Goal: Check status: Check status

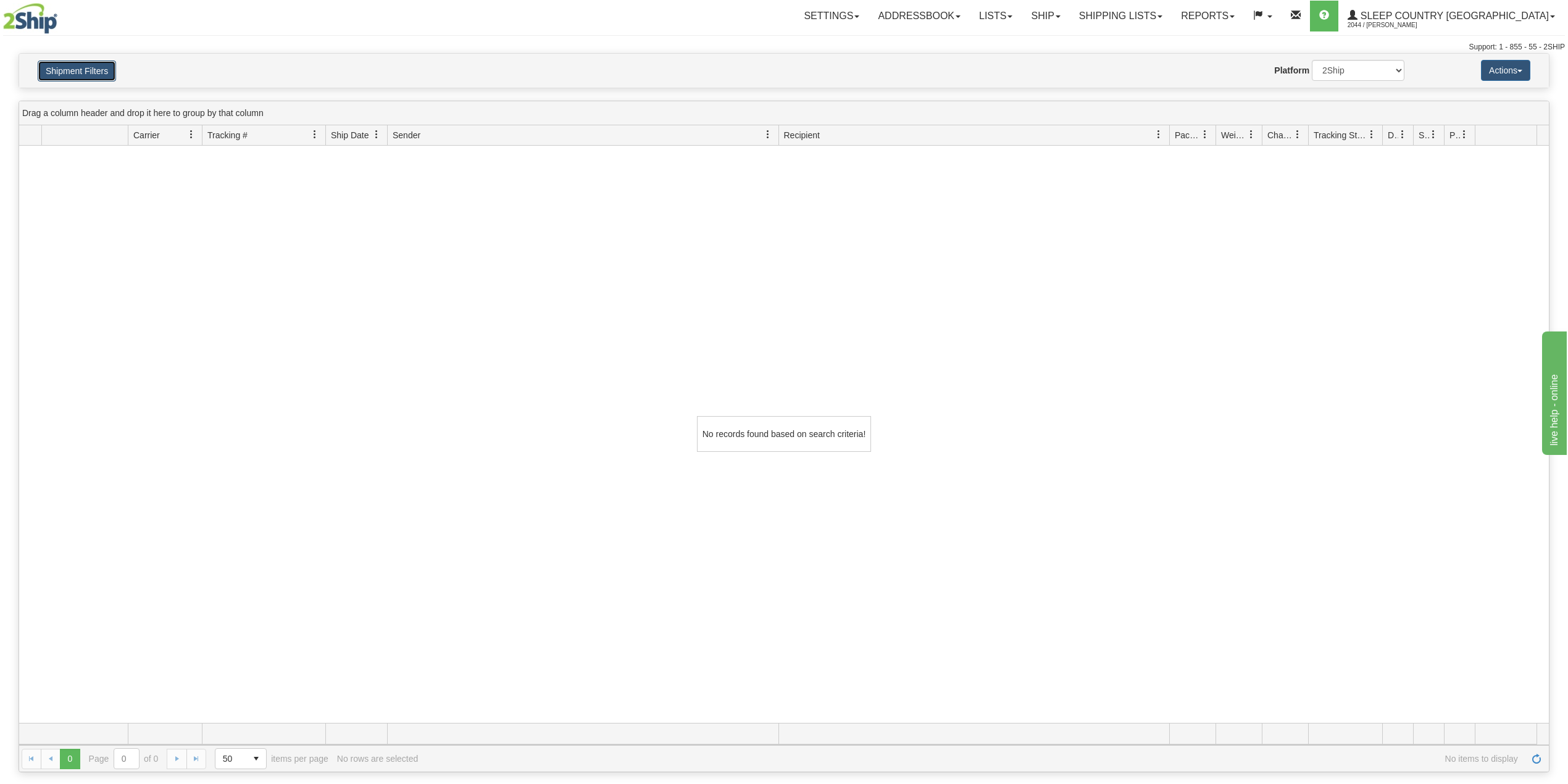
click at [45, 79] on button "Shipment Filters" at bounding box center [77, 71] width 78 height 21
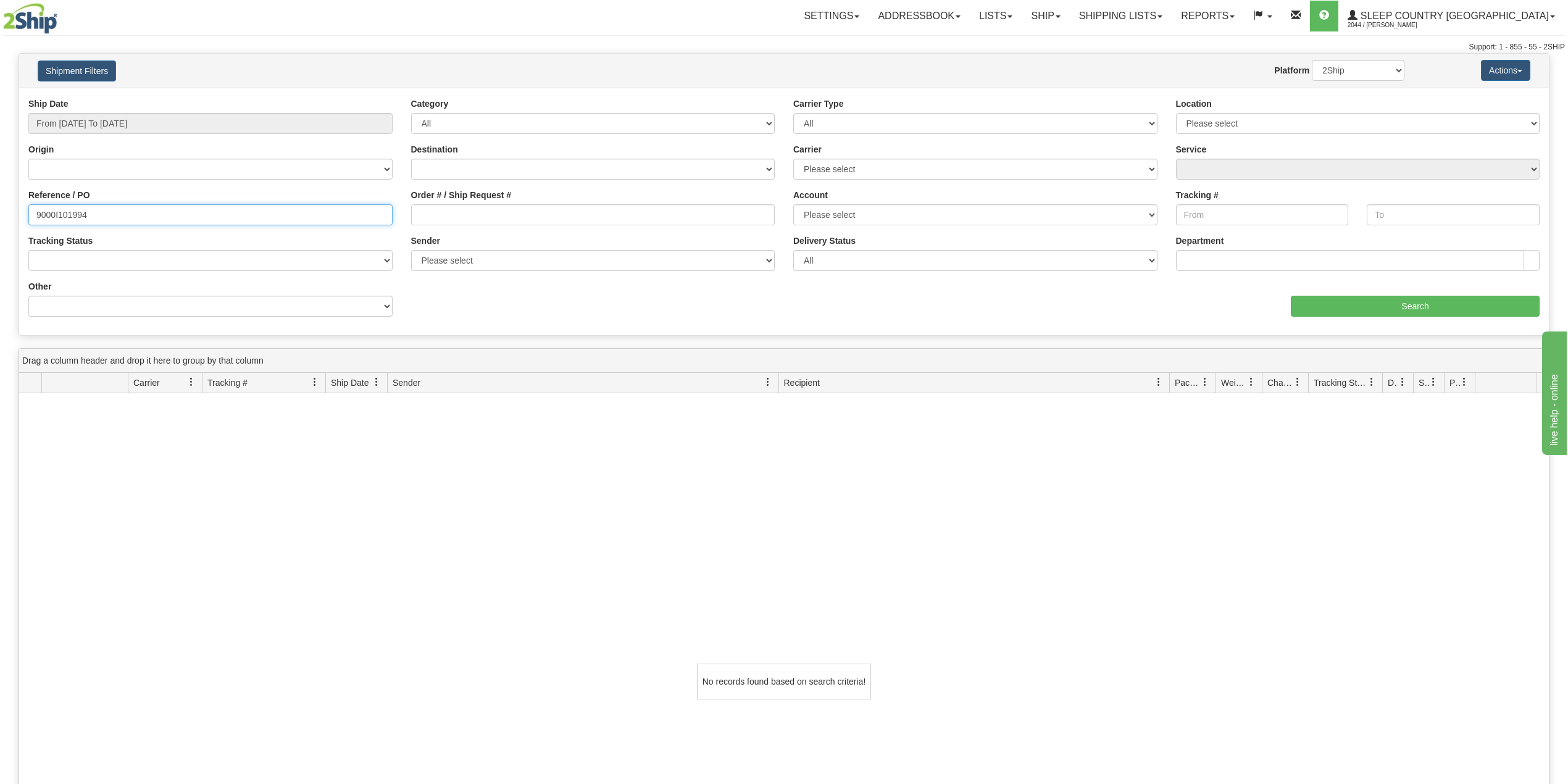
click at [62, 218] on input "9000I101994" at bounding box center [210, 215] width 364 height 21
click at [62, 217] on input "9000I101994" at bounding box center [210, 215] width 364 height 21
paste input "2I100079"
click at [1343, 301] on input "Search" at bounding box center [1415, 306] width 248 height 21
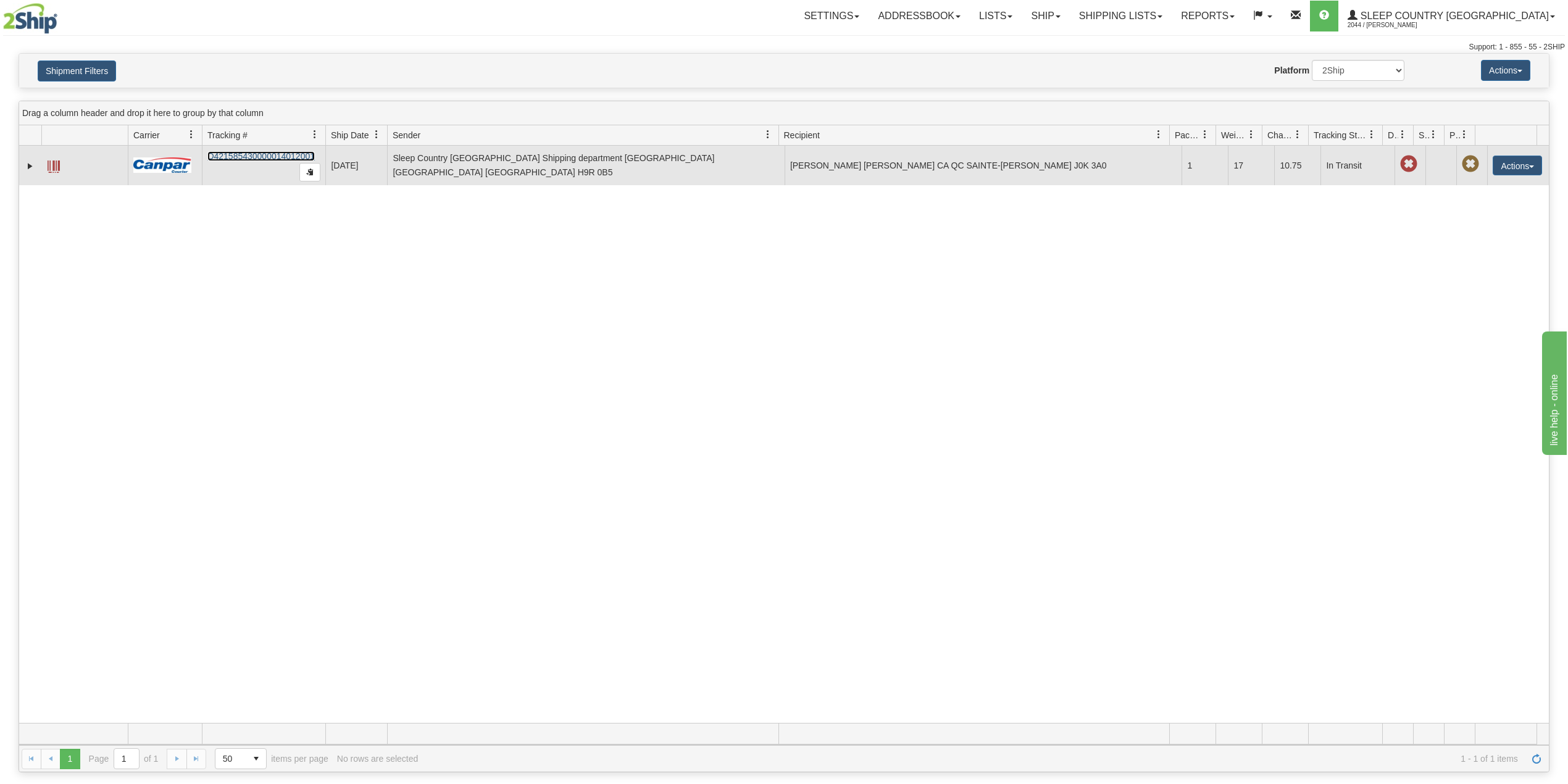
click at [246, 161] on link "D421585430000014012001" at bounding box center [261, 157] width 107 height 10
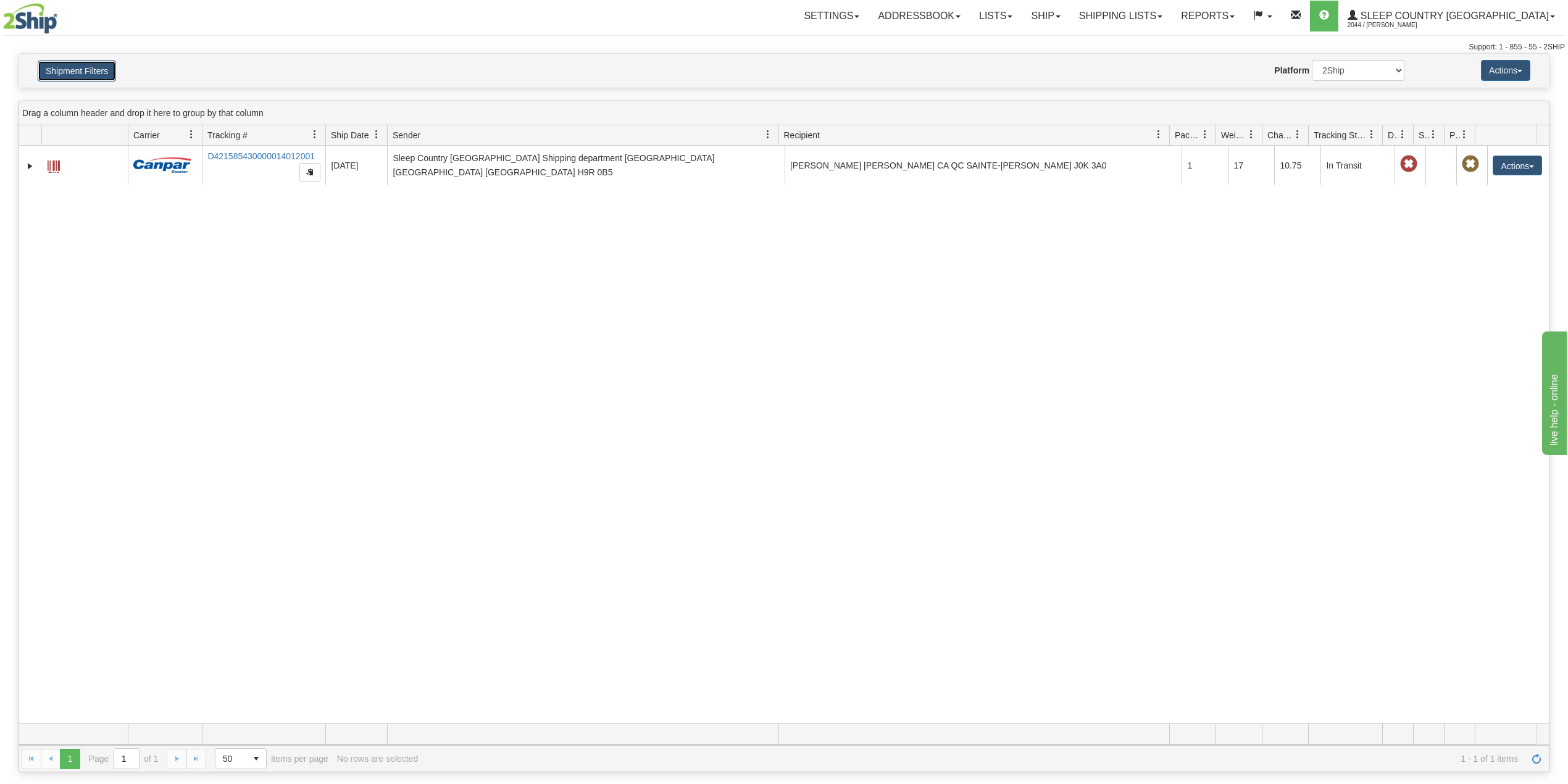
click at [60, 72] on button "Shipment Filters" at bounding box center [77, 71] width 78 height 21
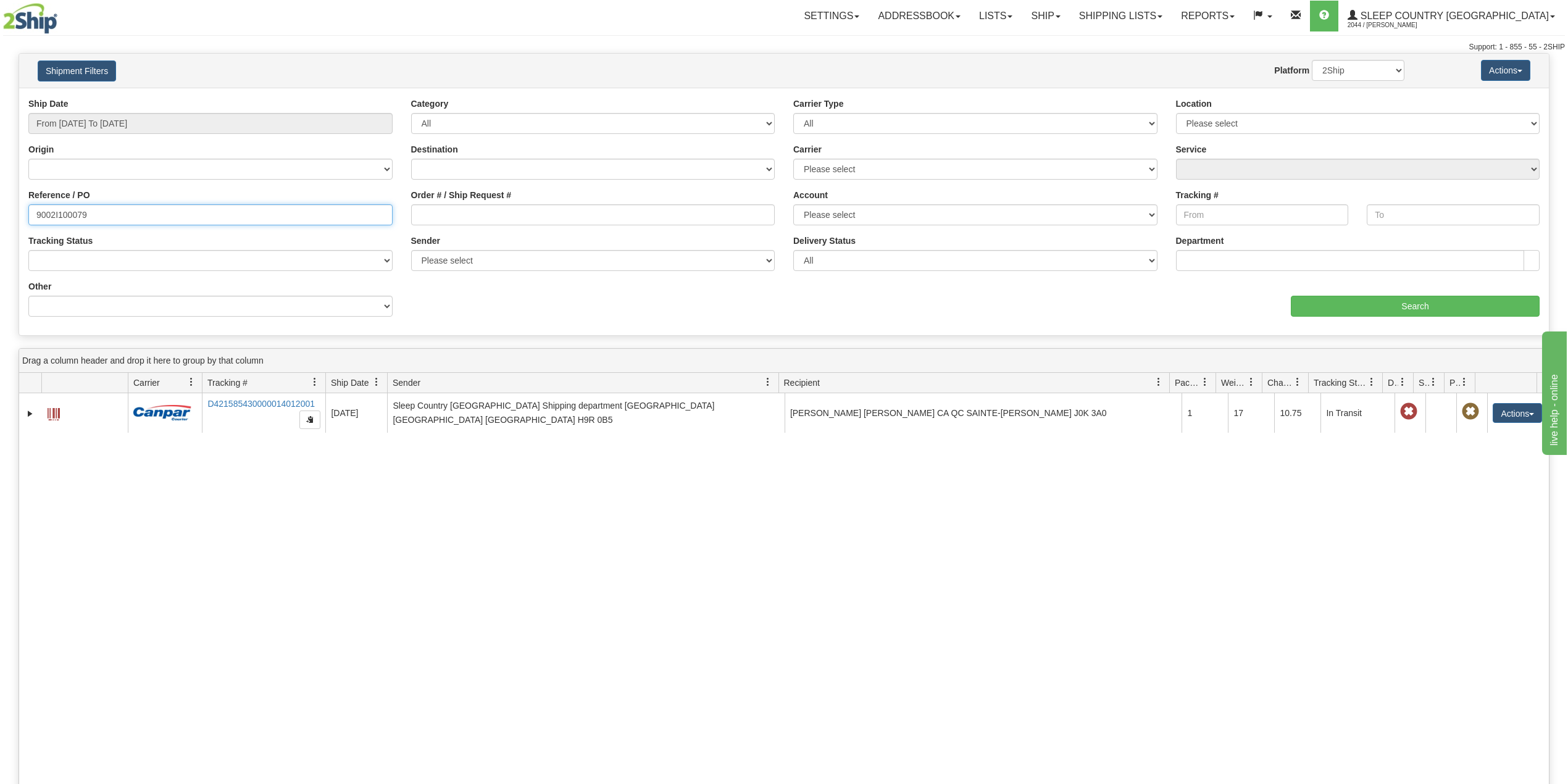
click at [76, 214] on input "9002I100079" at bounding box center [210, 215] width 364 height 21
click at [76, 213] on input "9002I100079" at bounding box center [210, 215] width 364 height 21
paste input "0I061688"
type input "9000I061688"
click at [1394, 305] on input "Search" at bounding box center [1415, 306] width 248 height 21
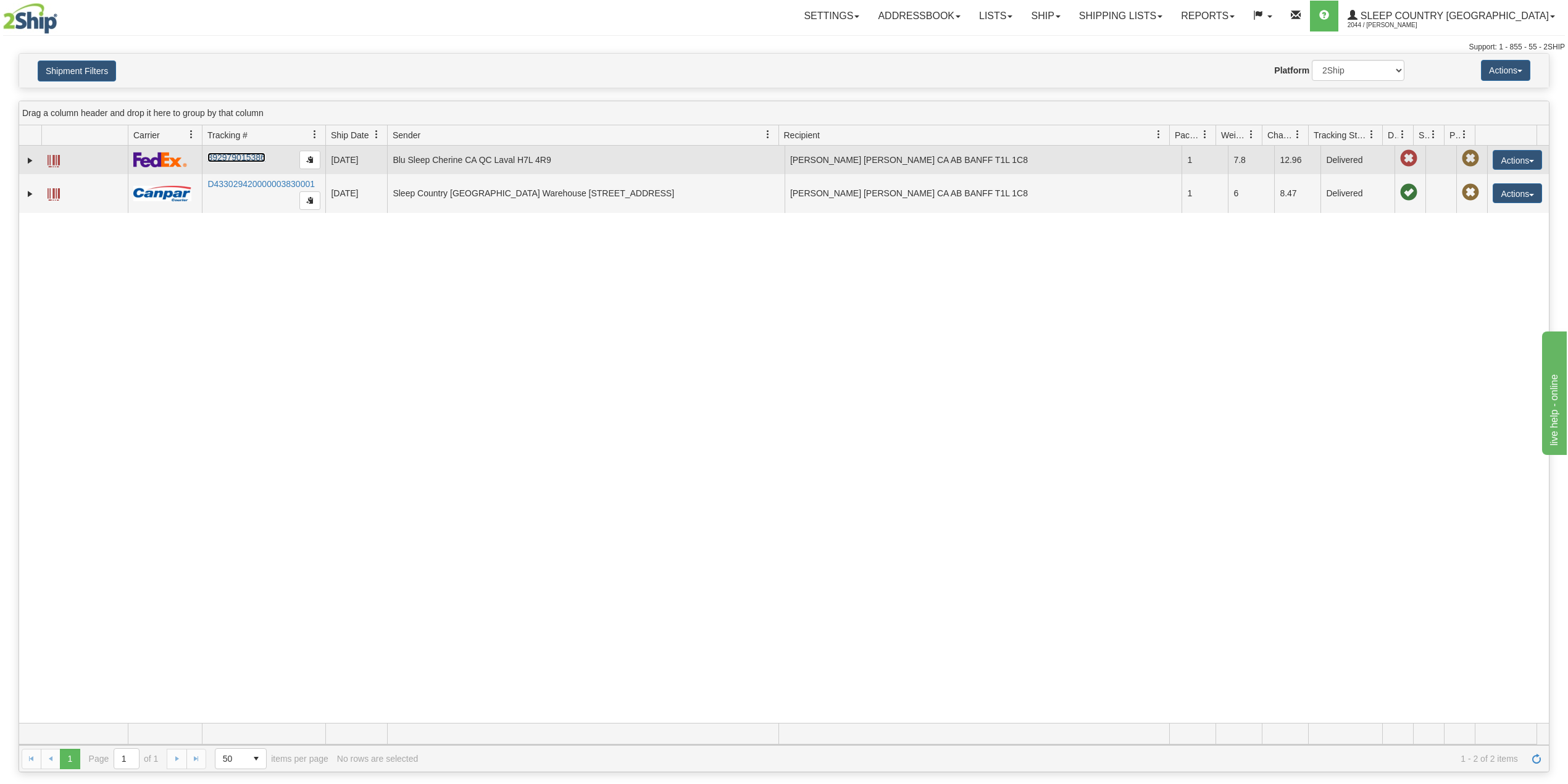
click at [220, 158] on link "392979015386" at bounding box center [236, 157] width 57 height 10
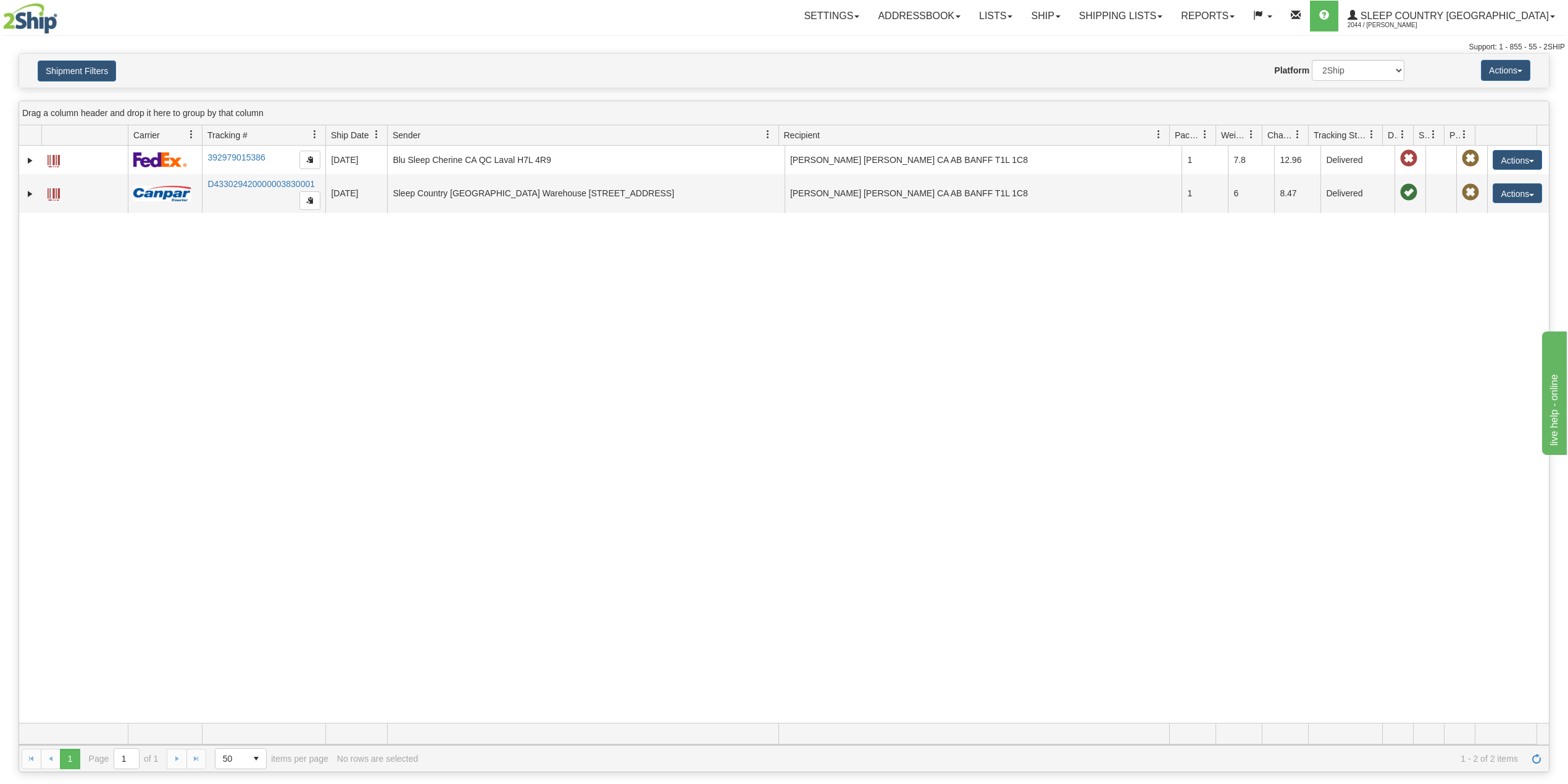
click at [66, 57] on div "Shipment Filters Website Agent Nothing selected Client User Platform 2Ship Impo…" at bounding box center [784, 71] width 1530 height 34
click at [75, 82] on div "Shipment Filters Website Agent Nothing selected Client User Platform 2Ship Impo…" at bounding box center [784, 71] width 1530 height 34
click at [75, 74] on button "Shipment Filters" at bounding box center [77, 71] width 78 height 21
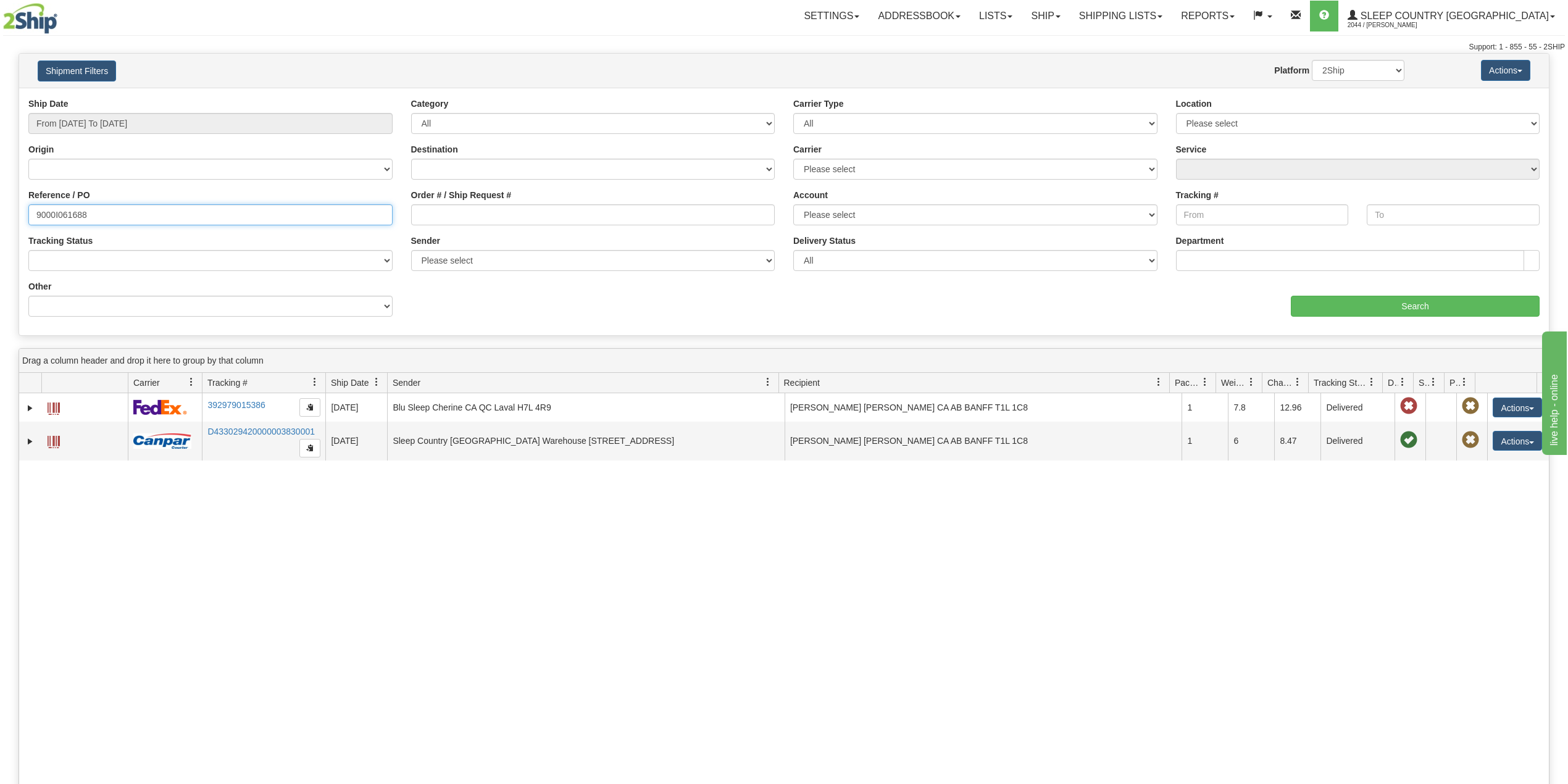
click at [67, 210] on input "9000I061688" at bounding box center [210, 215] width 364 height 21
drag, startPoint x: 67, startPoint y: 210, endPoint x: 100, endPoint y: 214, distance: 33.2
click at [67, 211] on input "9000I061688" at bounding box center [210, 215] width 364 height 21
click at [1069, 3] on link "Ship" at bounding box center [1046, 16] width 48 height 31
click at [1057, 55] on span "OnHold / Order Queue" at bounding box center [1013, 60] width 87 height 10
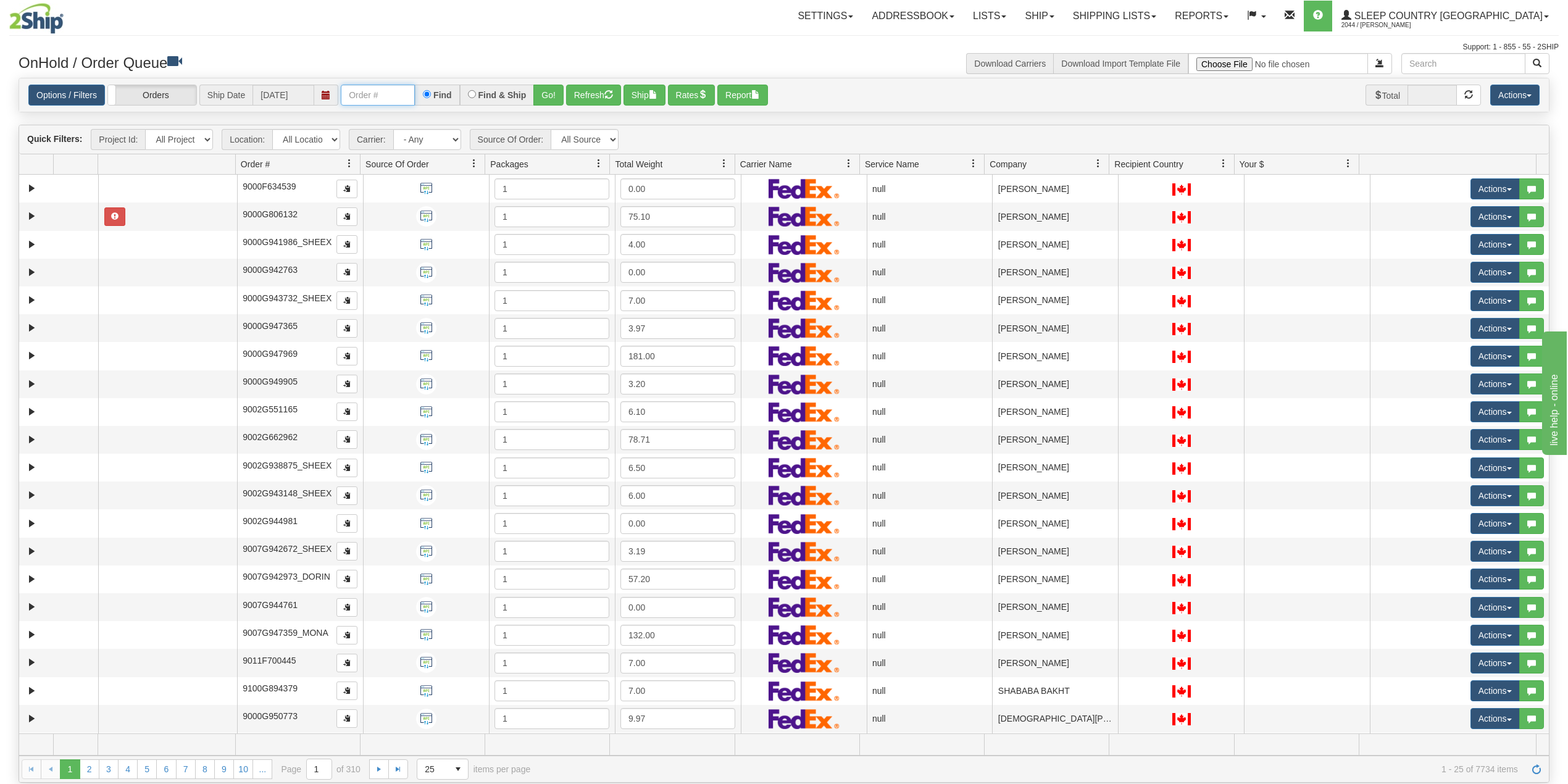
click at [396, 85] on input "text" at bounding box center [377, 94] width 74 height 21
paste input "9008I109270"
type input "9008I109270"
click at [550, 94] on button "Go!" at bounding box center [549, 94] width 31 height 21
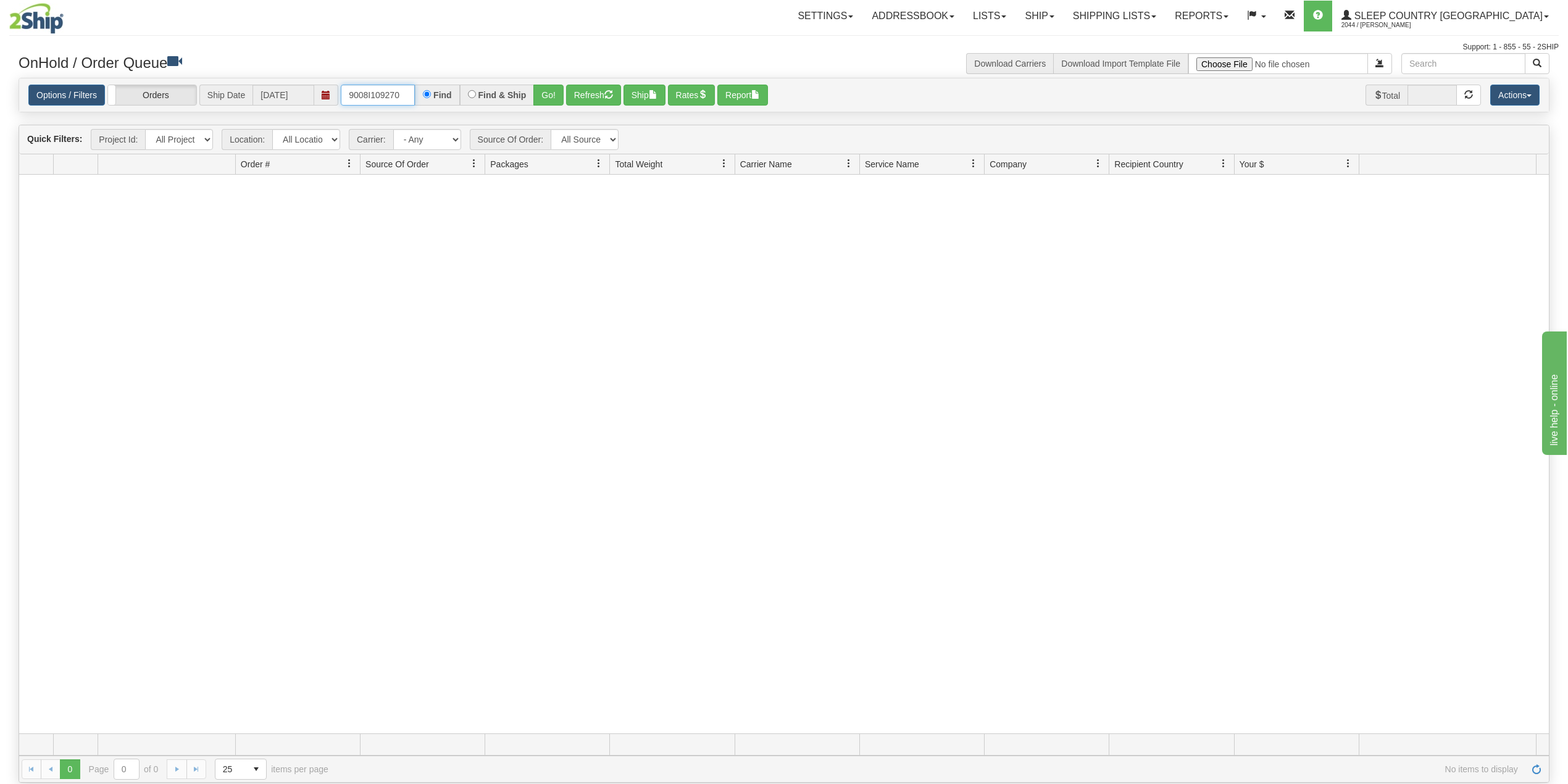
click at [405, 97] on input "9008I109270" at bounding box center [377, 94] width 74 height 21
click at [1159, 17] on link "Shipping lists" at bounding box center [1115, 16] width 102 height 31
click at [1129, 42] on span "Current Shipments" at bounding box center [1092, 43] width 72 height 10
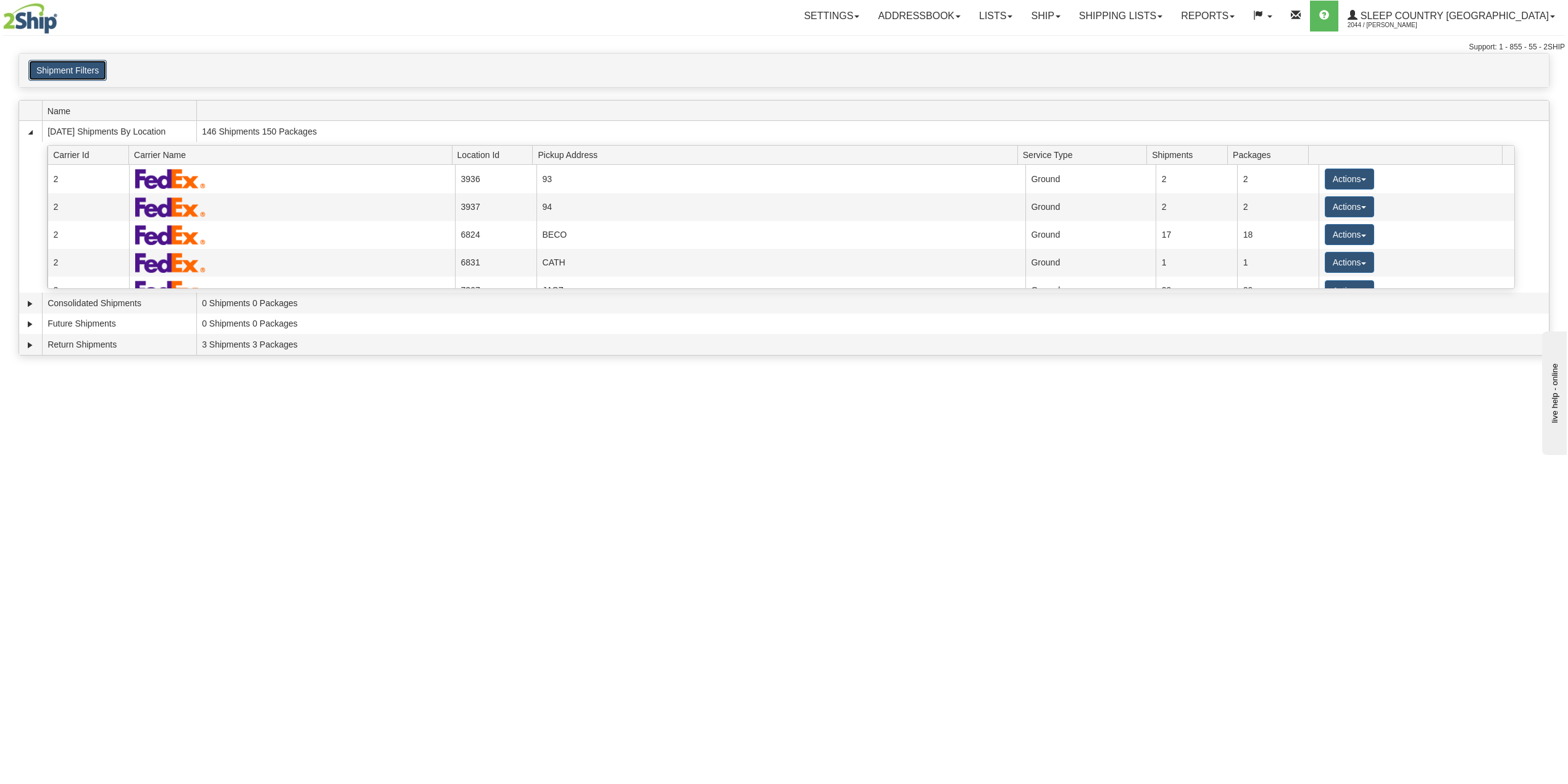
click at [69, 63] on button "Shipment Filters" at bounding box center [67, 70] width 78 height 21
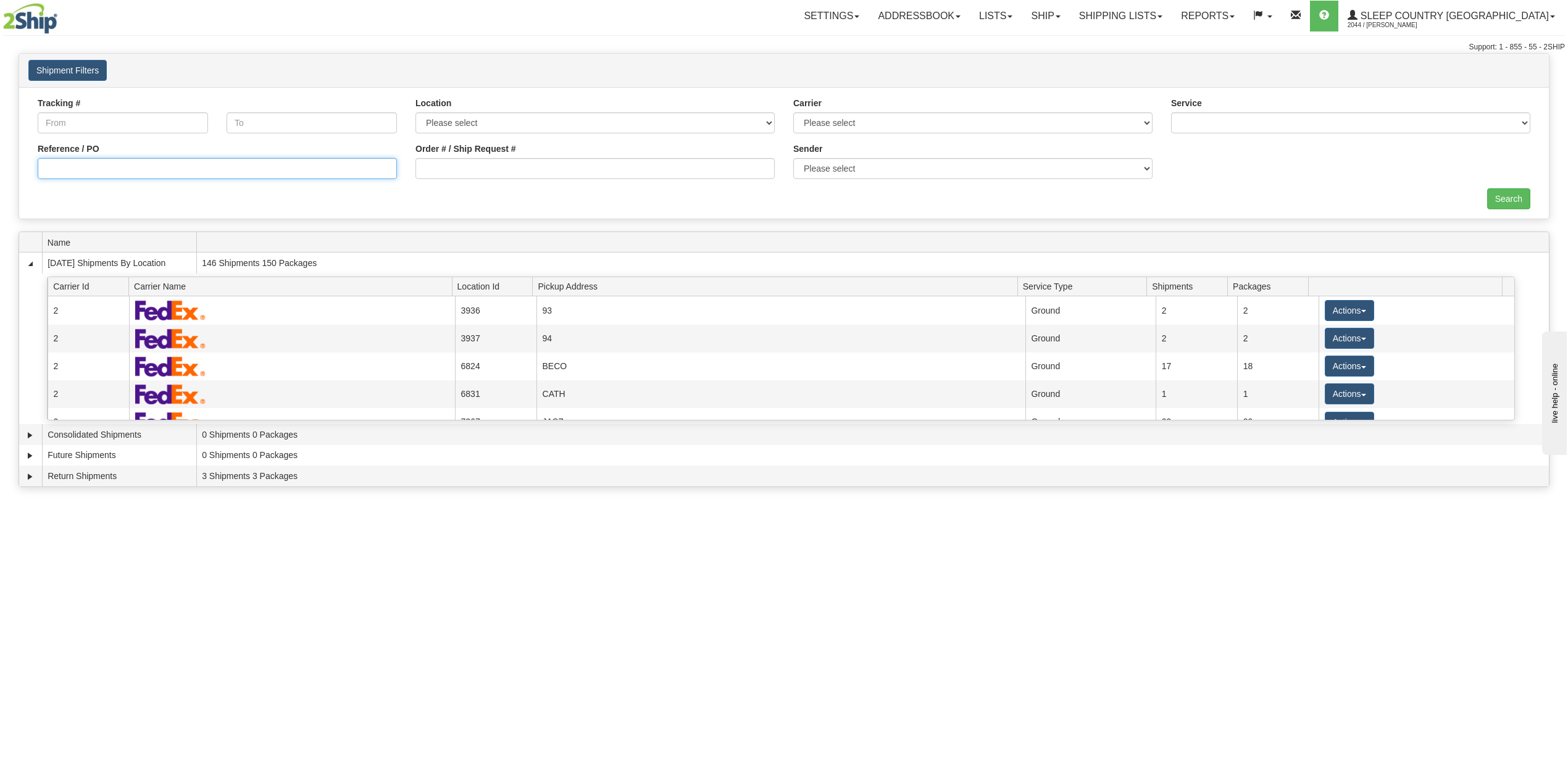
drag, startPoint x: 117, startPoint y: 166, endPoint x: 123, endPoint y: 174, distance: 10.0
click at [118, 168] on input "Reference / PO" at bounding box center [217, 169] width 359 height 21
paste input "9008I109270"
type input "9008I109270"
click at [1508, 200] on input "Search" at bounding box center [1508, 198] width 43 height 21
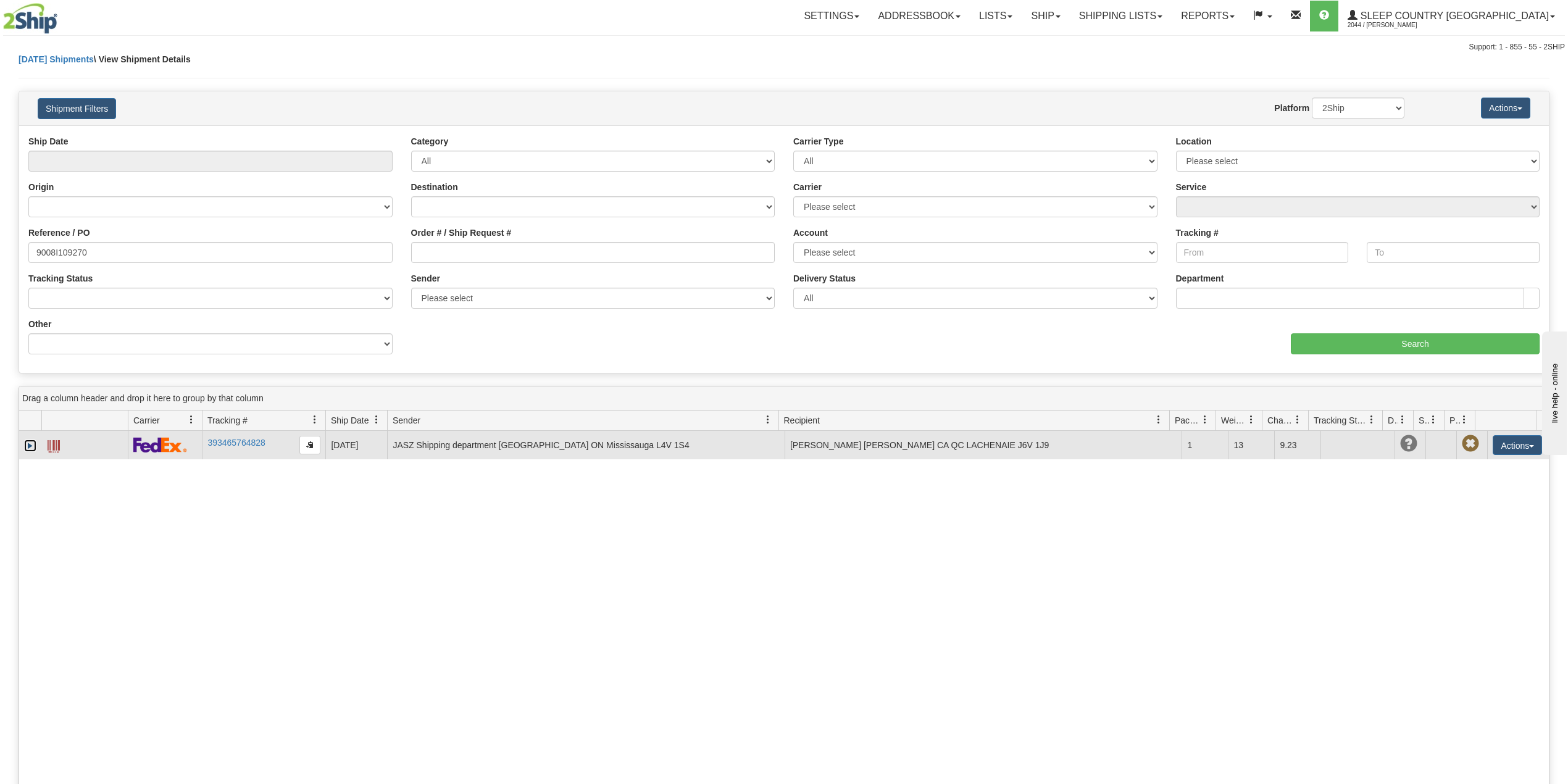
click at [26, 445] on link "Expand" at bounding box center [30, 446] width 13 height 13
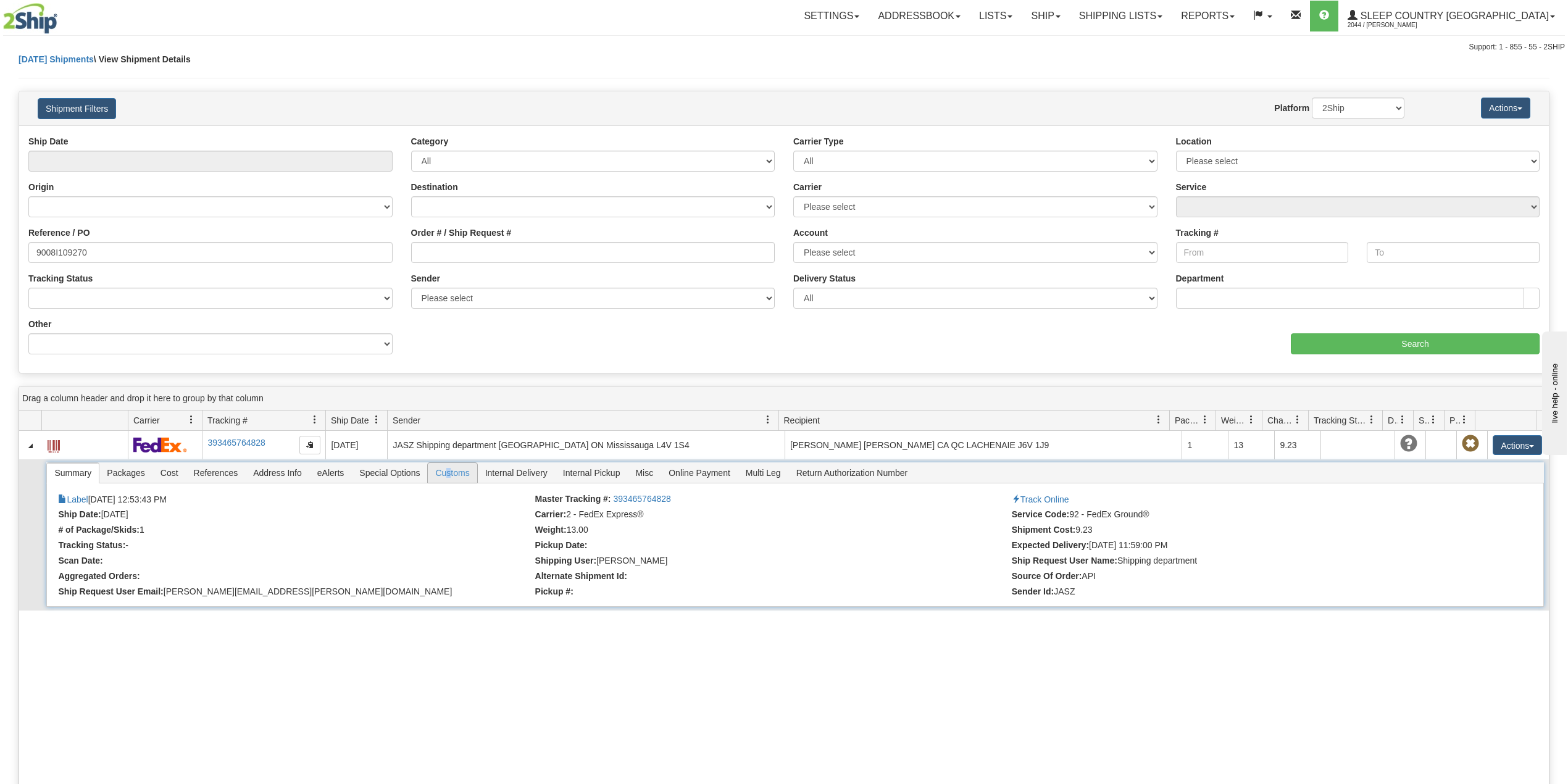
click at [453, 478] on span "Customs" at bounding box center [452, 472] width 48 height 20
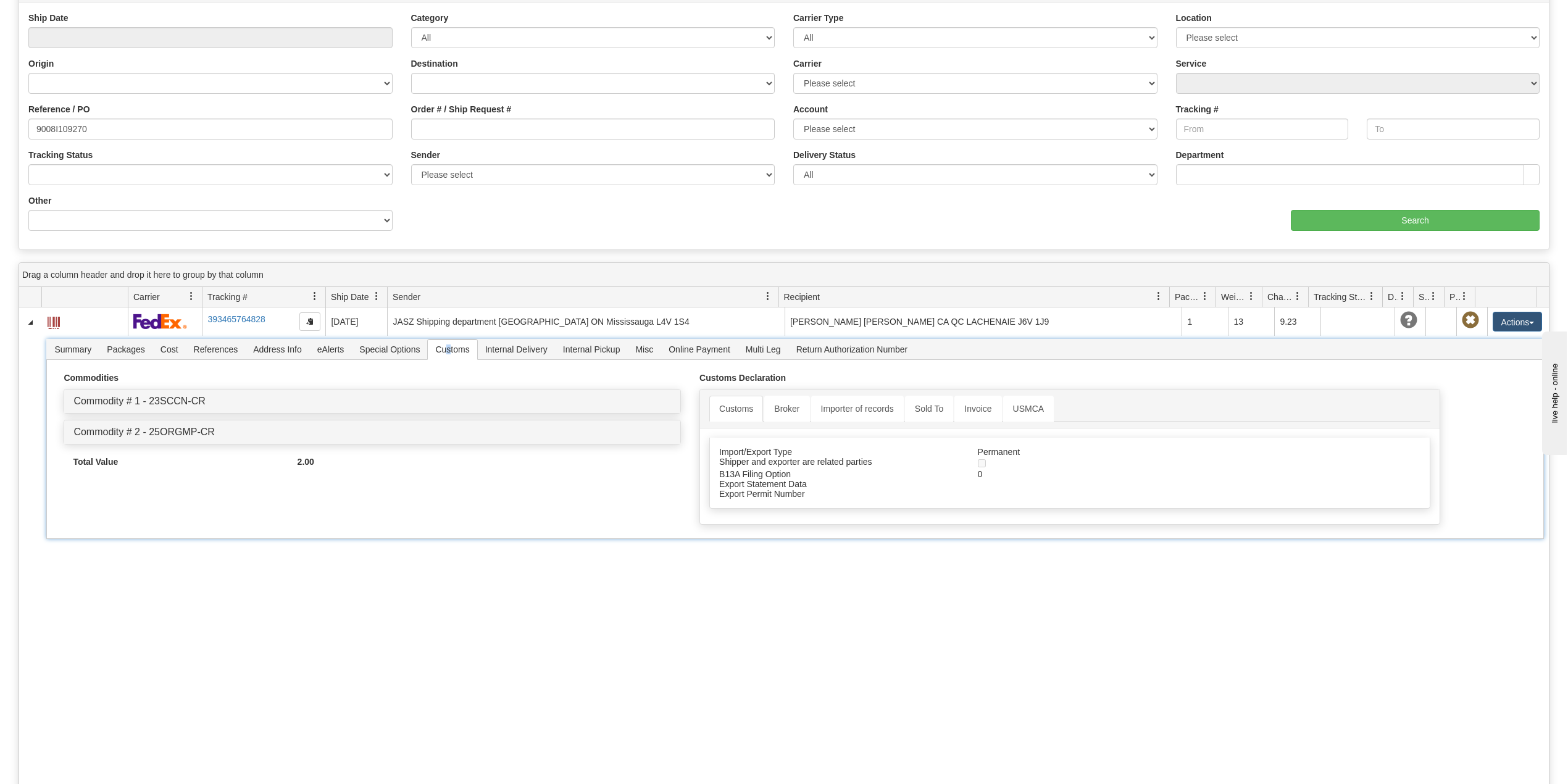
scroll to position [164, 0]
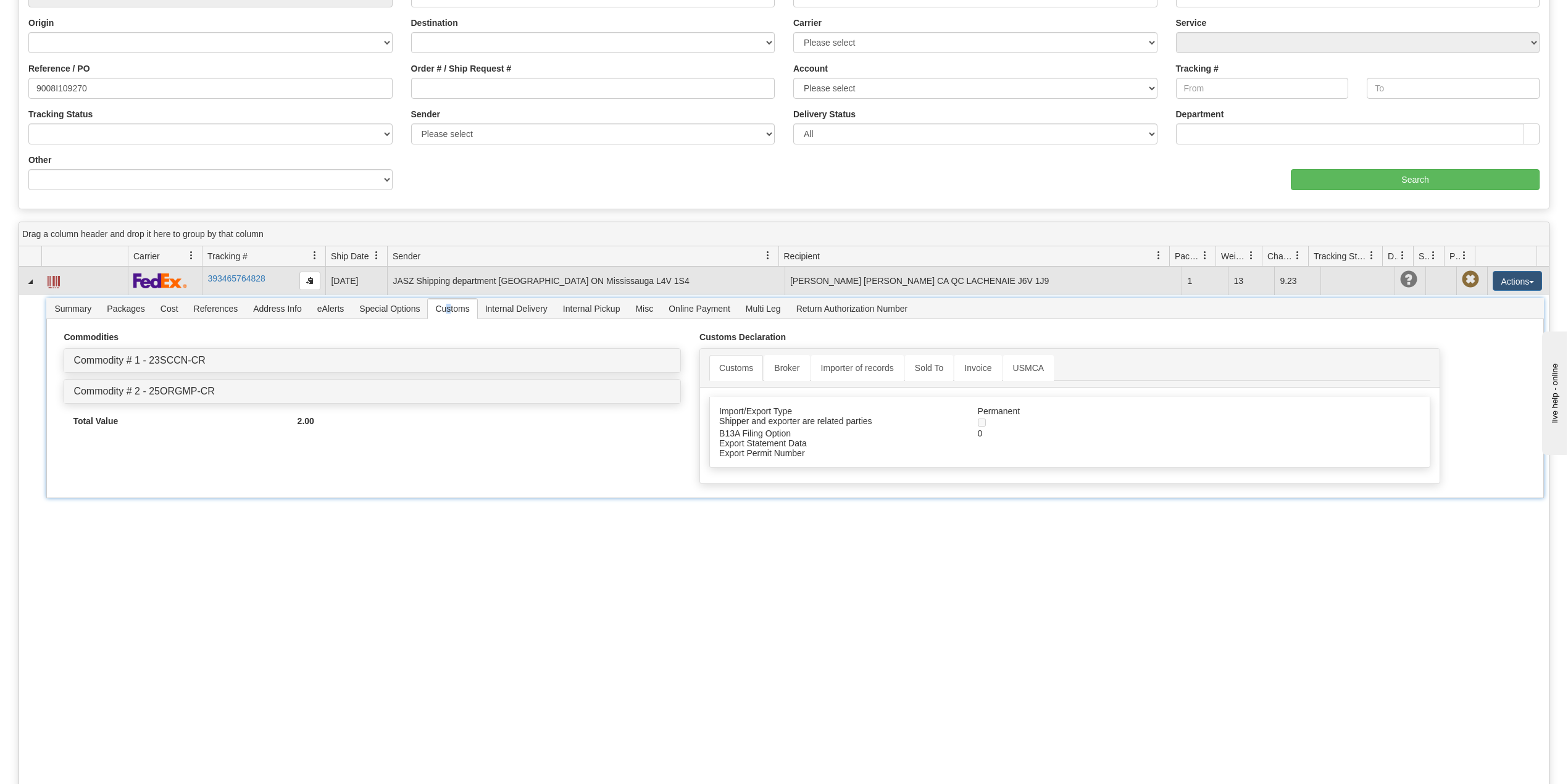
click at [54, 282] on span at bounding box center [54, 282] width 13 height 13
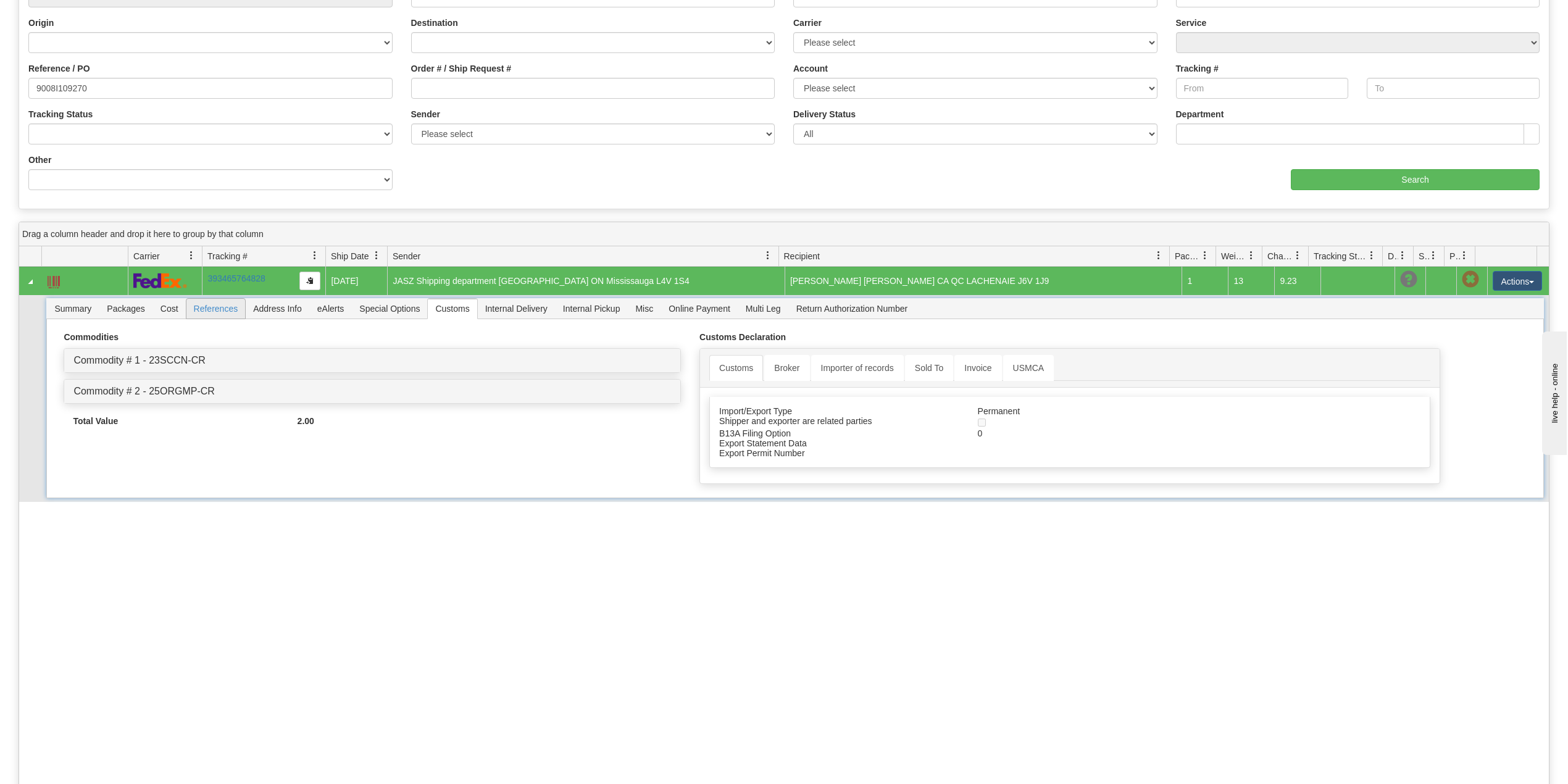
click at [226, 309] on span "References" at bounding box center [216, 308] width 60 height 20
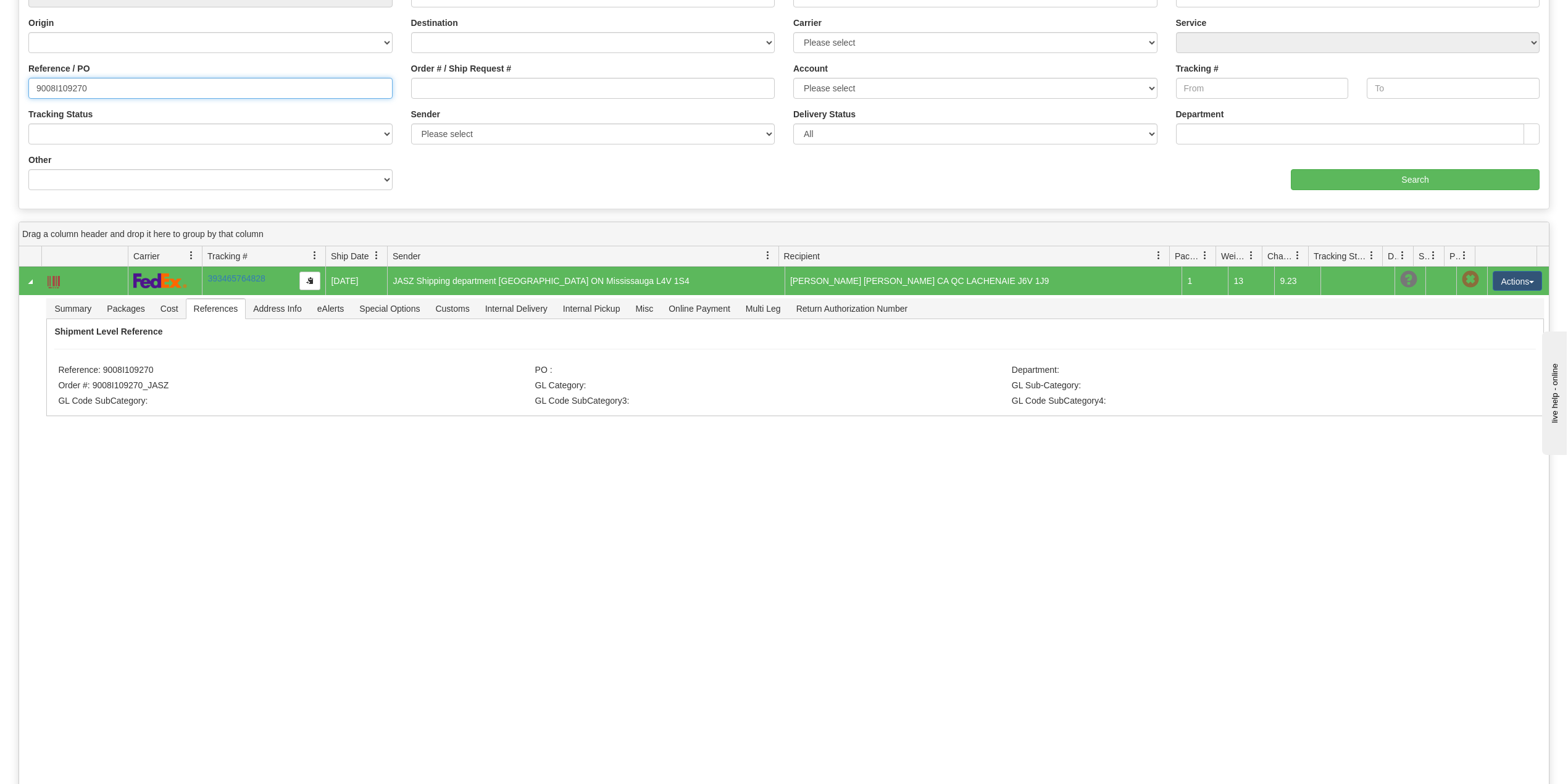
click at [60, 89] on input "9008I109270" at bounding box center [210, 88] width 364 height 21
click at [57, 89] on input "9008I109270" at bounding box center [210, 88] width 364 height 21
paste input "0I114363"
click at [1377, 179] on input "Search" at bounding box center [1415, 180] width 248 height 21
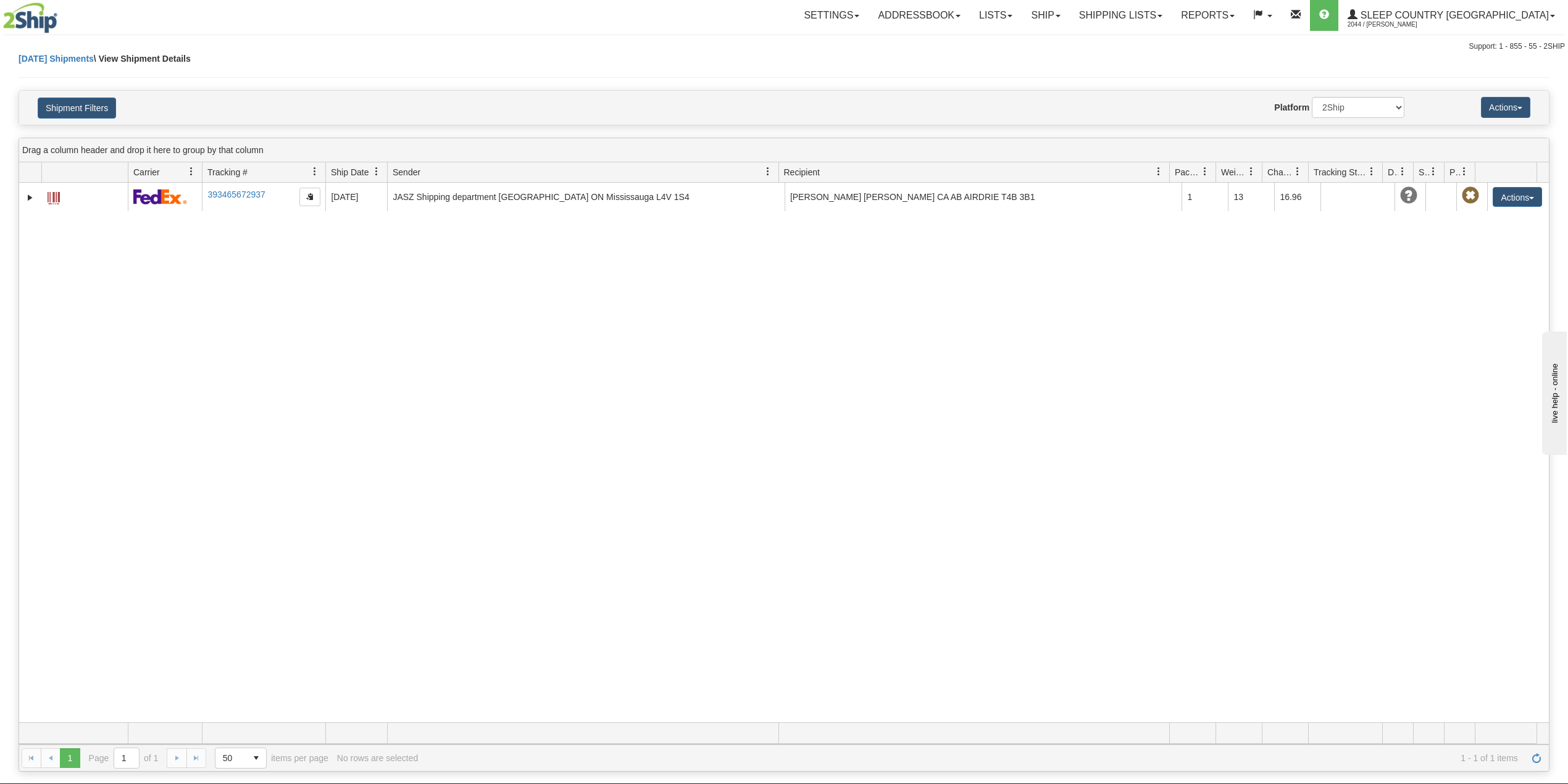
scroll to position [0, 0]
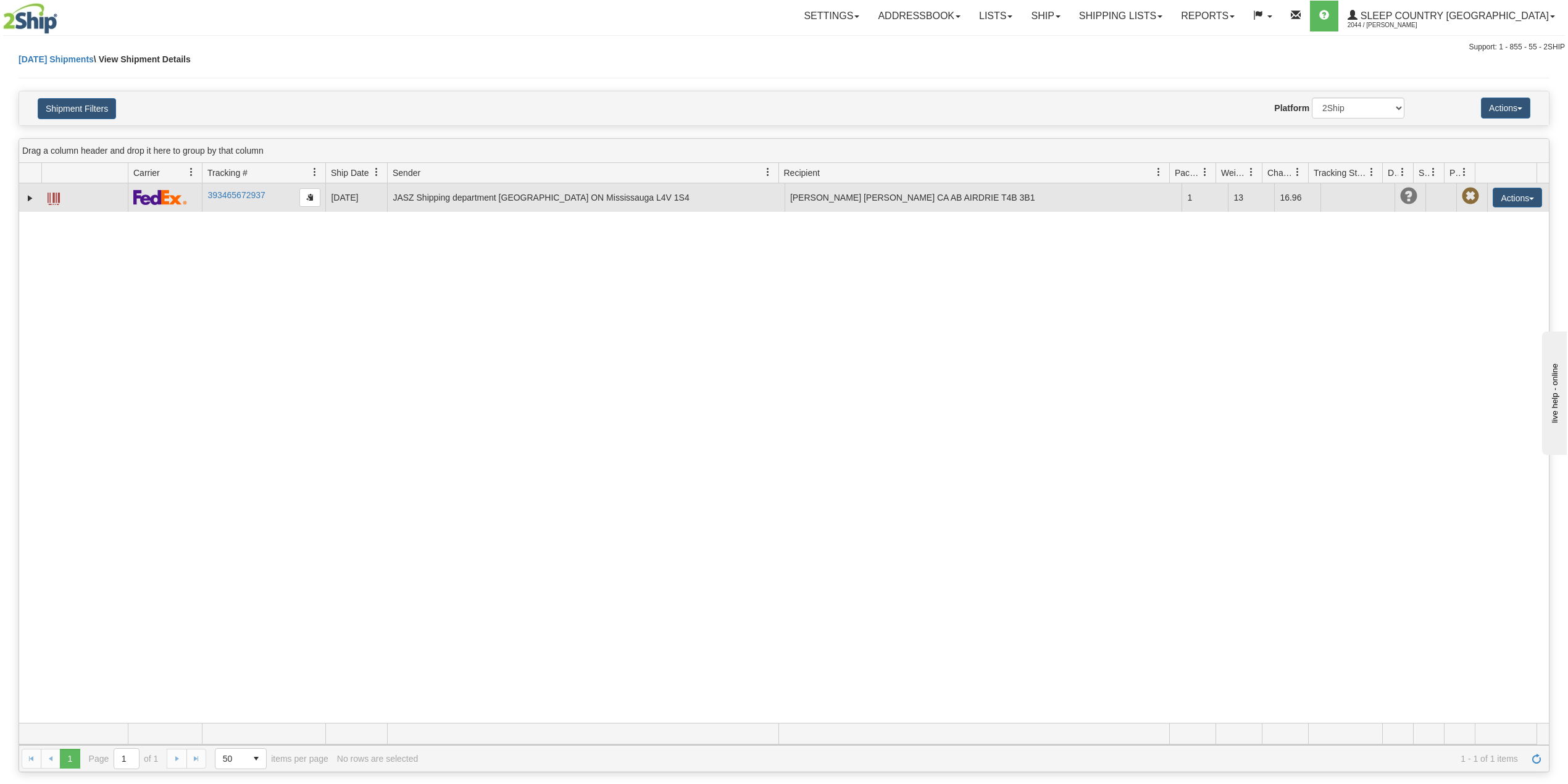
click at [54, 200] on span at bounding box center [54, 198] width 13 height 13
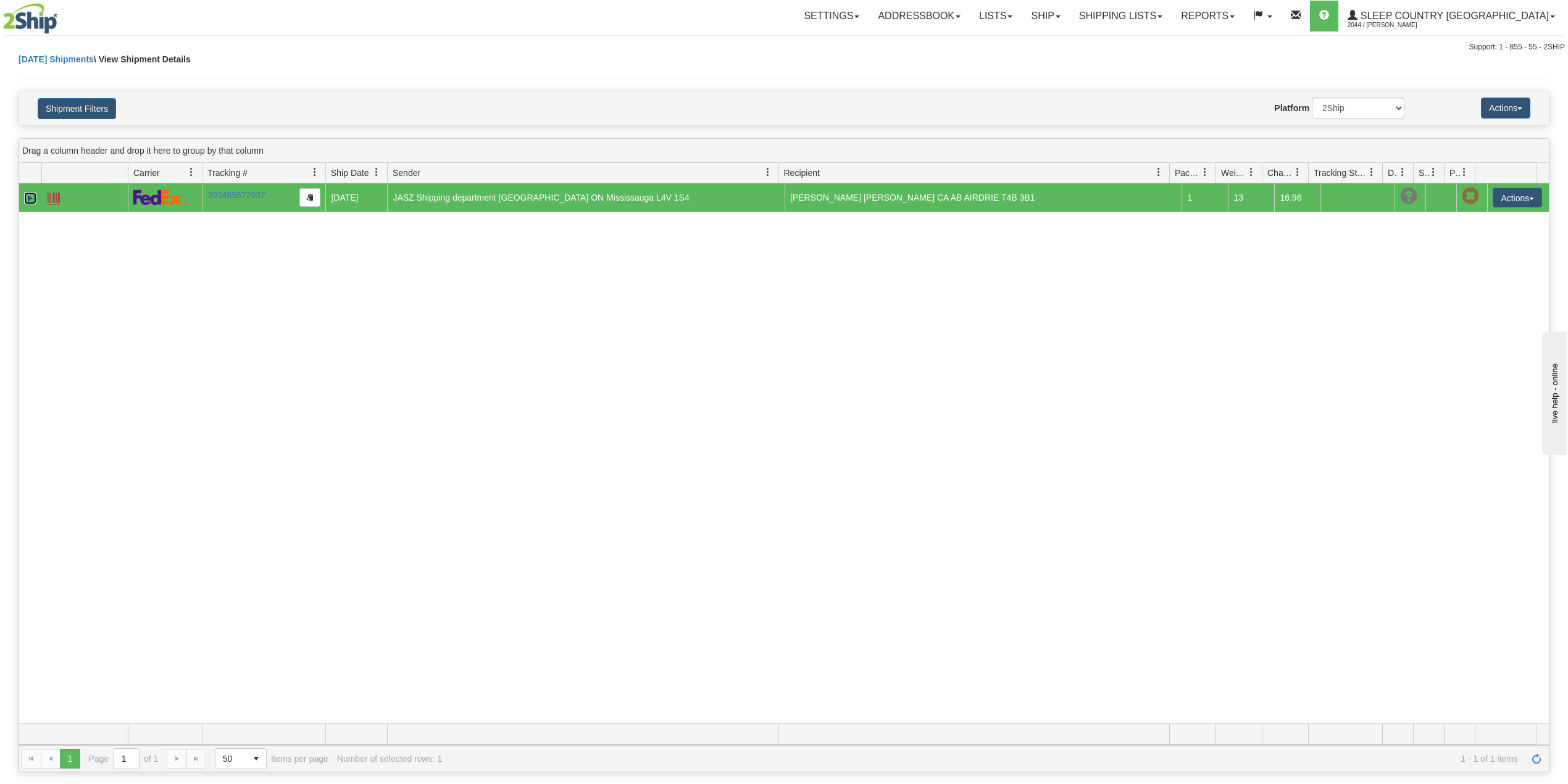
click at [31, 198] on link "Expand" at bounding box center [30, 198] width 13 height 13
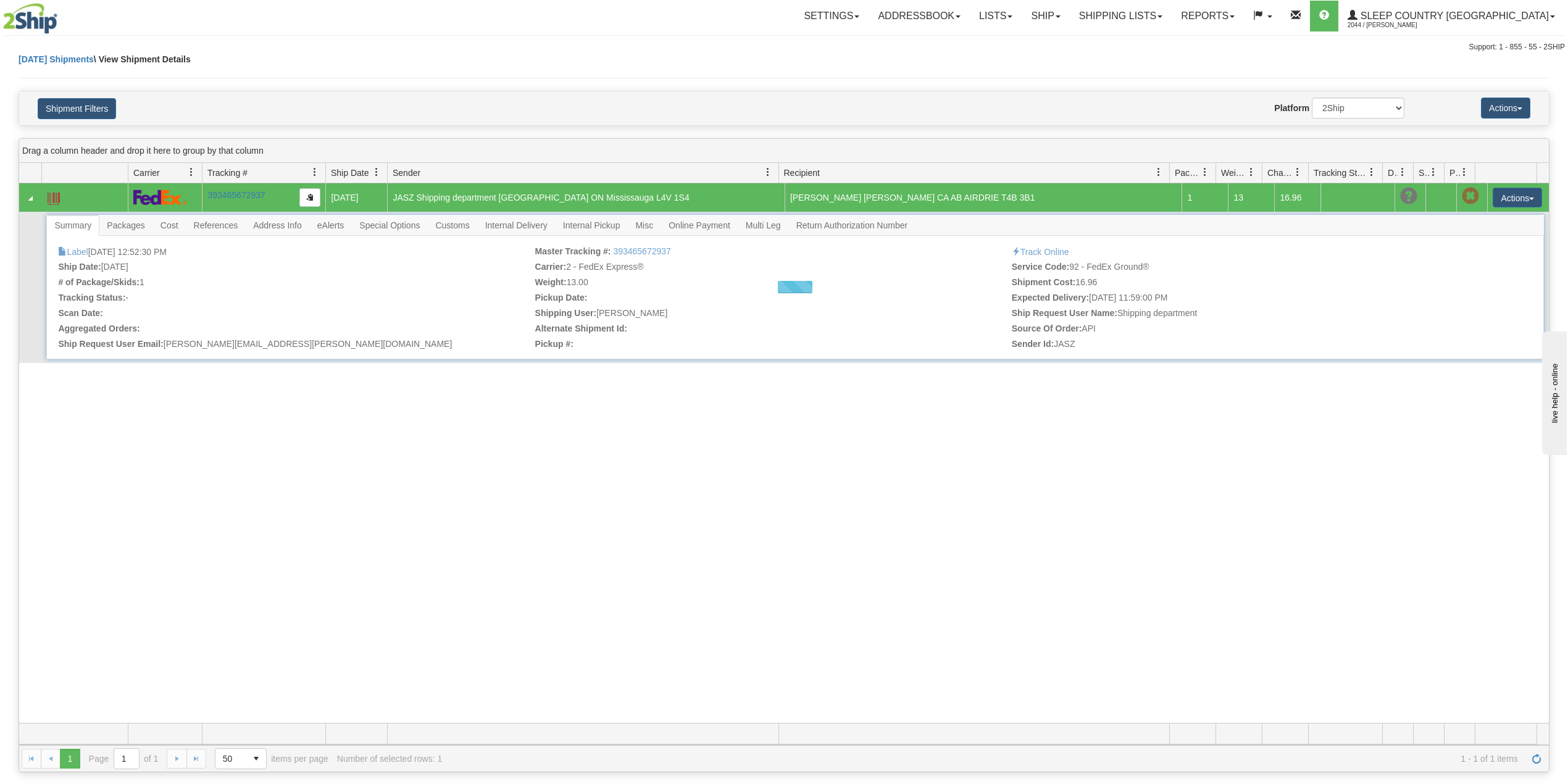
click at [459, 233] on span "Customs" at bounding box center [452, 225] width 48 height 20
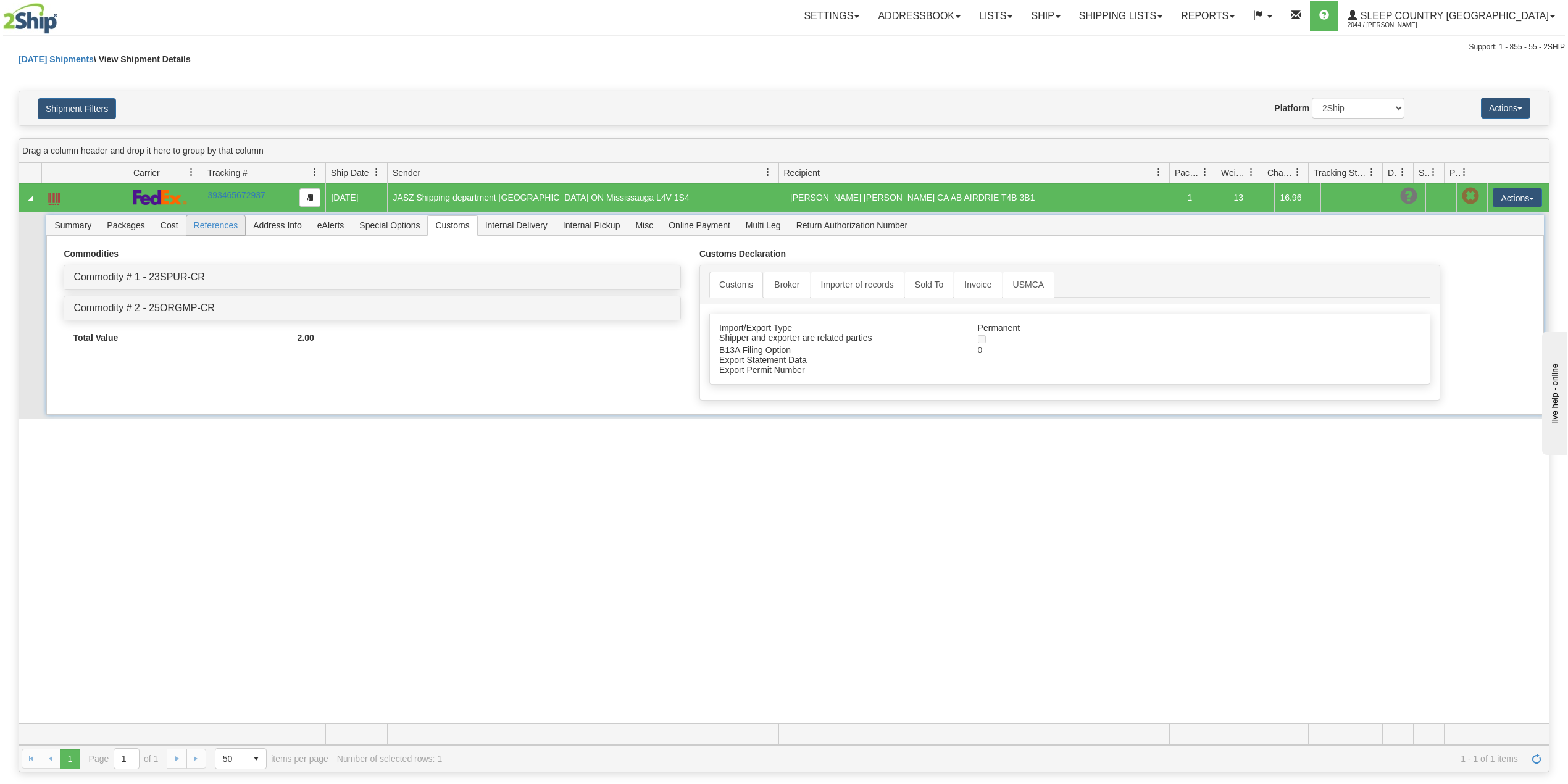
click at [227, 218] on span "References" at bounding box center [216, 225] width 60 height 20
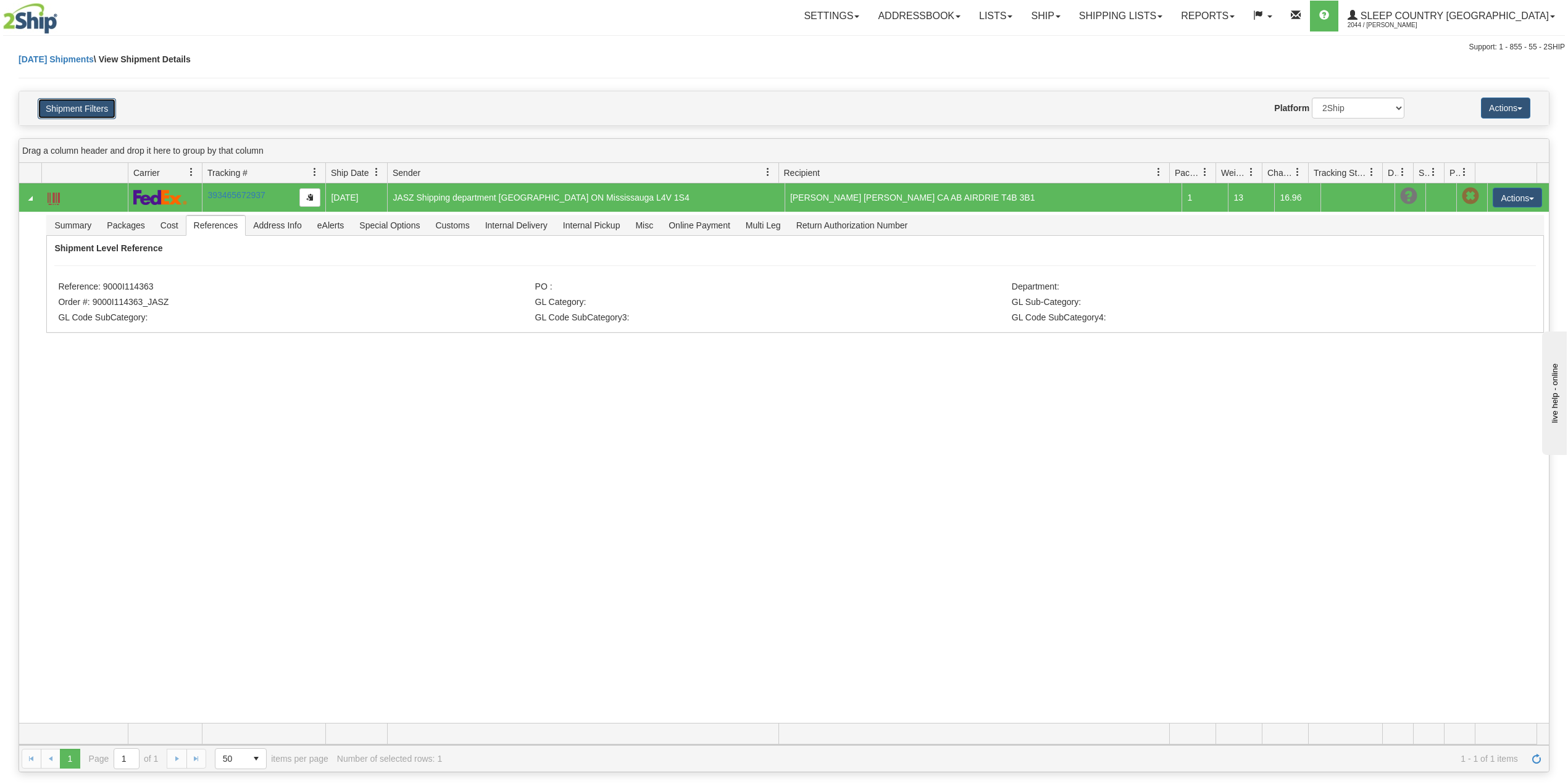
click at [98, 112] on button "Shipment Filters" at bounding box center [77, 108] width 78 height 21
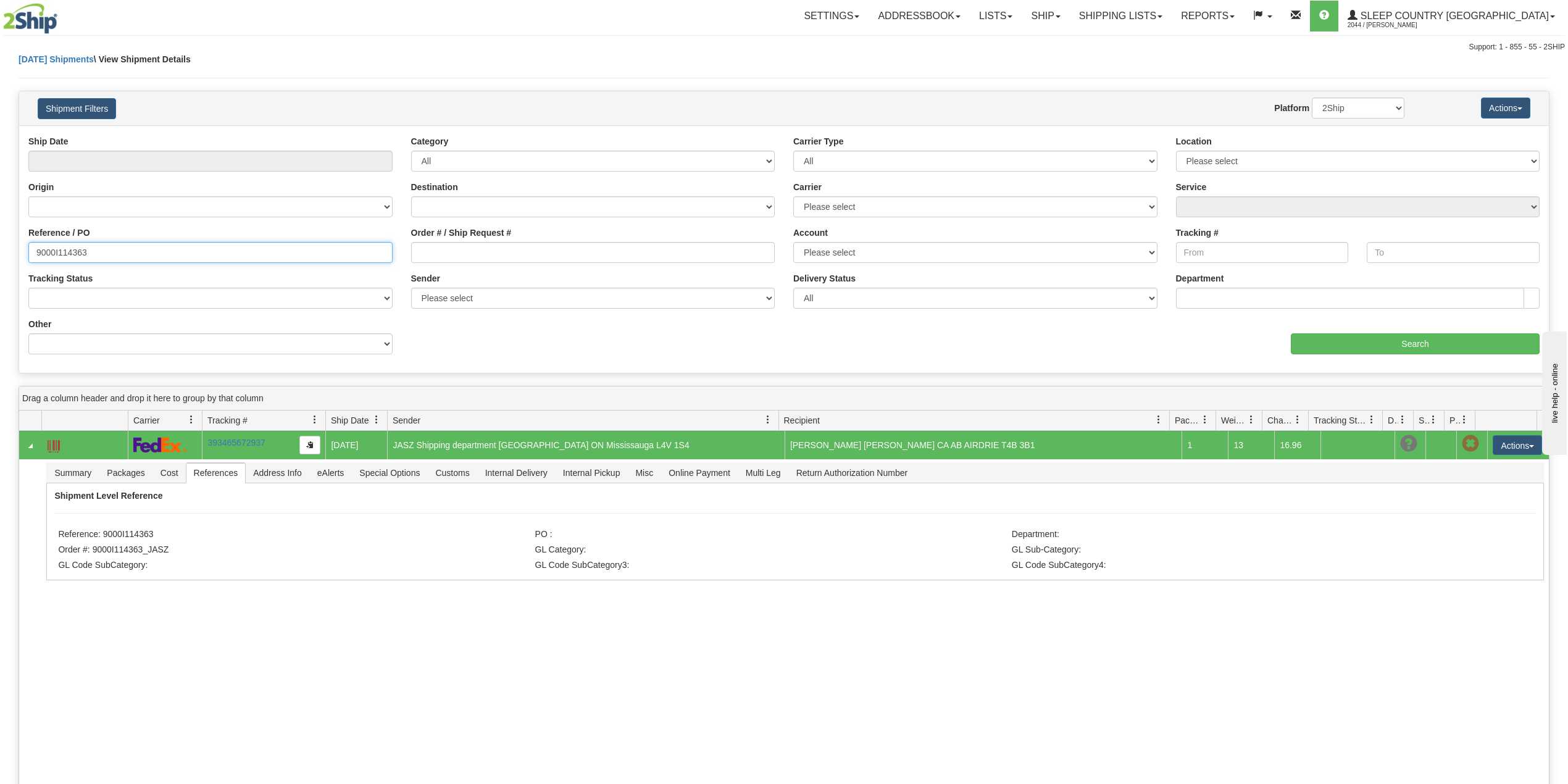
click at [66, 252] on input "9000I114363" at bounding box center [210, 252] width 364 height 21
paste input "088657"
type input "9000I088657"
click at [1312, 332] on div "aaa Search" at bounding box center [1166, 336] width 765 height 37
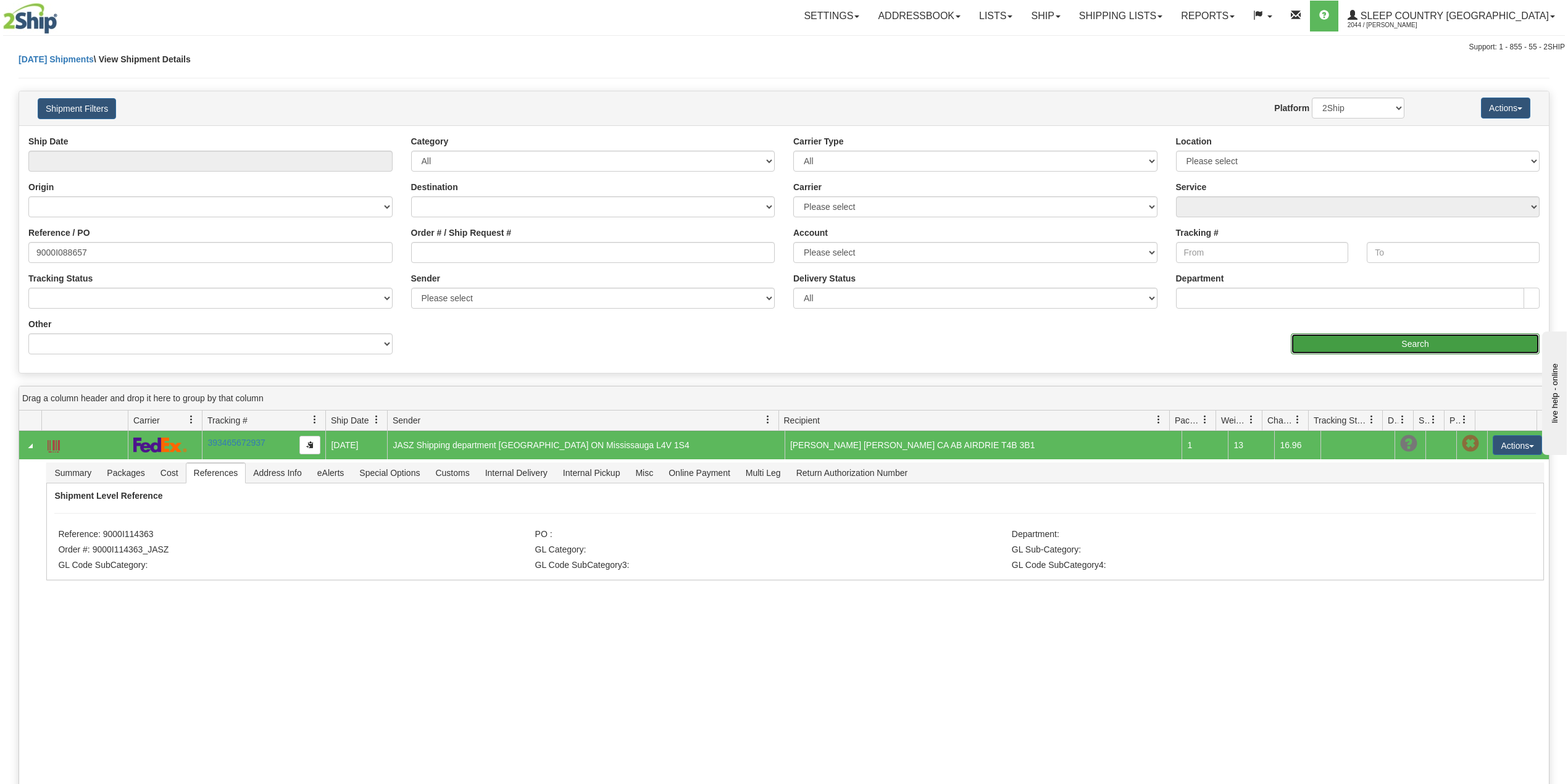
click at [1319, 339] on input "Search" at bounding box center [1415, 344] width 248 height 21
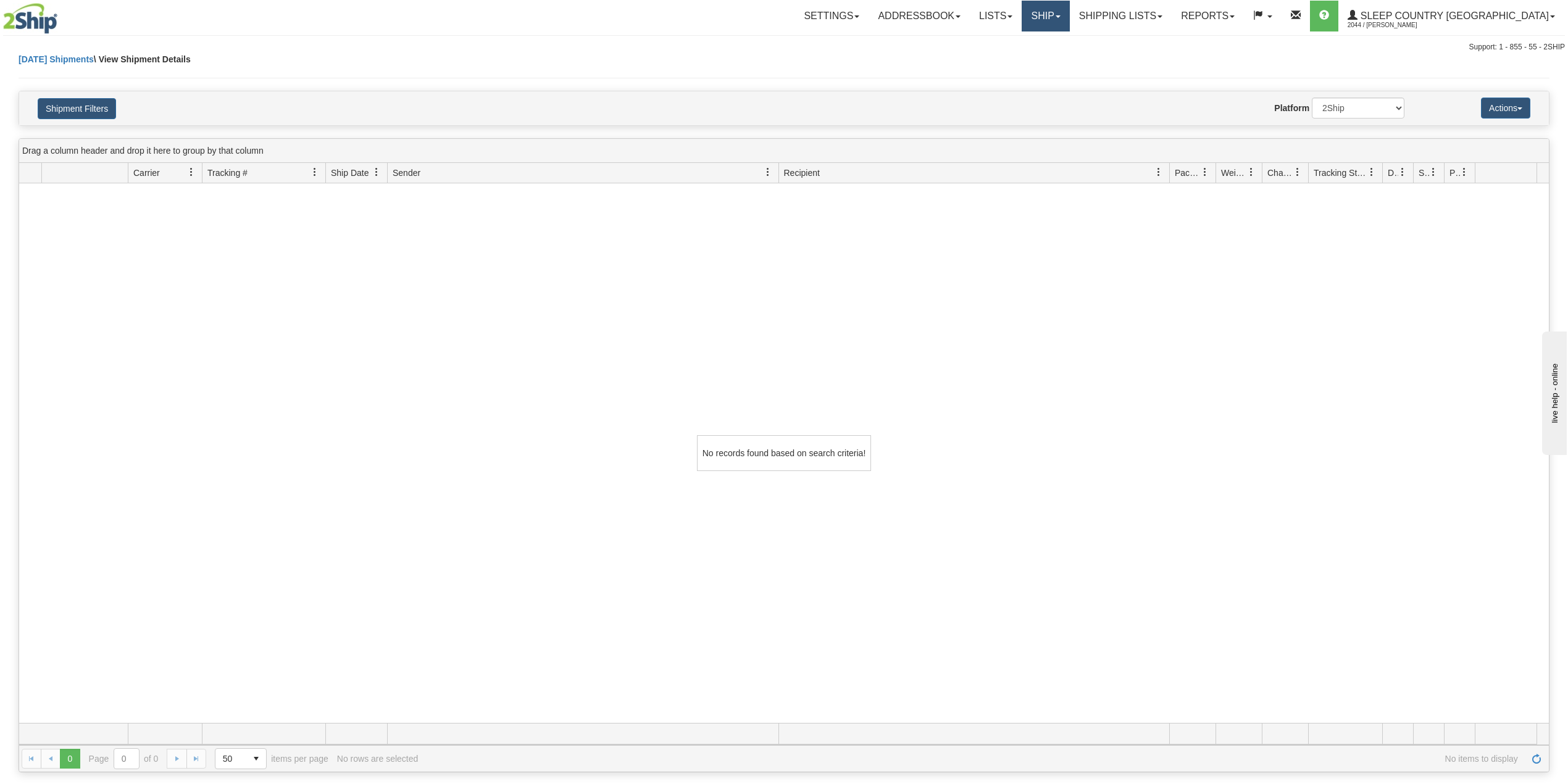
click at [1069, 14] on link "Ship" at bounding box center [1046, 16] width 48 height 31
click at [1057, 57] on span "OnHold / Order Queue" at bounding box center [1013, 60] width 87 height 10
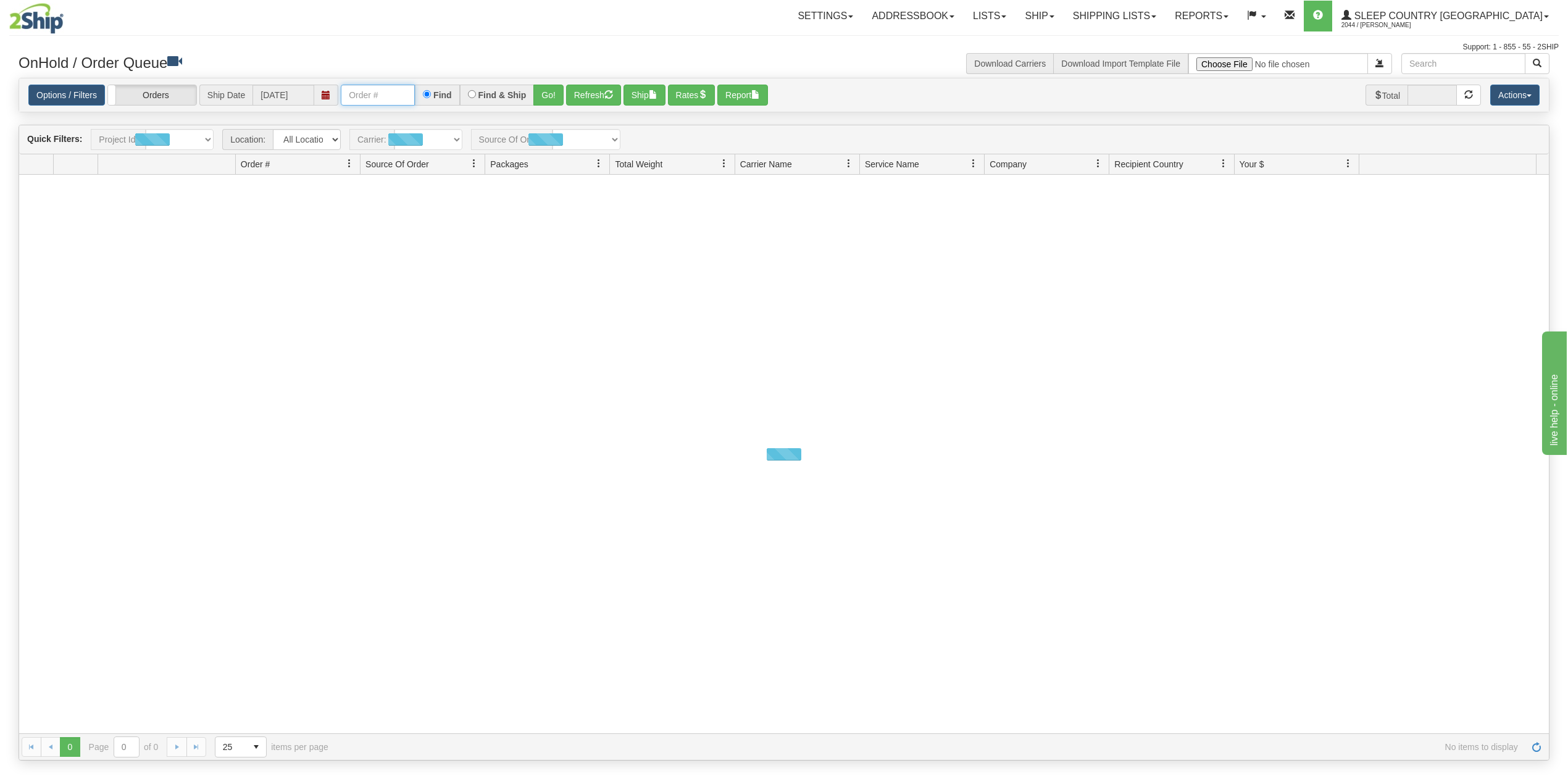
click at [359, 100] on input "text" at bounding box center [377, 94] width 74 height 21
paste input "9000I088657"
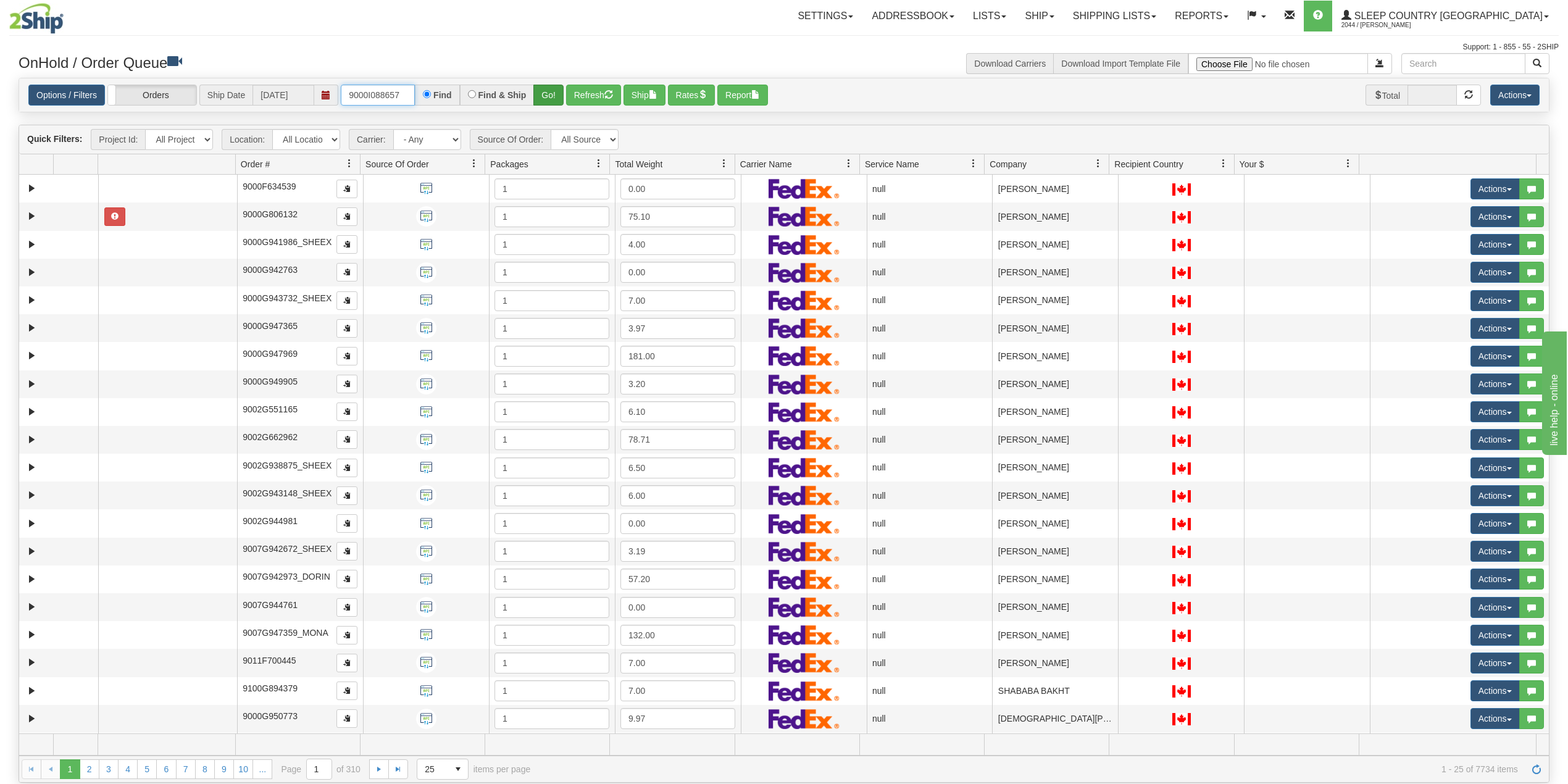
type input "9000I088657"
click at [550, 100] on button "Go!" at bounding box center [549, 94] width 31 height 21
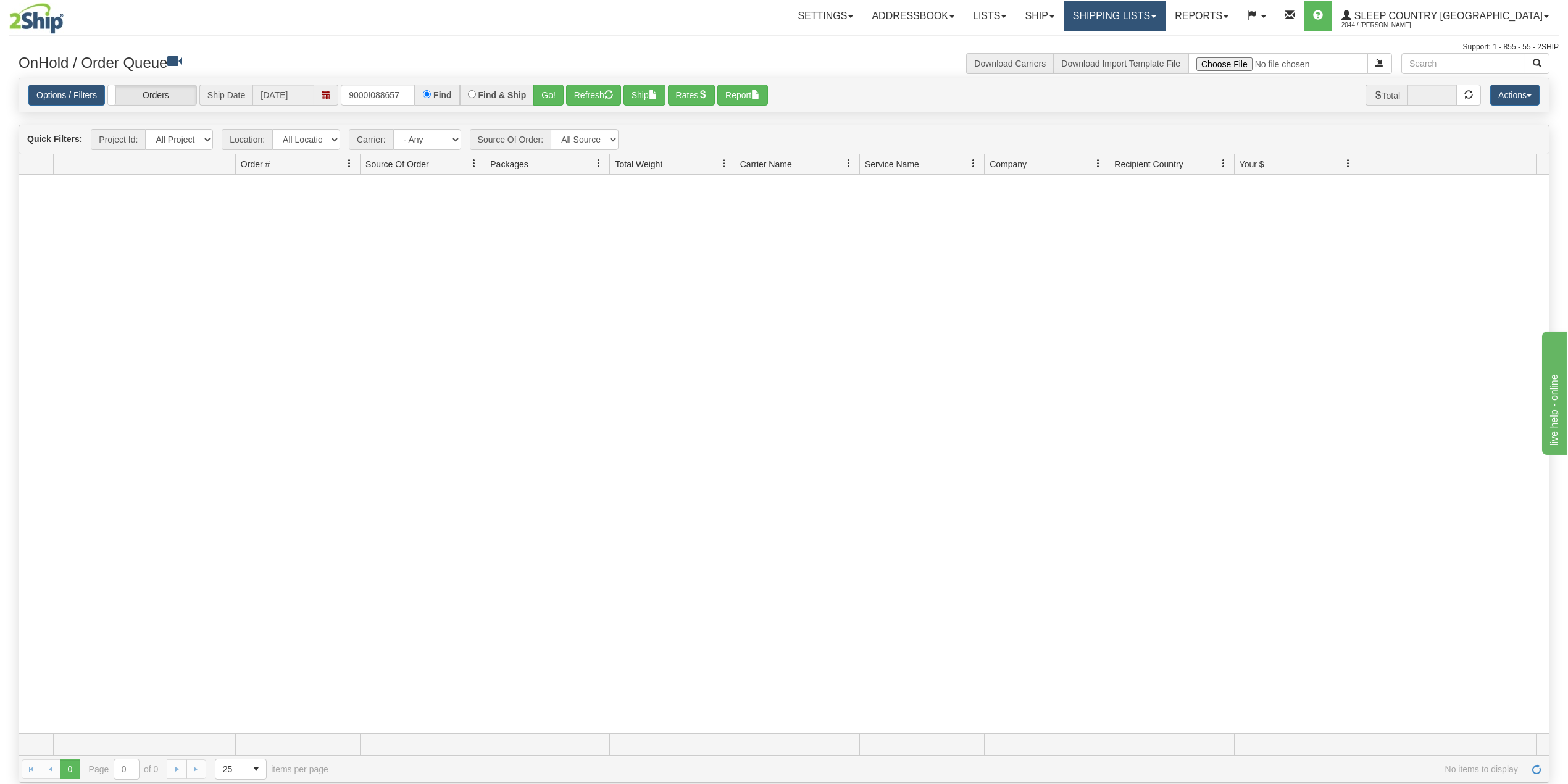
click at [1166, 11] on link "Shipping lists" at bounding box center [1115, 16] width 102 height 31
click at [1152, 60] on span "Search Shipment History" at bounding box center [1104, 60] width 95 height 10
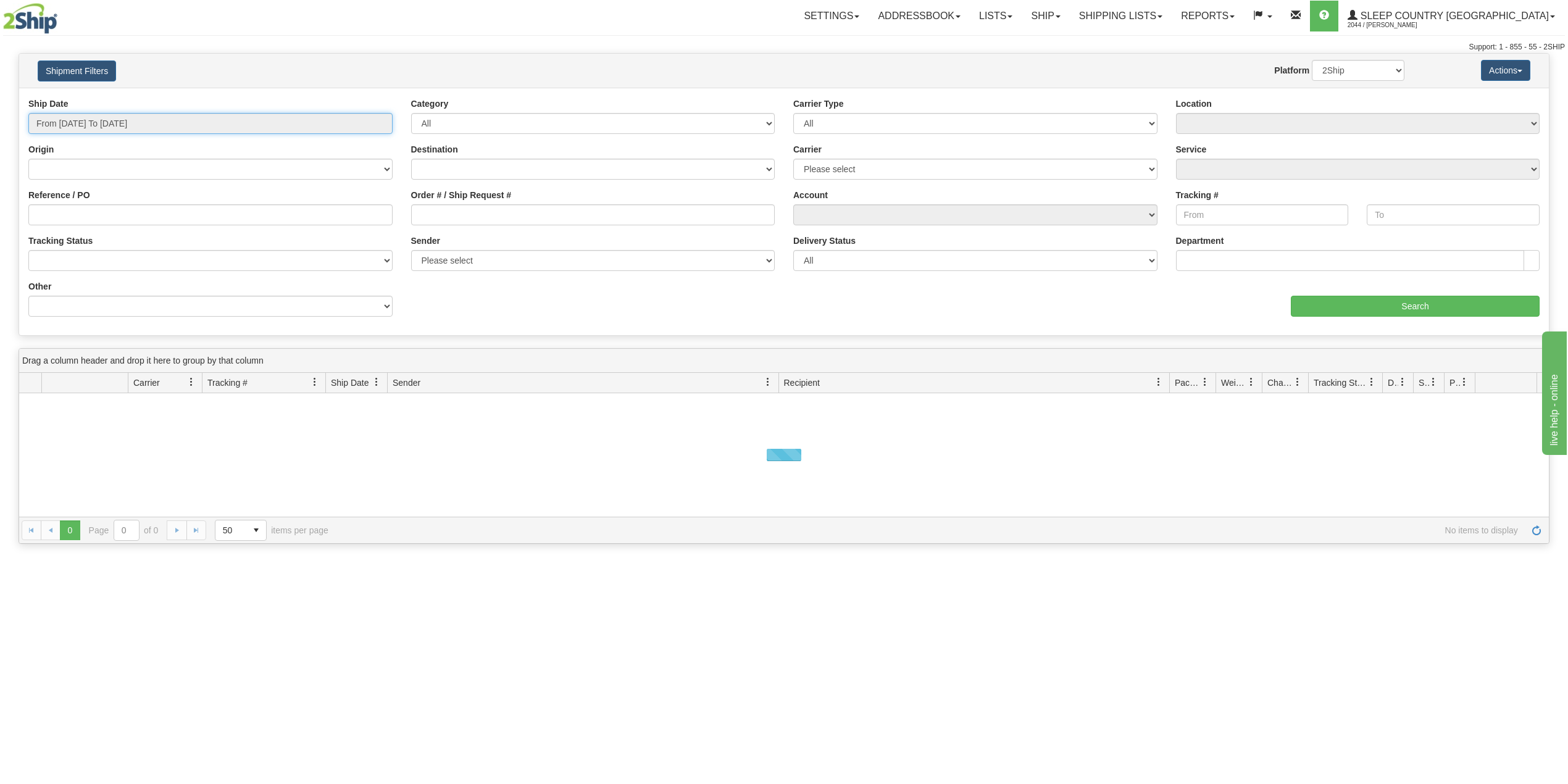
click at [120, 116] on input "From [DATE] To [DATE]" at bounding box center [210, 123] width 364 height 21
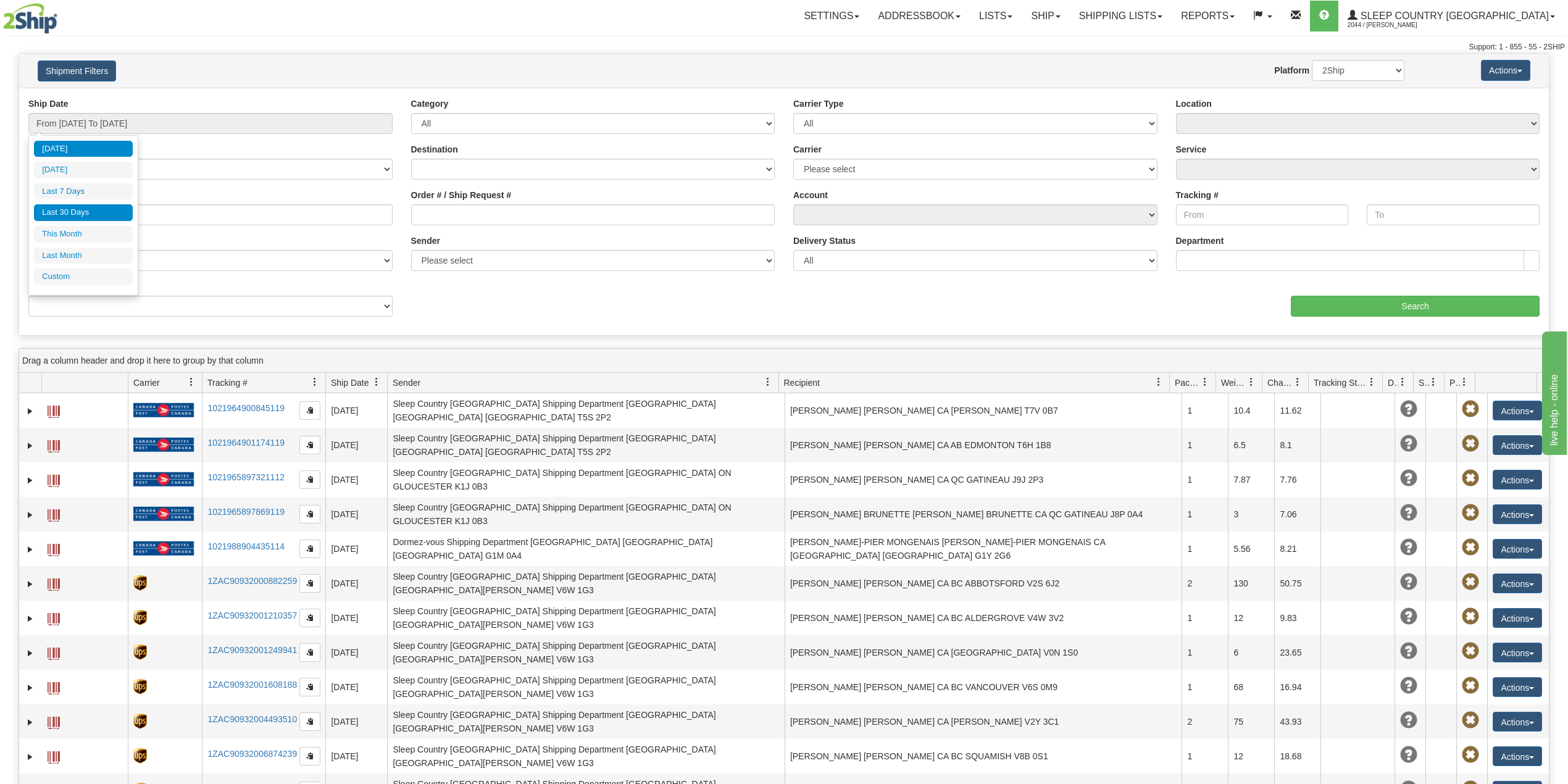
click at [76, 218] on li "Last 30 Days" at bounding box center [83, 213] width 99 height 17
type input "From [DATE] To [DATE]"
click at [79, 220] on input "Reference / PO" at bounding box center [210, 215] width 364 height 21
paste input "9000I088657"
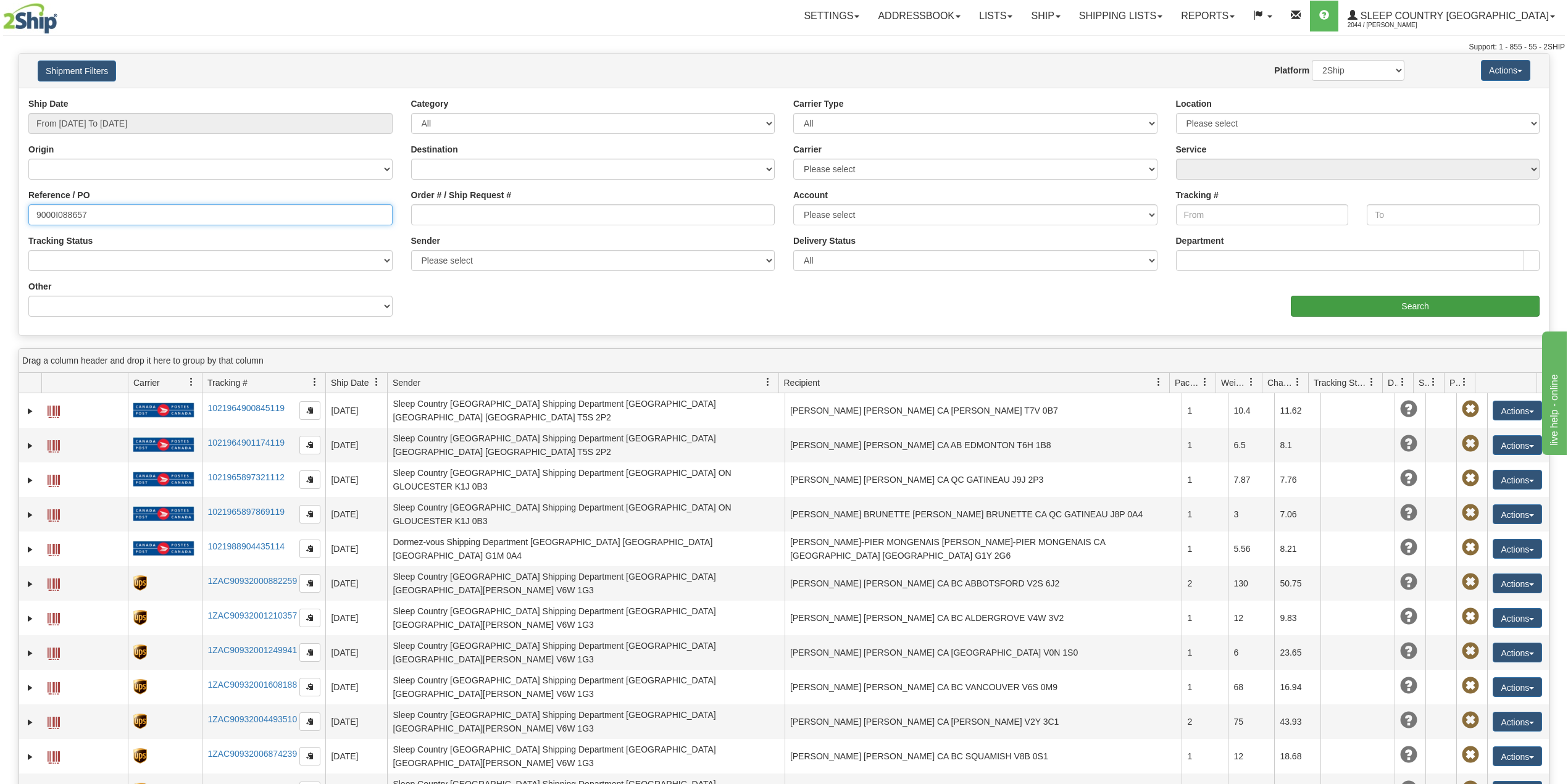
type input "9000I088657"
click at [1421, 312] on input "Search" at bounding box center [1415, 306] width 248 height 21
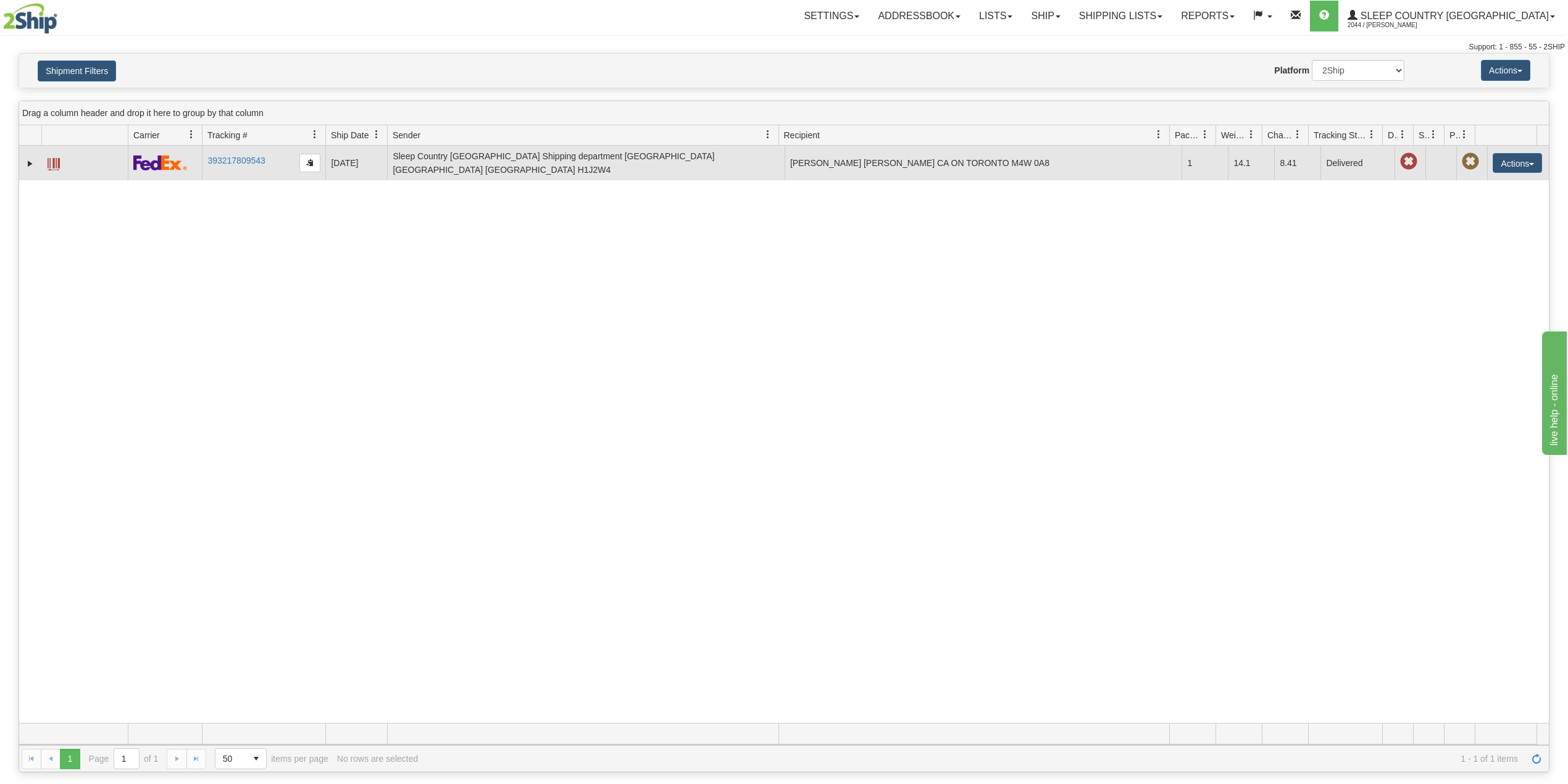
click at [20, 154] on td at bounding box center [30, 163] width 22 height 35
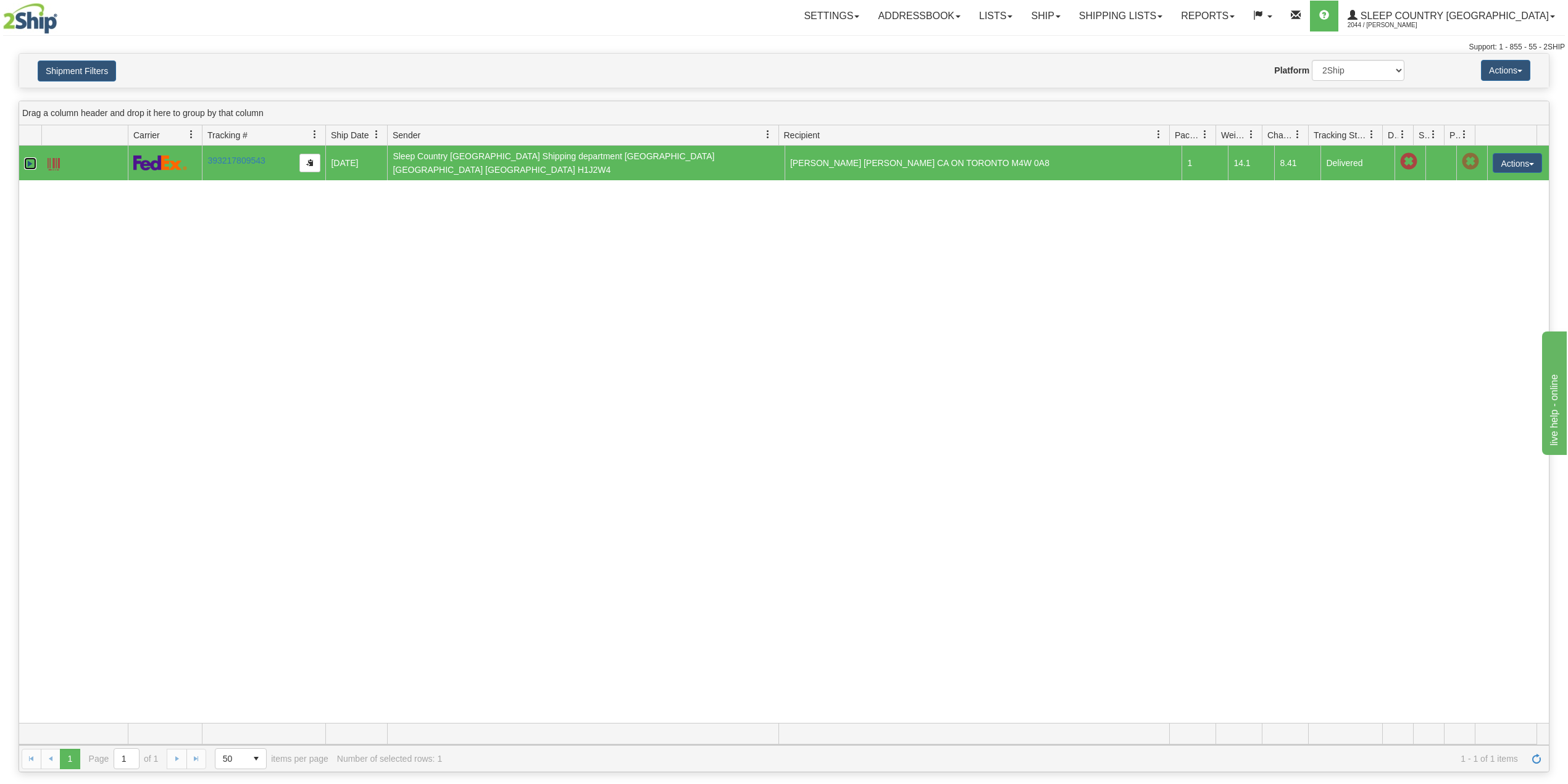
click at [30, 163] on link "Expand" at bounding box center [30, 163] width 13 height 13
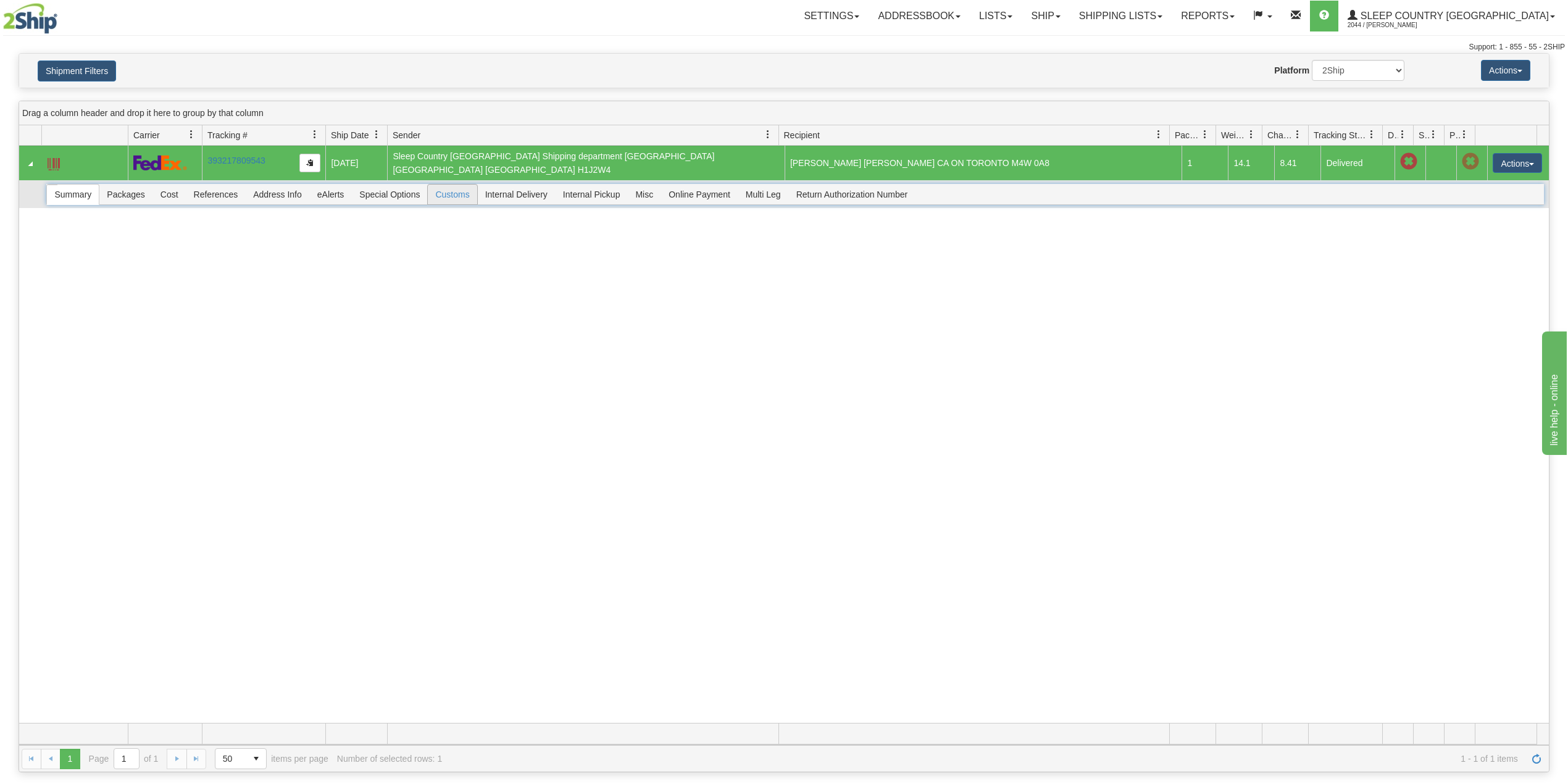
click at [446, 192] on span "Customs" at bounding box center [452, 194] width 48 height 20
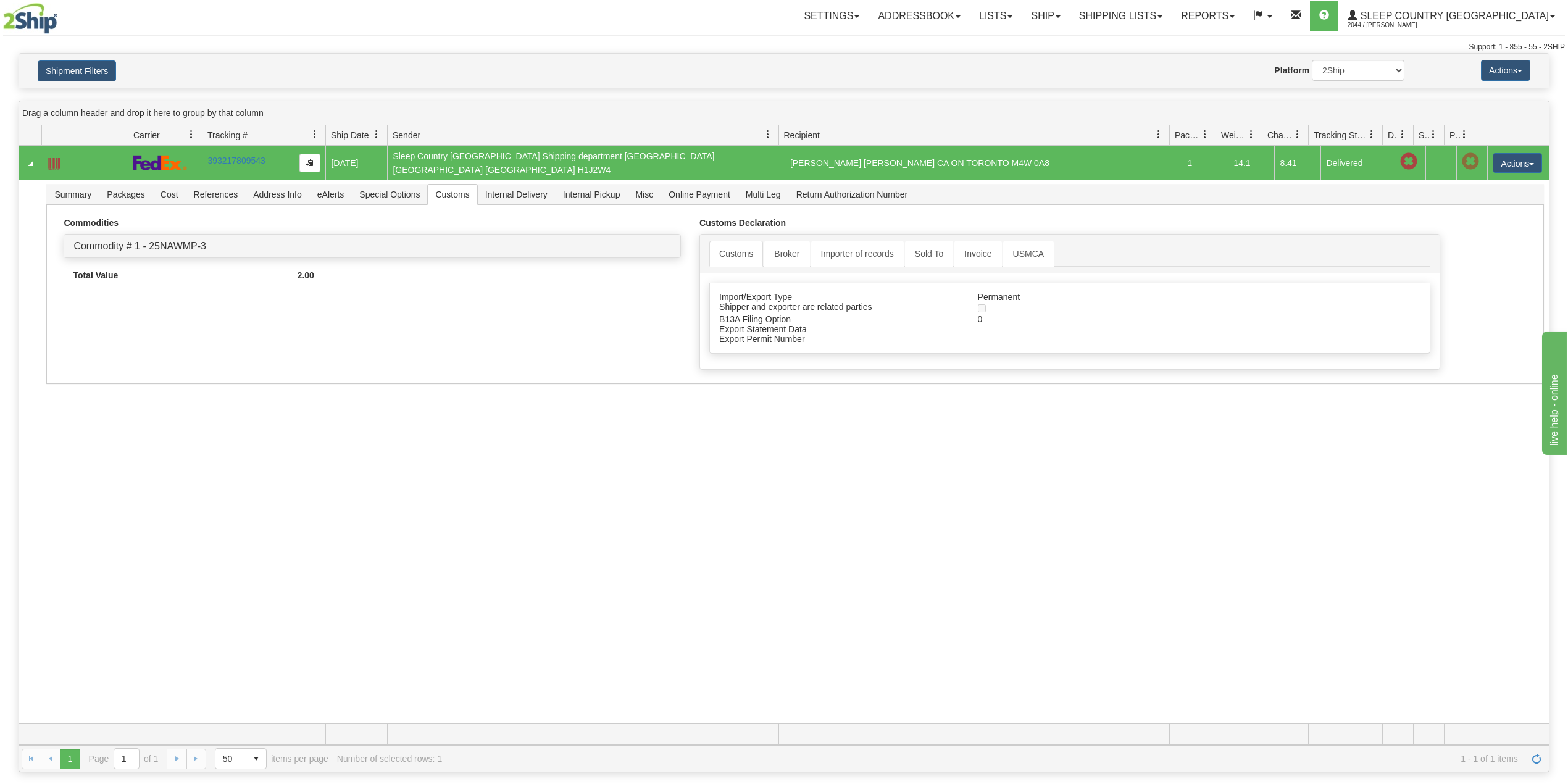
click at [268, 472] on div "31613544 2044 393217809543 [DATE] [DATE] 12:33:02 PM Sleep Country [GEOGRAPHIC_…" at bounding box center [784, 434] width 1530 height 577
click at [225, 191] on span "References" at bounding box center [216, 194] width 60 height 20
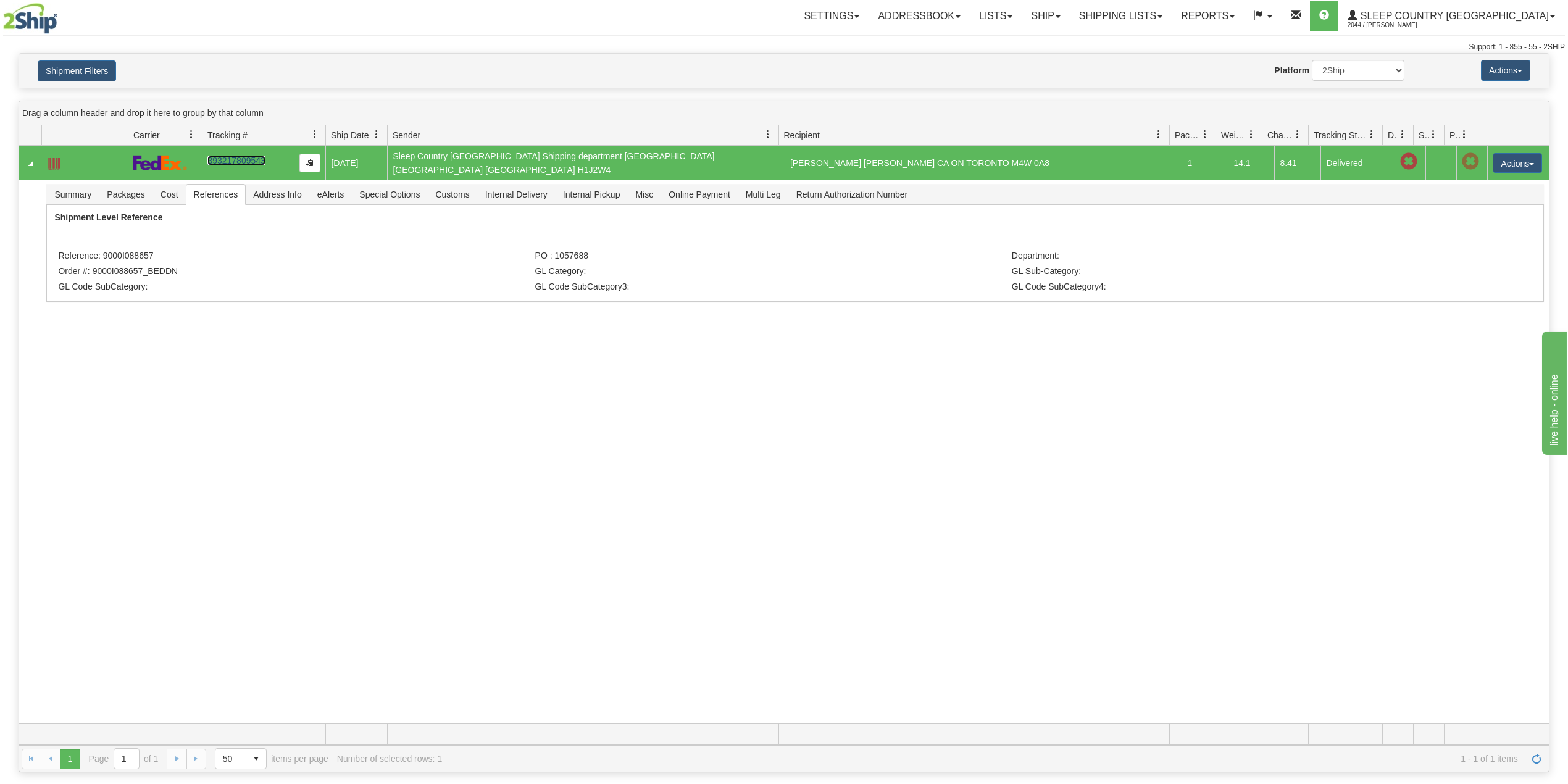
click at [237, 157] on link "393217809543" at bounding box center [236, 161] width 57 height 10
click at [1069, 6] on link "Ship" at bounding box center [1046, 16] width 48 height 31
click at [1057, 60] on span "OnHold / Order Queue" at bounding box center [1013, 60] width 87 height 10
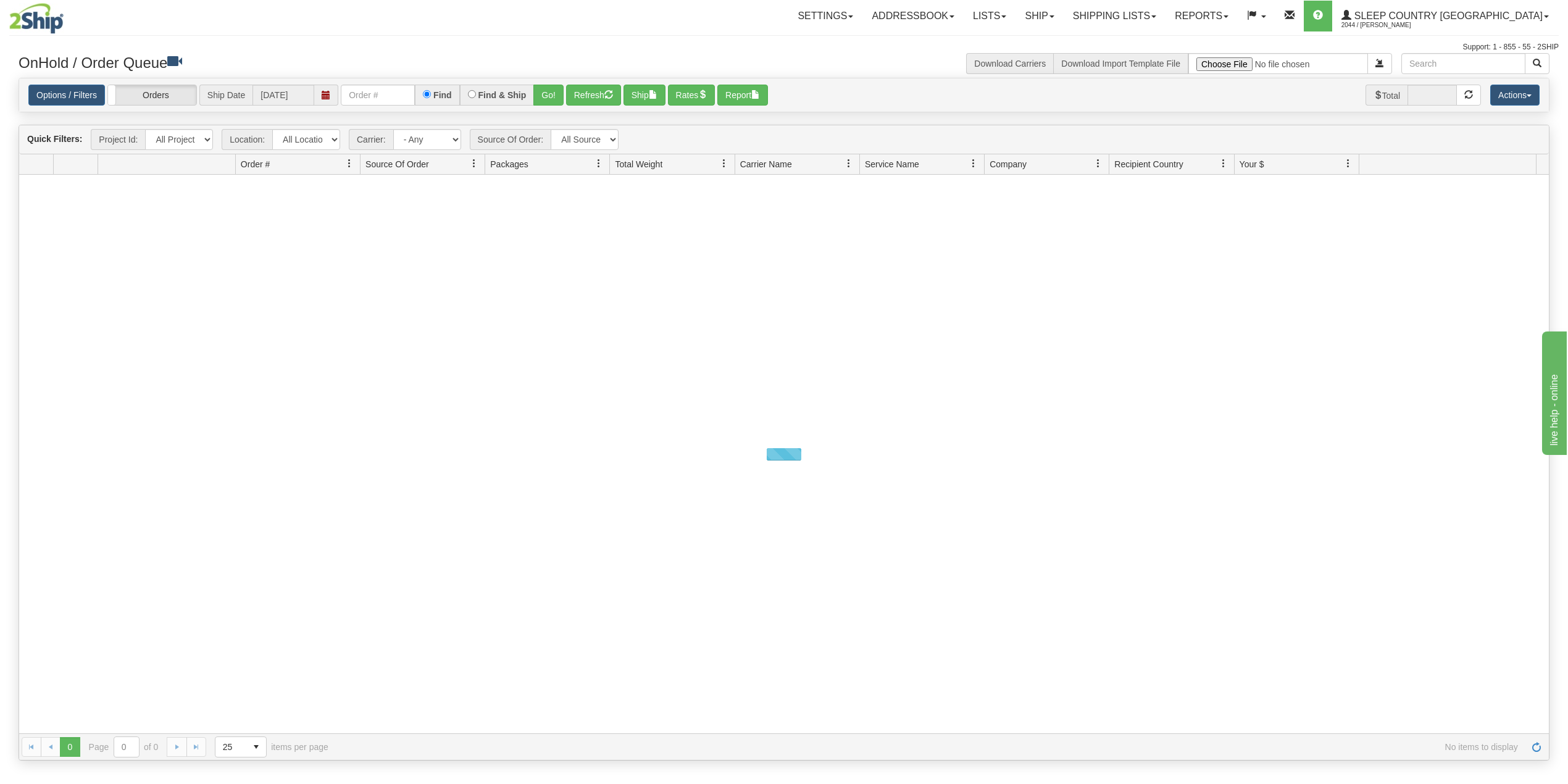
click at [416, 92] on div "Find" at bounding box center [437, 94] width 44 height 21
click at [399, 105] on input "text" at bounding box center [377, 94] width 74 height 21
paste input "9000I103415"
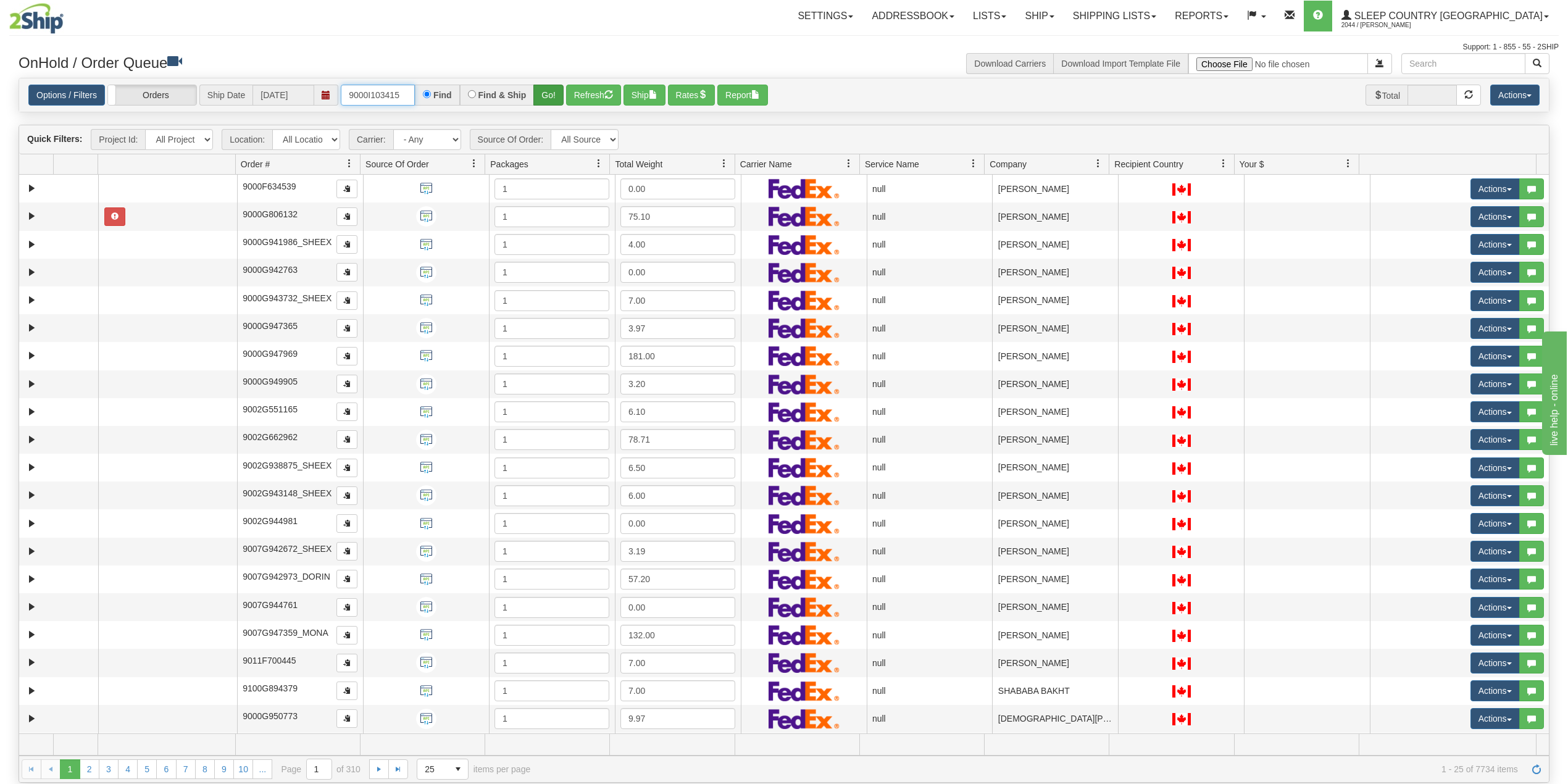
type input "9000I103415"
click at [548, 94] on button "Go!" at bounding box center [549, 94] width 31 height 21
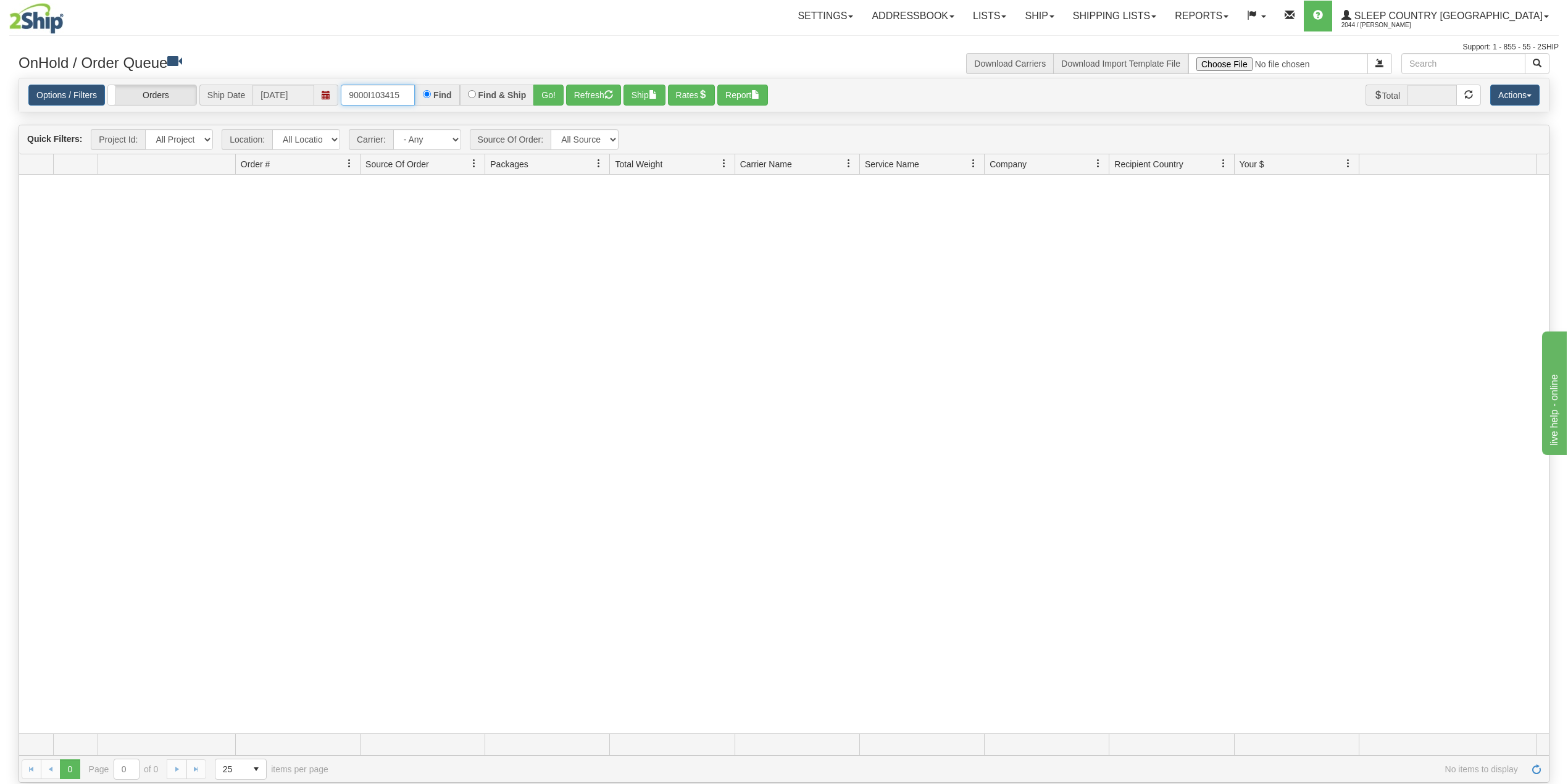
click at [408, 93] on input "9000I103415" at bounding box center [377, 94] width 74 height 21
click at [1166, 15] on link "Shipping lists" at bounding box center [1115, 16] width 102 height 31
click at [1152, 57] on span "Search Shipment History" at bounding box center [1104, 60] width 95 height 10
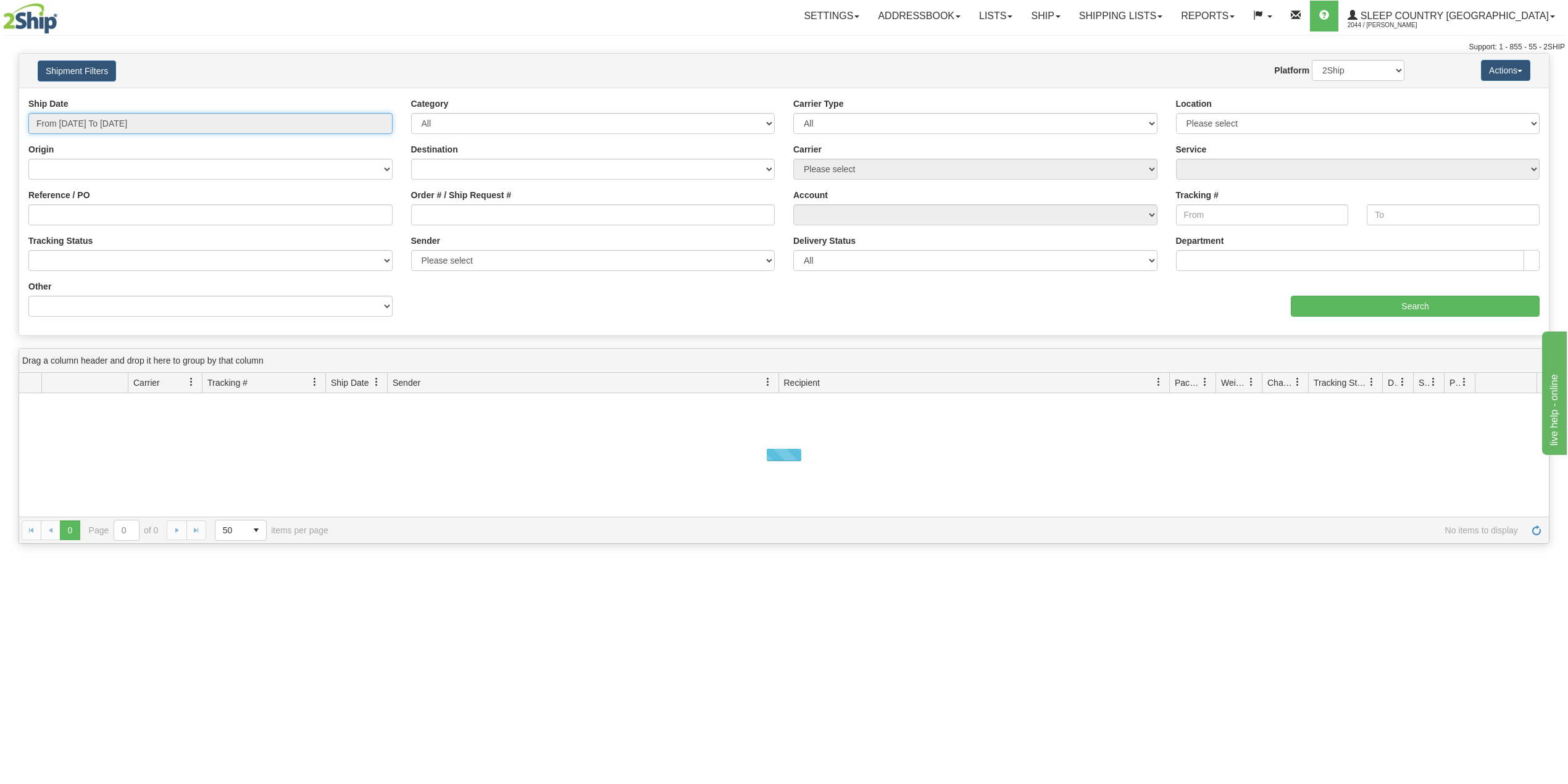
click at [144, 123] on input "From [DATE] To [DATE]" at bounding box center [210, 123] width 364 height 21
click at [87, 215] on li "Last 30 Days" at bounding box center [83, 213] width 99 height 17
type input "From [DATE] To [DATE]"
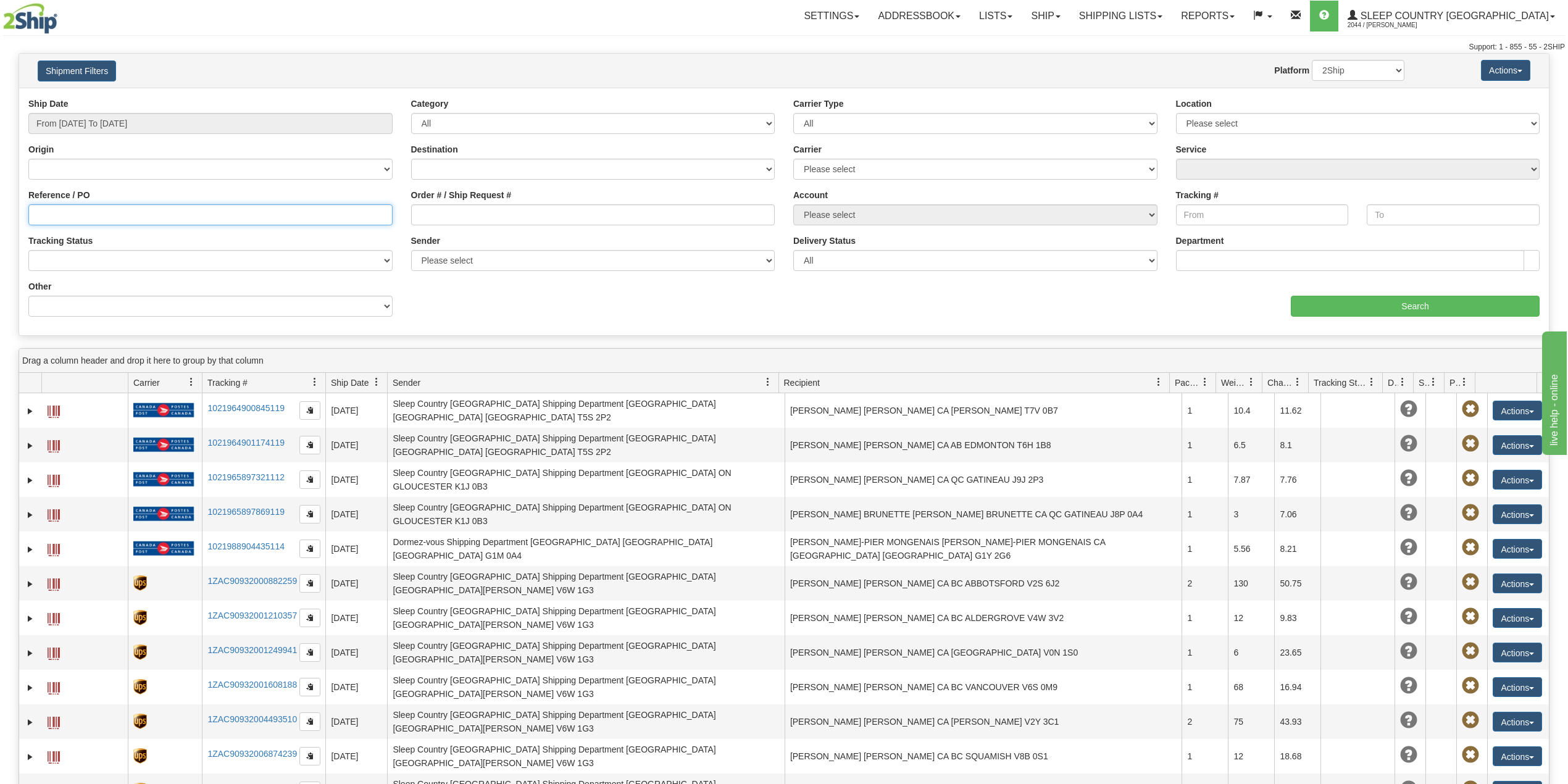
click at [89, 218] on input "Reference / PO" at bounding box center [210, 215] width 364 height 21
paste input "9000I103415"
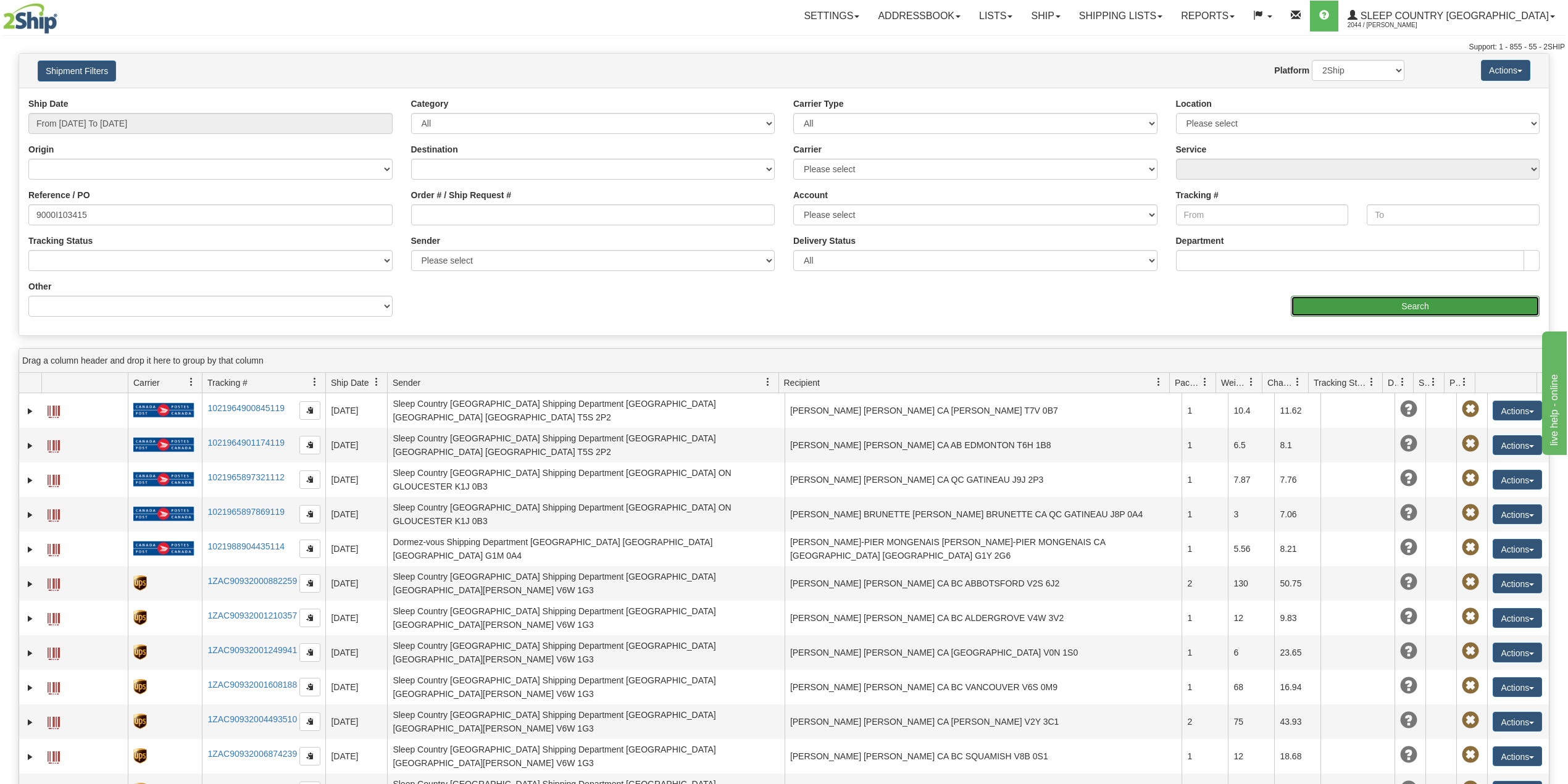
click at [1359, 298] on input "Search" at bounding box center [1415, 306] width 248 height 21
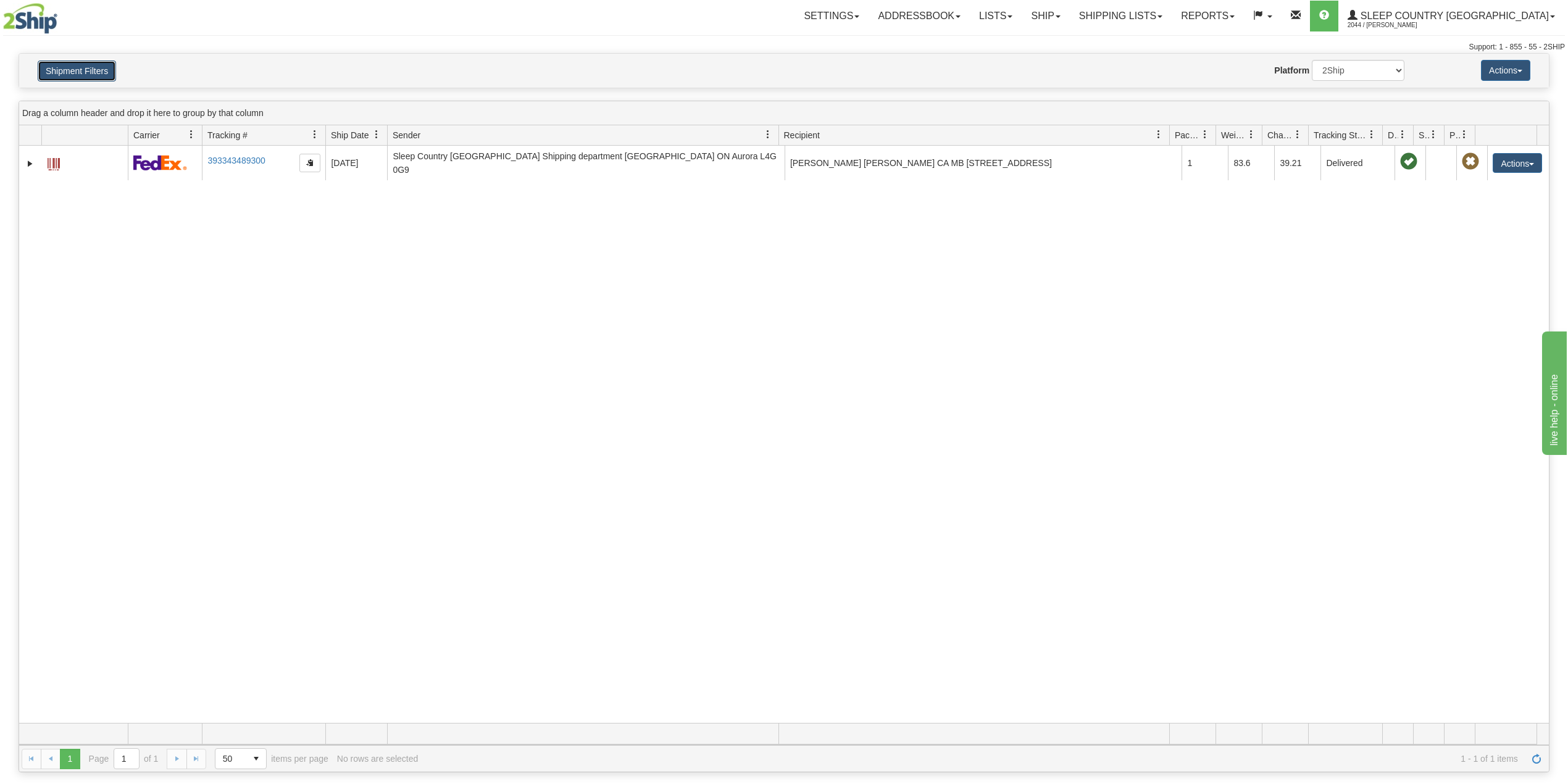
click at [85, 75] on button "Shipment Filters" at bounding box center [77, 71] width 78 height 21
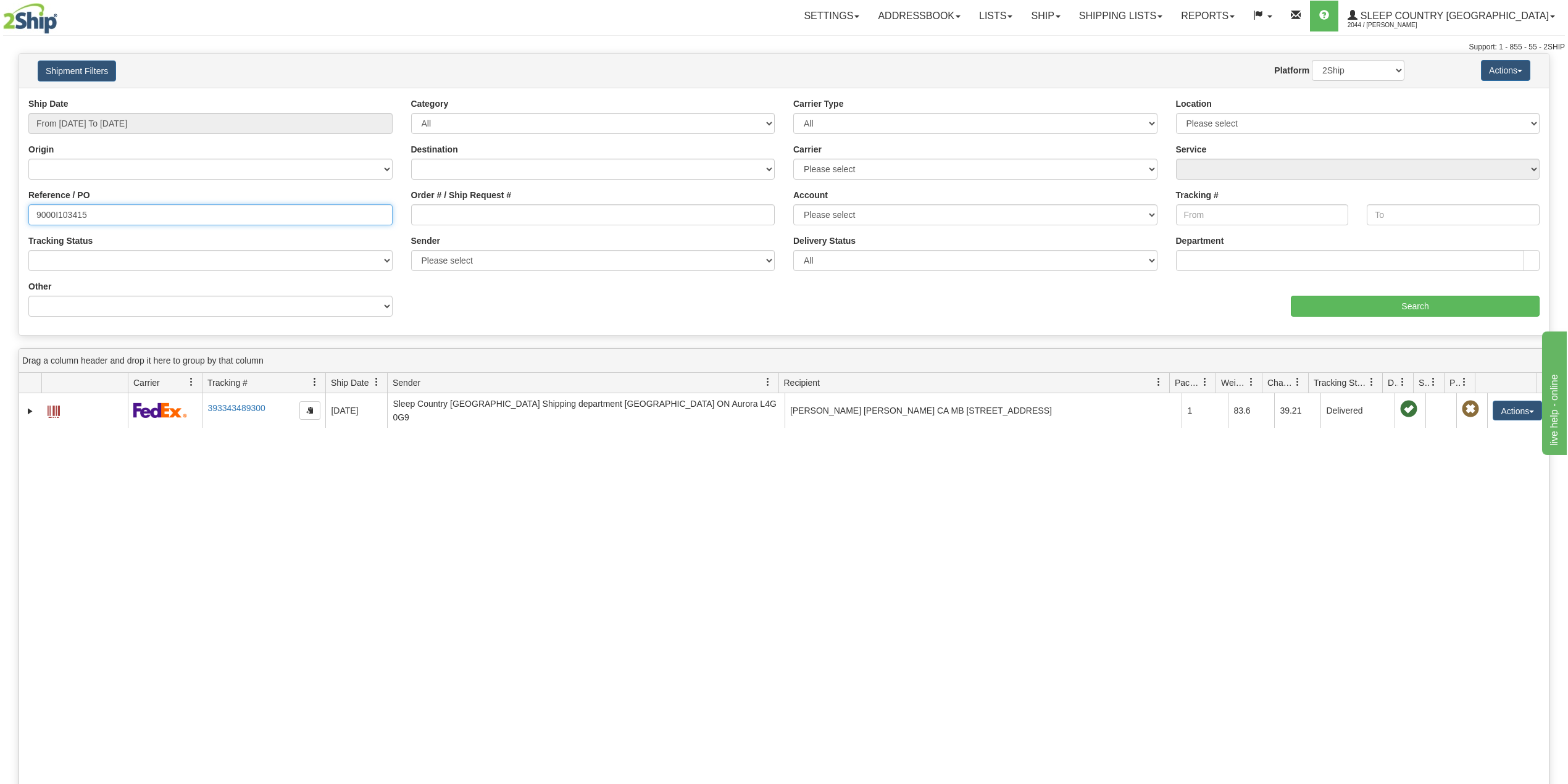
click at [63, 213] on input "9000I103415" at bounding box center [210, 215] width 364 height 21
drag, startPoint x: 63, startPoint y: 213, endPoint x: 88, endPoint y: 216, distance: 25.2
click at [64, 213] on input "9000I103415" at bounding box center [210, 215] width 364 height 21
paste input "4"
type input "9000I103414"
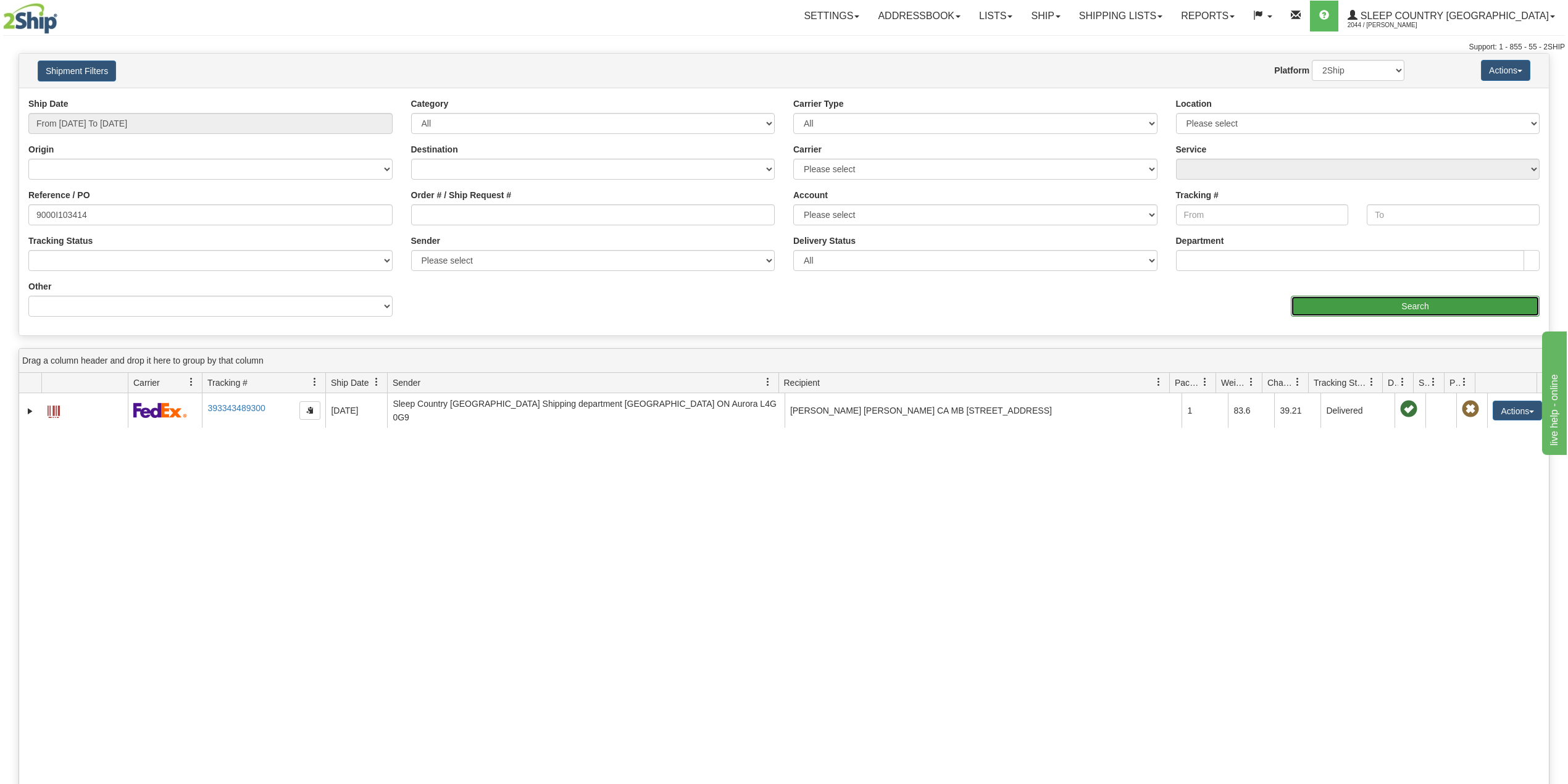
click at [1437, 312] on input "Search" at bounding box center [1415, 306] width 248 height 21
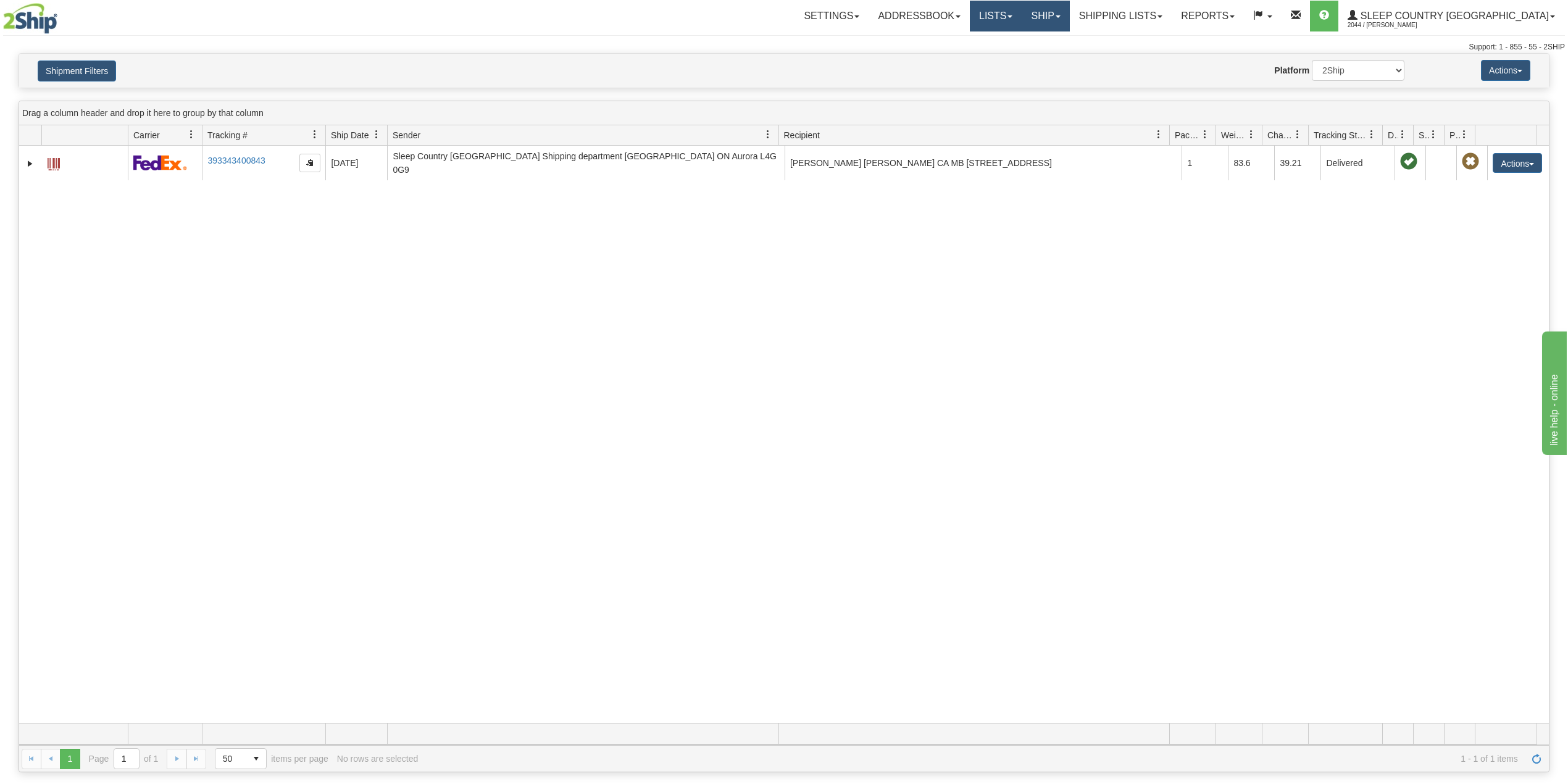
drag, startPoint x: 1068, startPoint y: 13, endPoint x: 1079, endPoint y: 18, distance: 12.1
click at [1022, 13] on link "Lists" at bounding box center [995, 16] width 52 height 31
click at [1069, 24] on link "Ship" at bounding box center [1046, 16] width 48 height 31
click at [1057, 57] on span "OnHold / Order Queue" at bounding box center [1013, 60] width 87 height 10
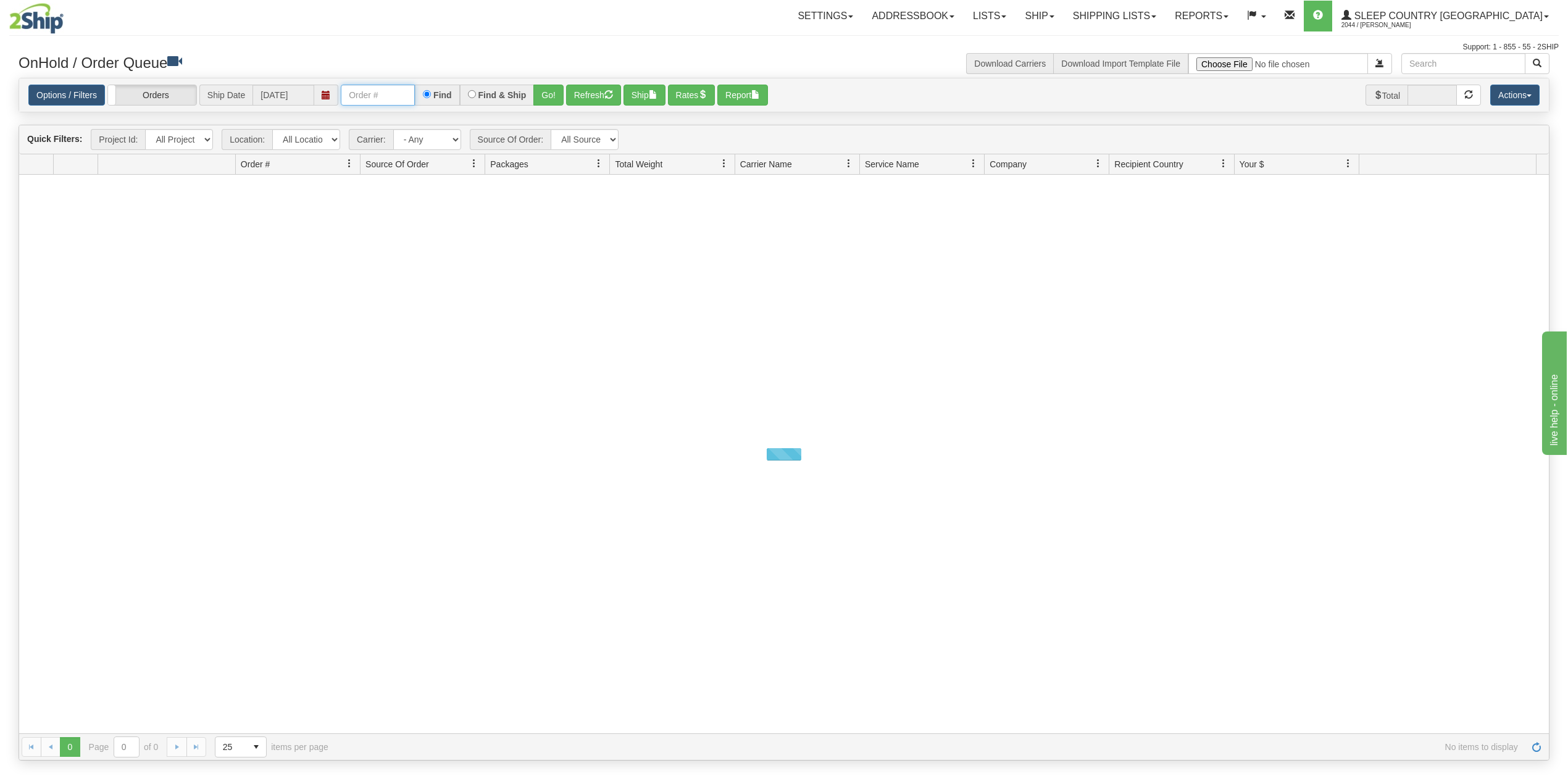
click at [367, 95] on input "text" at bounding box center [377, 94] width 74 height 21
paste input "9000I103200"
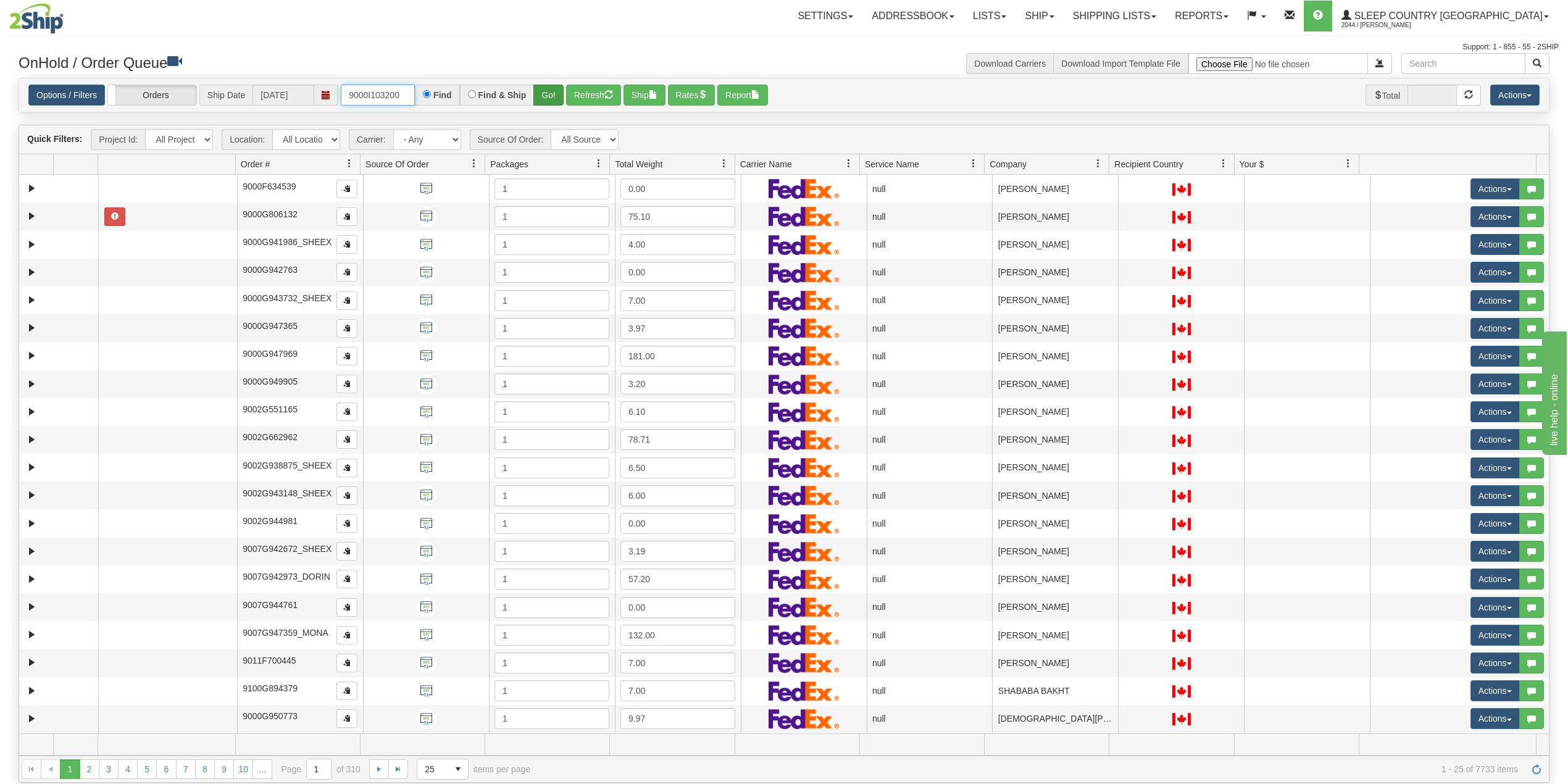
type input "9000I103200"
click at [550, 96] on button "Go!" at bounding box center [549, 94] width 31 height 21
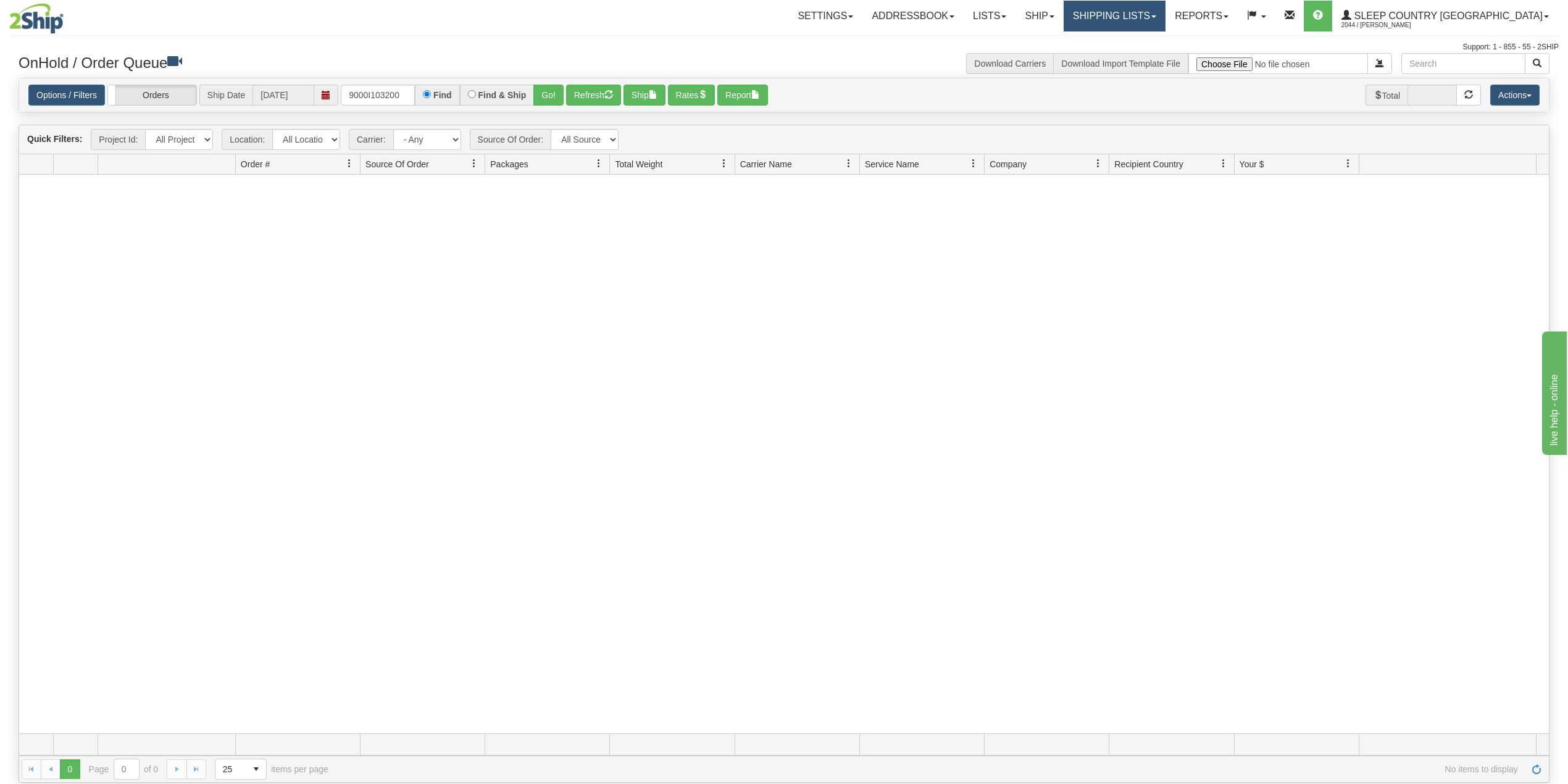
click at [1166, 11] on link "Shipping lists" at bounding box center [1115, 16] width 102 height 31
click at [1155, 53] on link "Search Shipment History" at bounding box center [1104, 59] width 120 height 16
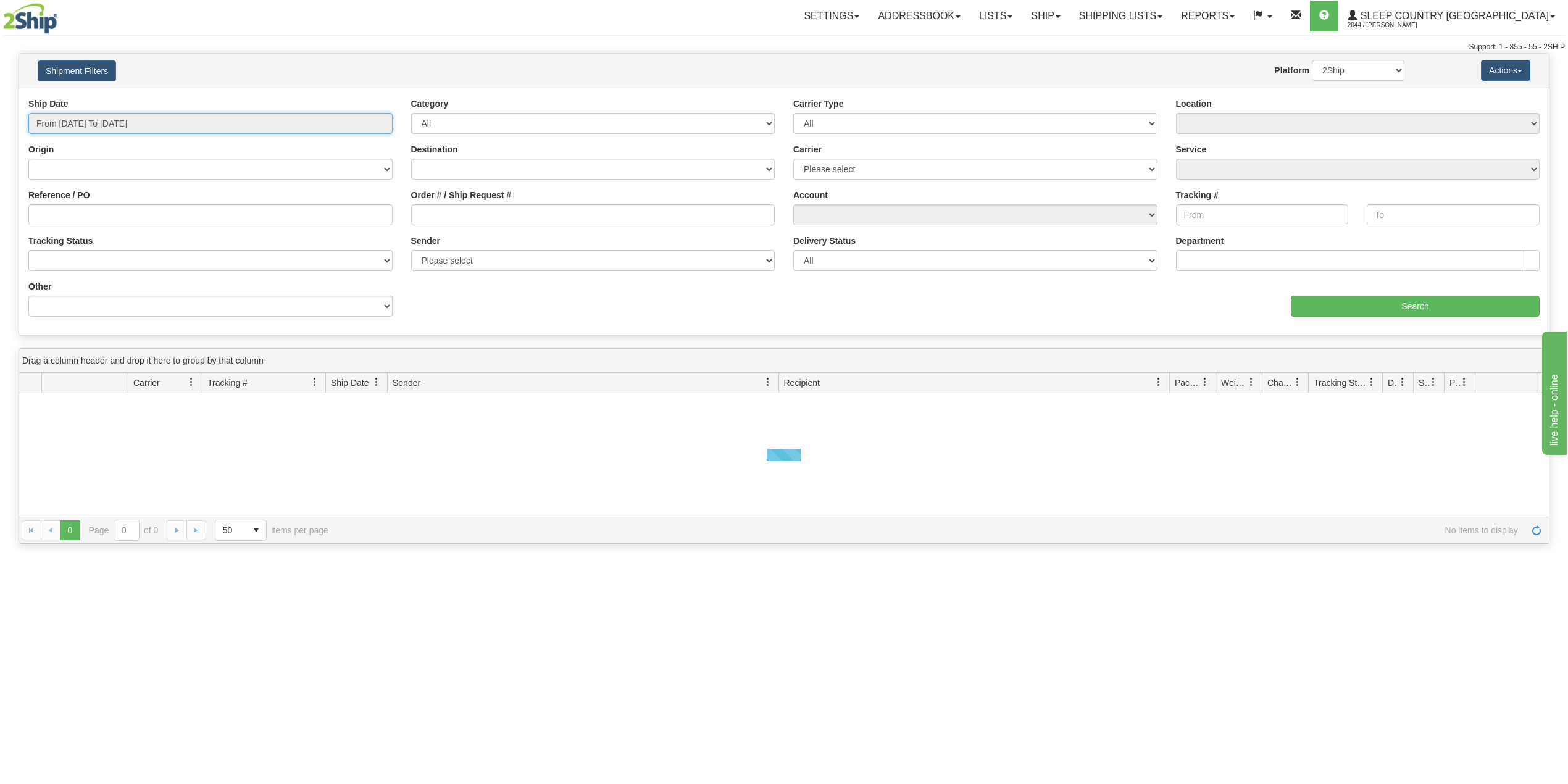
drag, startPoint x: 122, startPoint y: 129, endPoint x: 125, endPoint y: 139, distance: 10.4
click at [122, 127] on input "From [DATE] To [DATE]" at bounding box center [210, 123] width 364 height 21
click at [92, 215] on li "Last 30 Days" at bounding box center [83, 213] width 99 height 17
type input "From [DATE] To [DATE]"
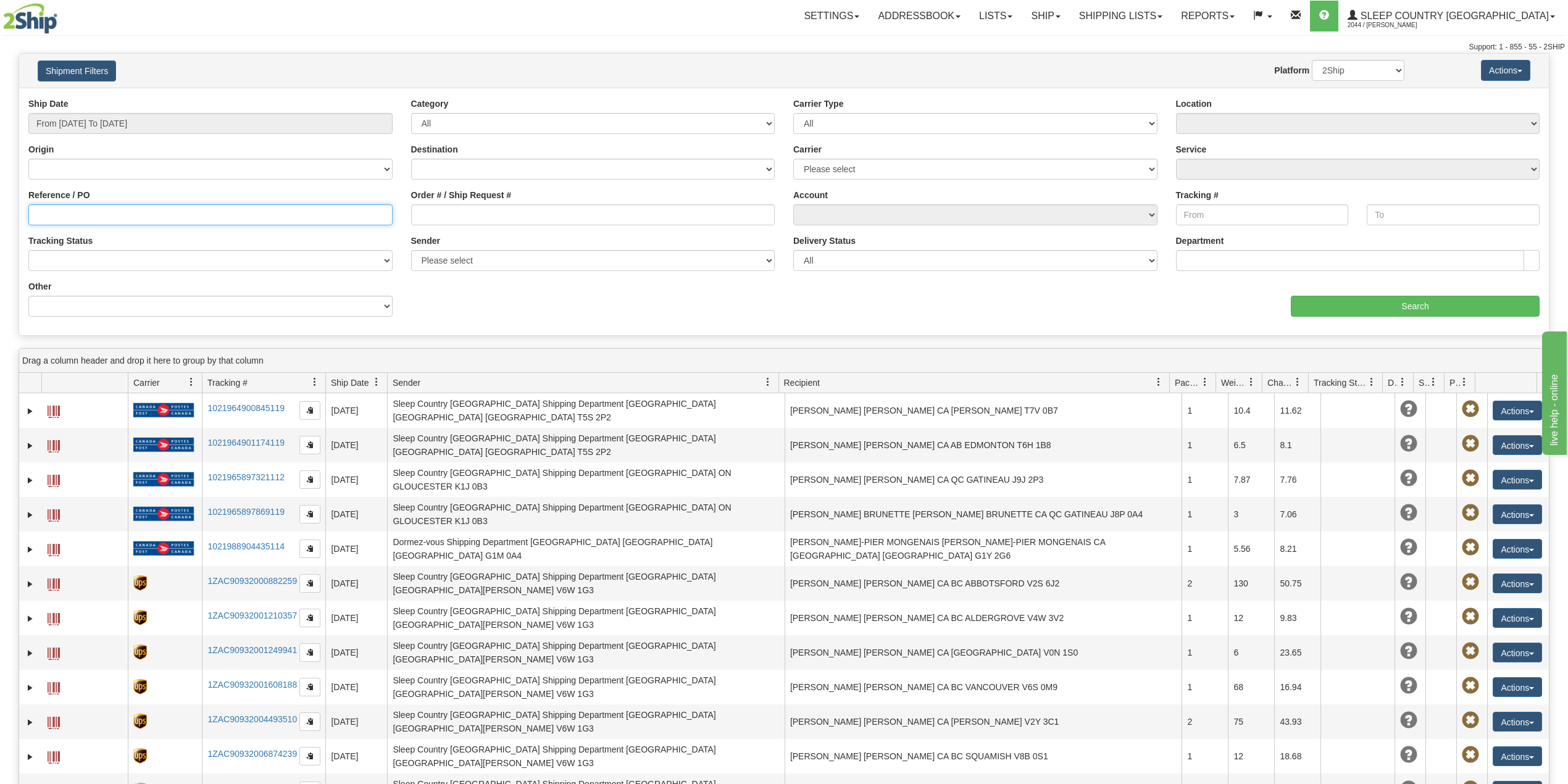
click at [100, 216] on input "Reference / PO" at bounding box center [210, 215] width 364 height 21
paste input "9000I103200"
type input "9000I103200"
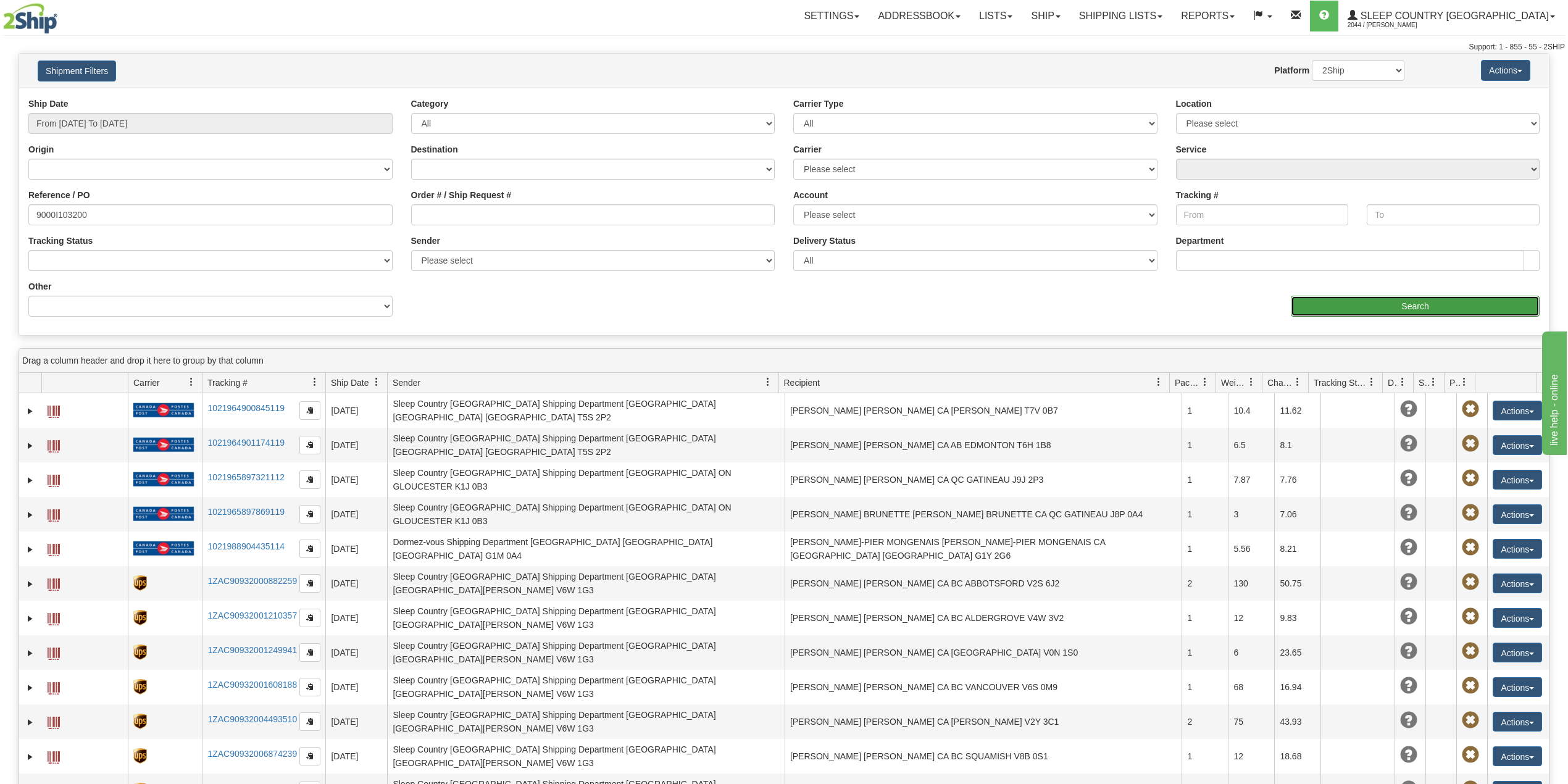
click at [1406, 302] on input "Search" at bounding box center [1415, 306] width 248 height 21
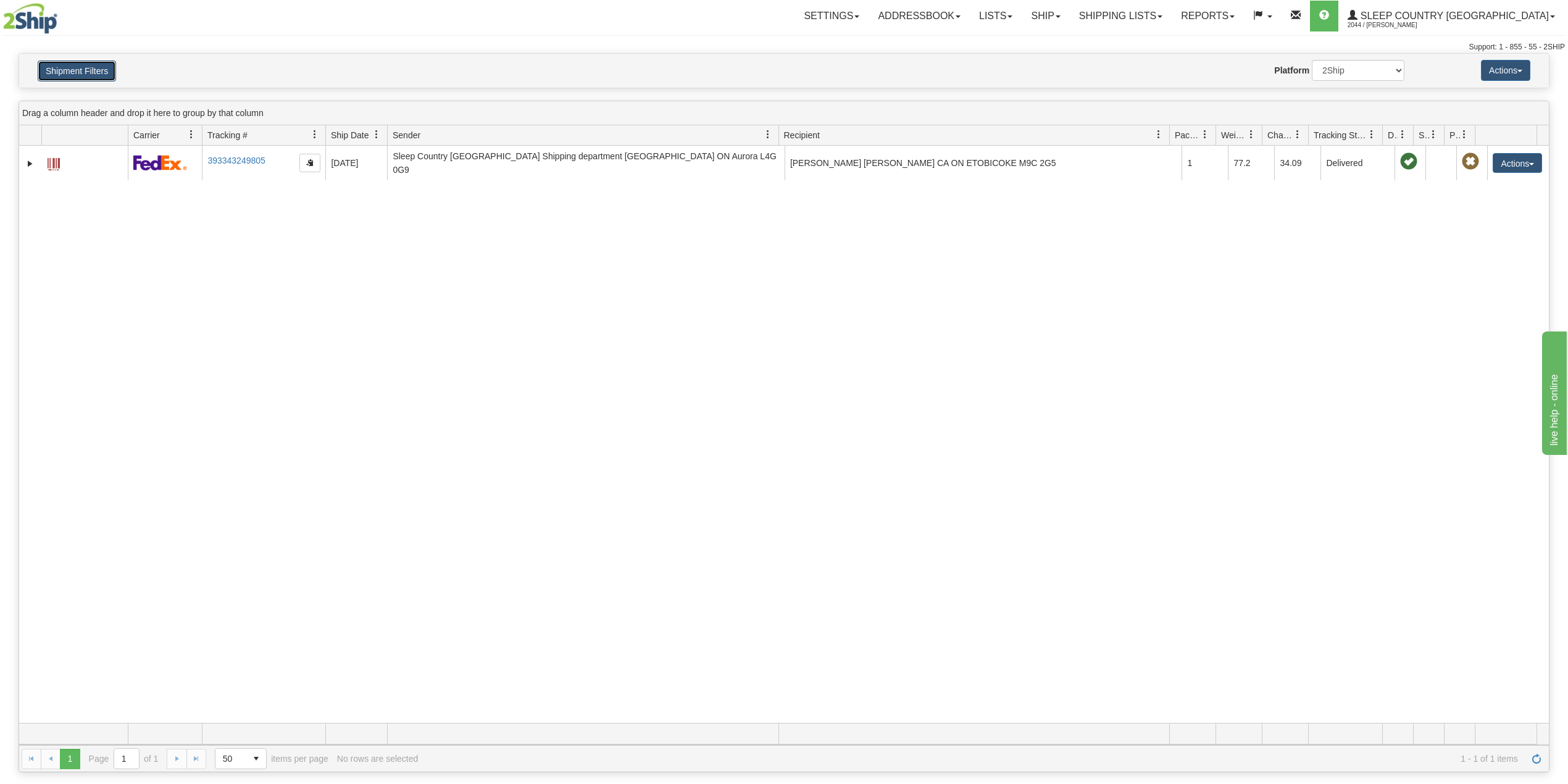
click at [67, 71] on button "Shipment Filters" at bounding box center [77, 71] width 78 height 21
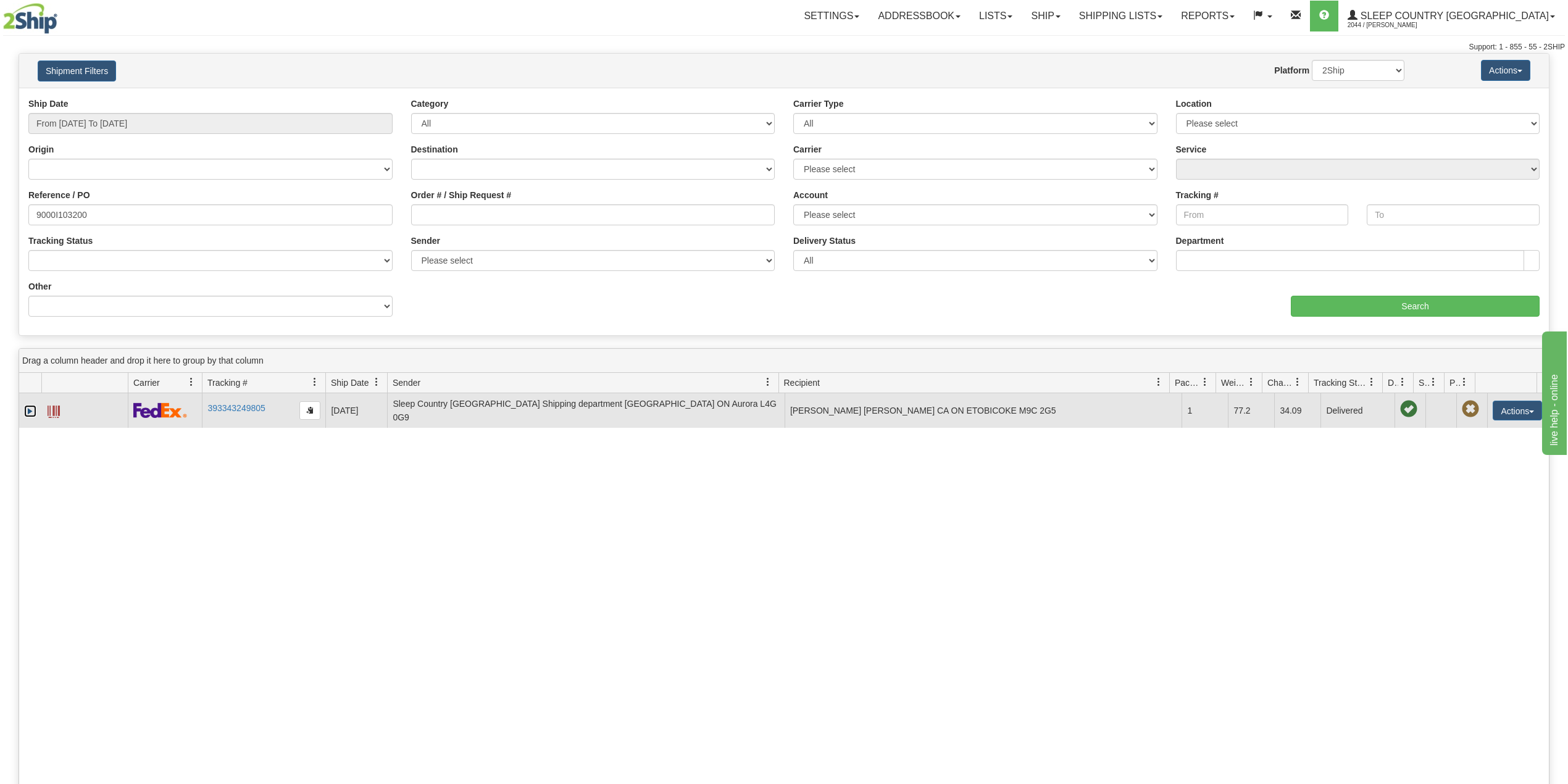
click at [30, 413] on link "Expand" at bounding box center [30, 411] width 13 height 13
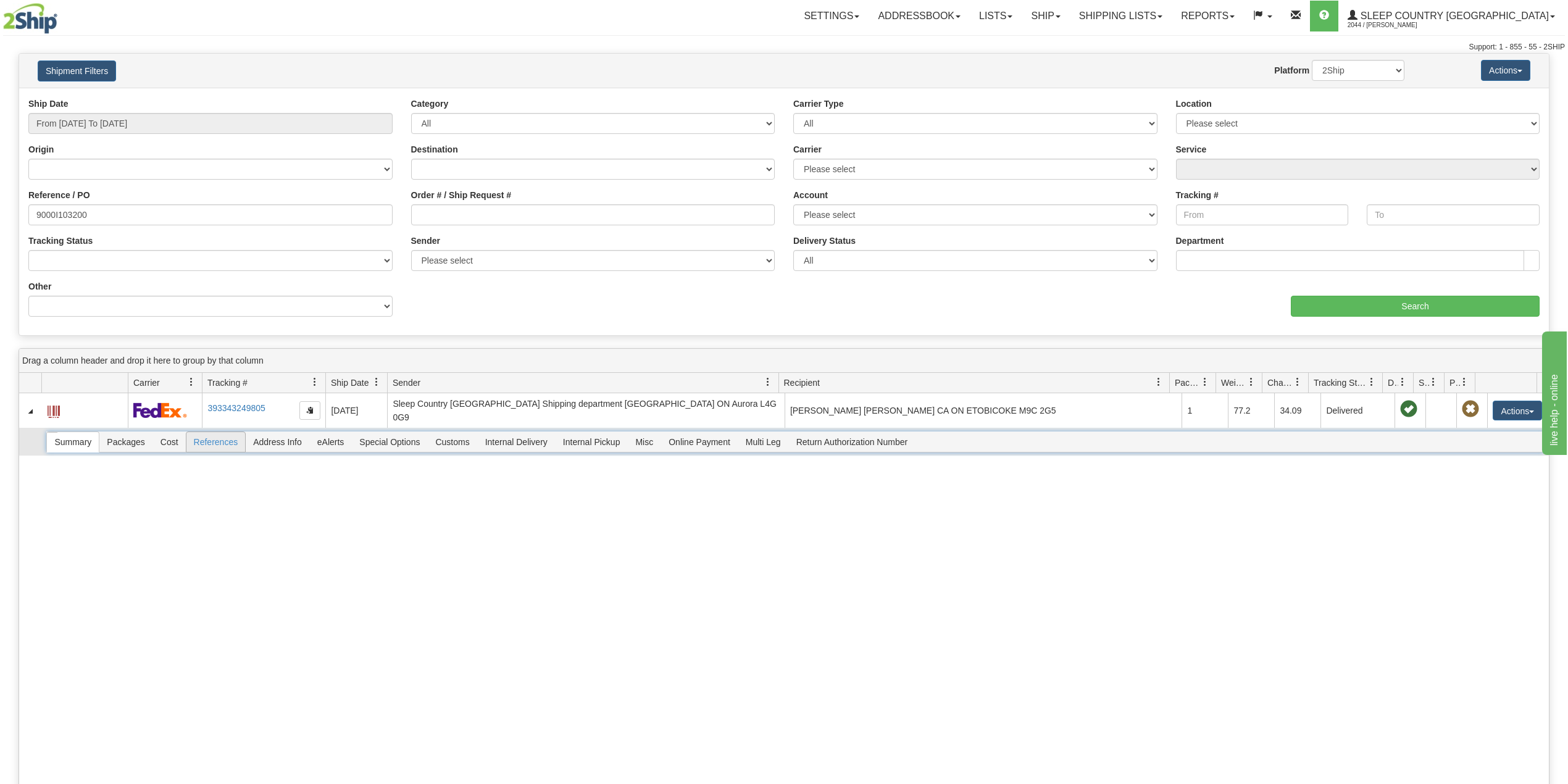
click at [217, 441] on span "References" at bounding box center [216, 442] width 60 height 20
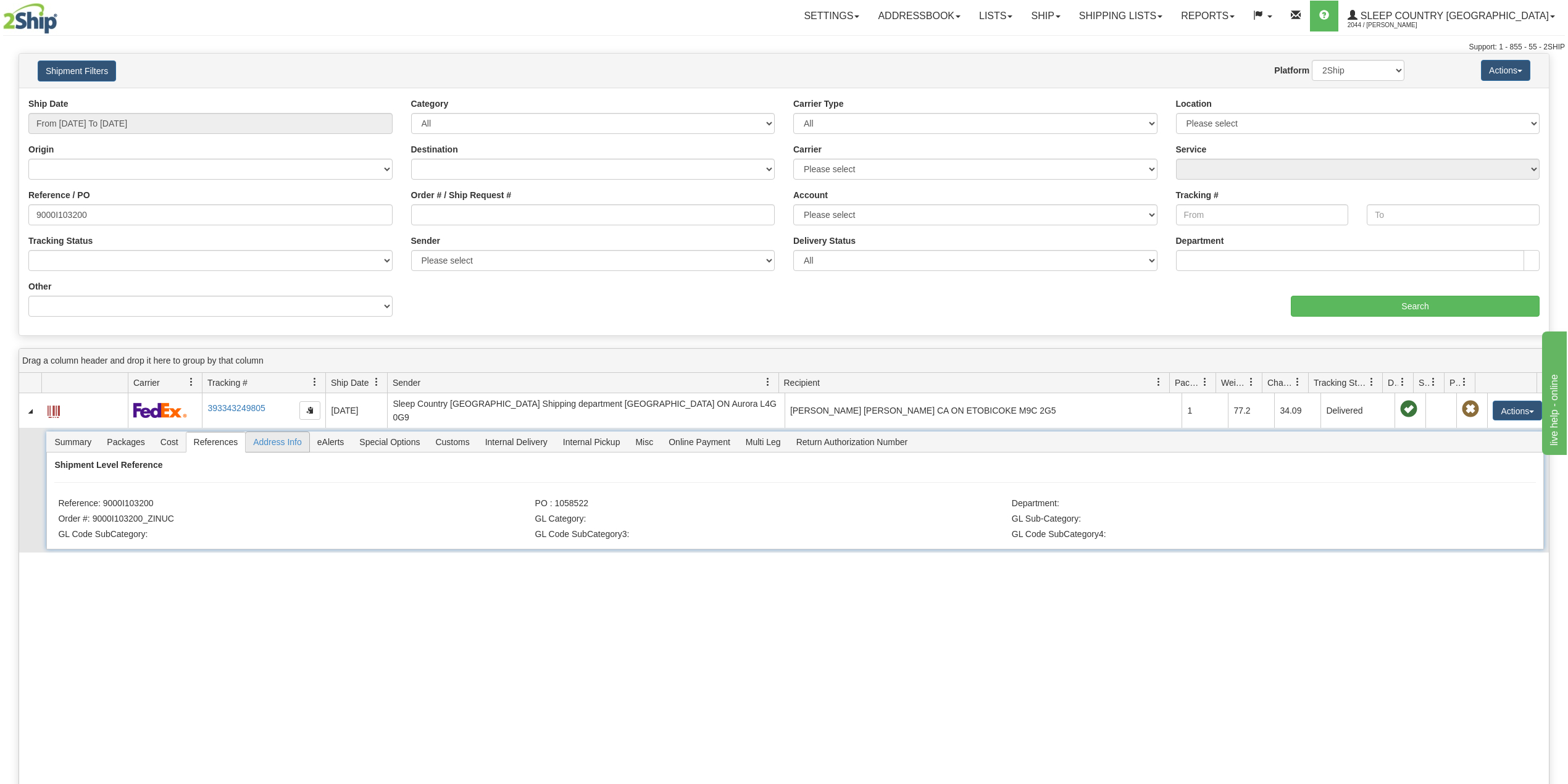
click at [277, 440] on span "Address Info" at bounding box center [277, 442] width 64 height 20
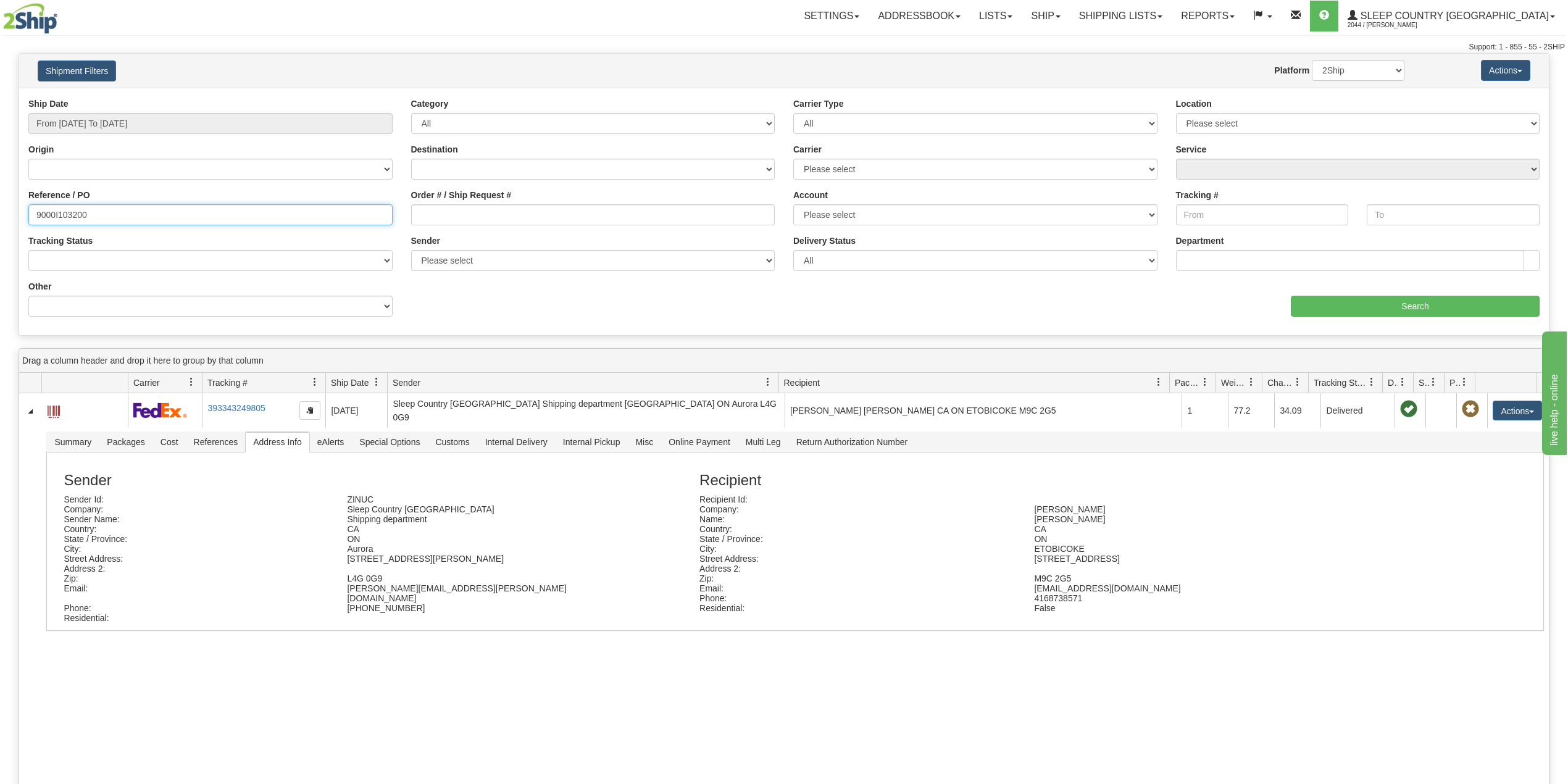
click at [84, 215] on input "9000I103200" at bounding box center [210, 215] width 364 height 21
click at [88, 215] on input "9000I103200" at bounding box center [210, 215] width 364 height 21
click at [114, 213] on input "9000I103200" at bounding box center [210, 215] width 364 height 21
click at [1069, 20] on link "Ship" at bounding box center [1046, 16] width 48 height 31
click at [1057, 62] on span "OnHold / Order Queue" at bounding box center [1013, 60] width 87 height 10
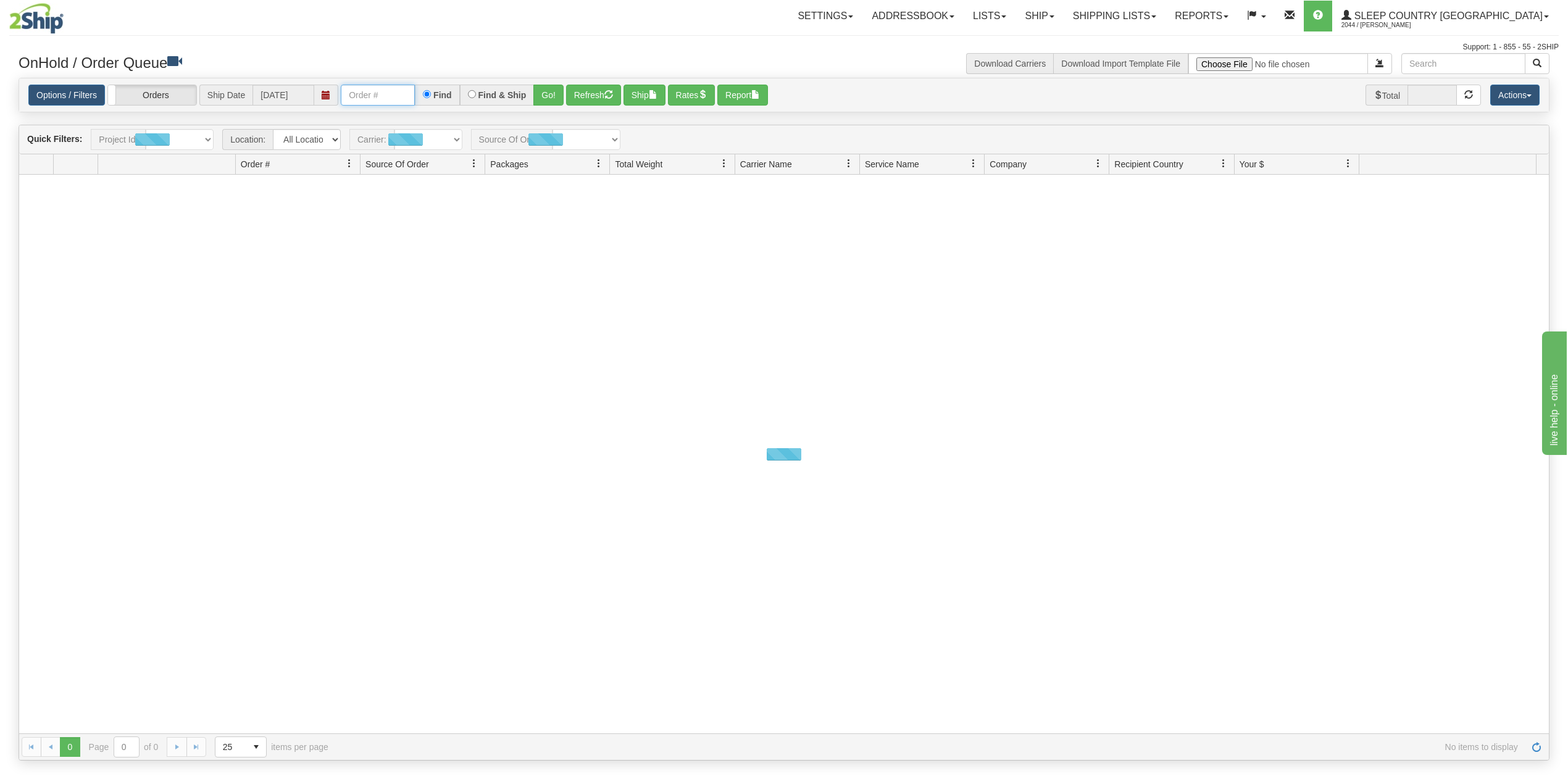
click at [391, 97] on input "text" at bounding box center [377, 94] width 74 height 21
paste input "9000I103313"
type input "9000I103313"
click at [536, 102] on div "9000I103313 Find Find & Ship Go!" at bounding box center [452, 94] width 223 height 21
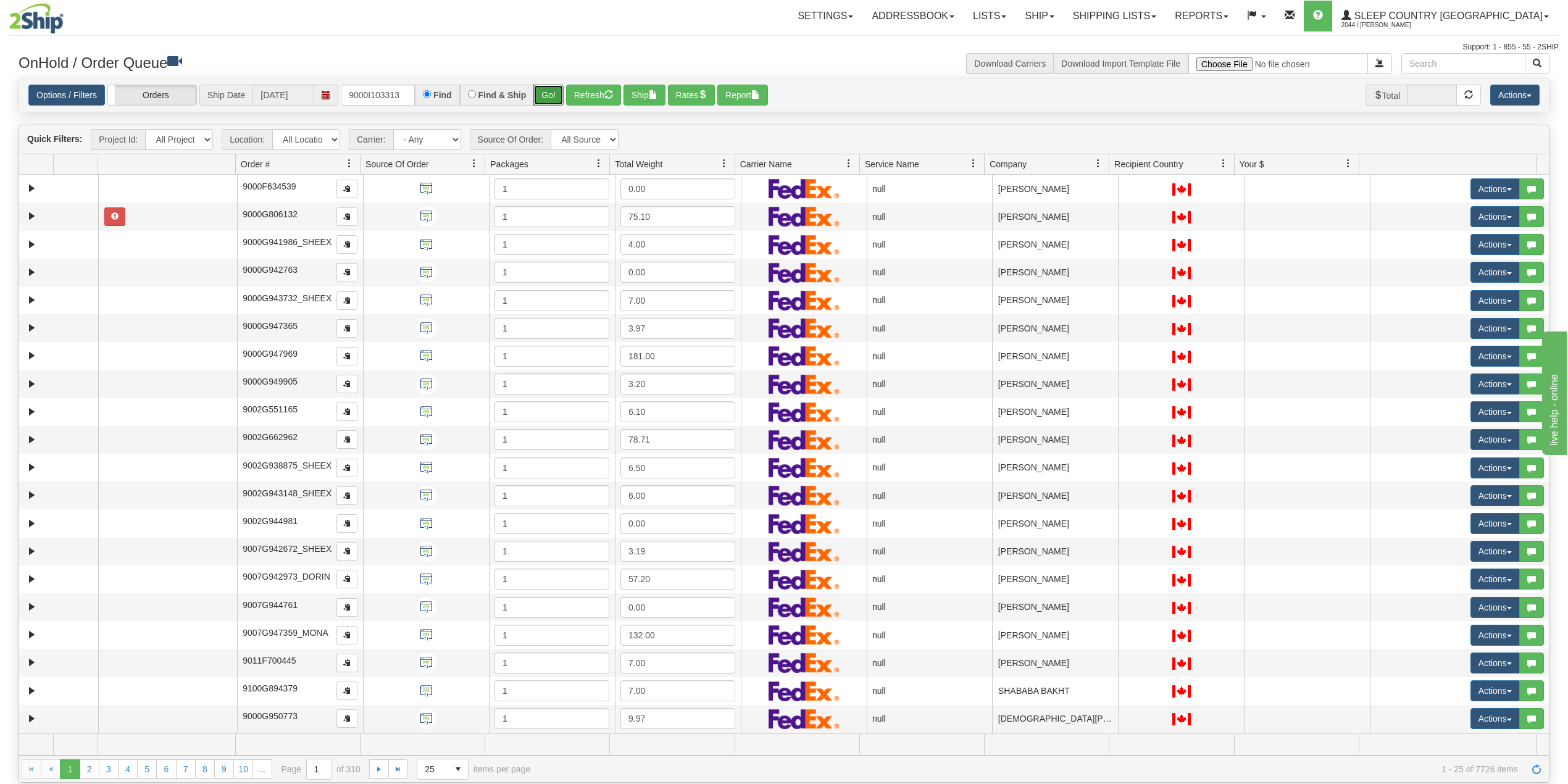
click at [545, 96] on button "Go!" at bounding box center [549, 94] width 31 height 21
